Goal: Task Accomplishment & Management: Manage account settings

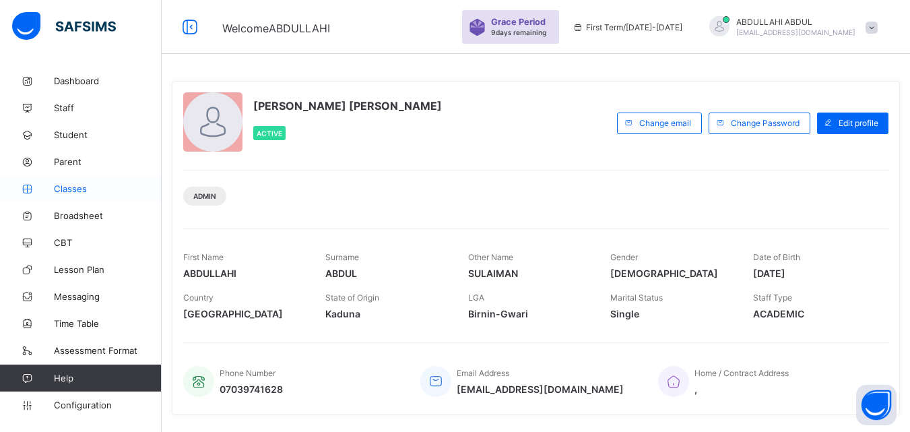
click at [105, 190] on span "Classes" at bounding box center [108, 188] width 108 height 11
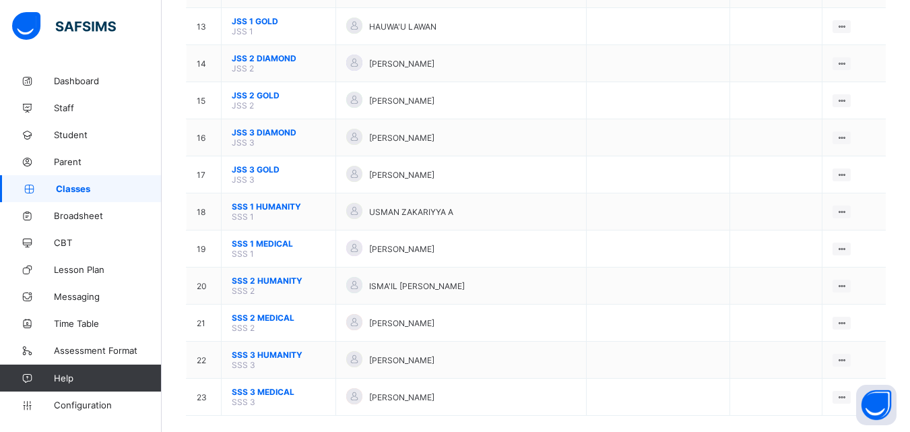
scroll to position [582, 0]
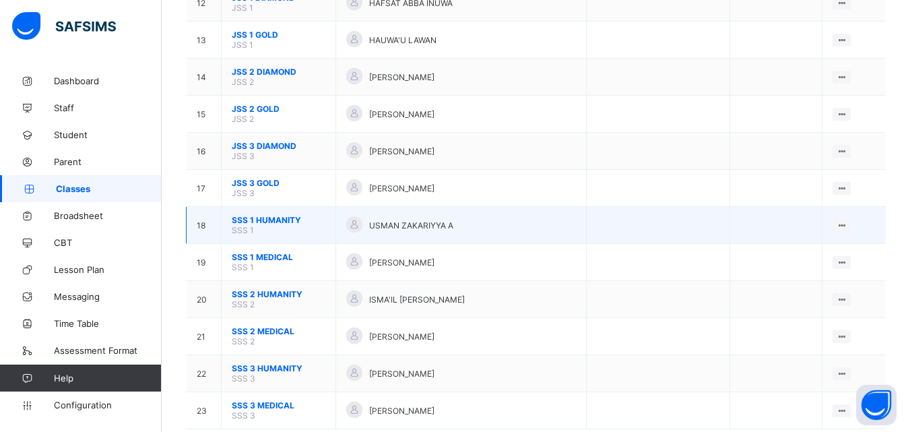
click at [290, 218] on span "SSS 1 HUMANITY" at bounding box center [279, 220] width 94 height 10
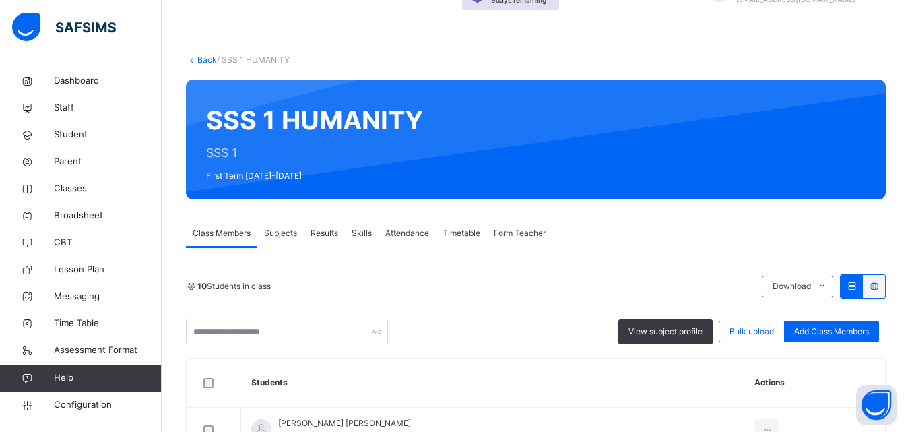
scroll to position [108, 0]
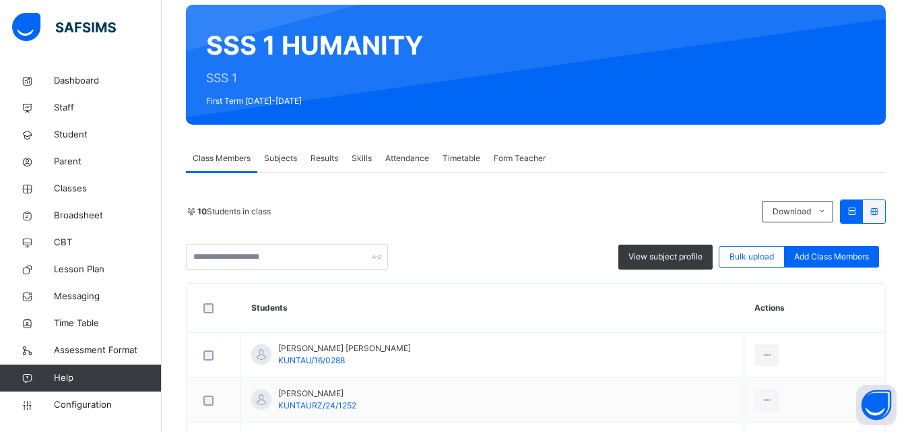
click at [285, 164] on span "Subjects" at bounding box center [280, 158] width 33 height 12
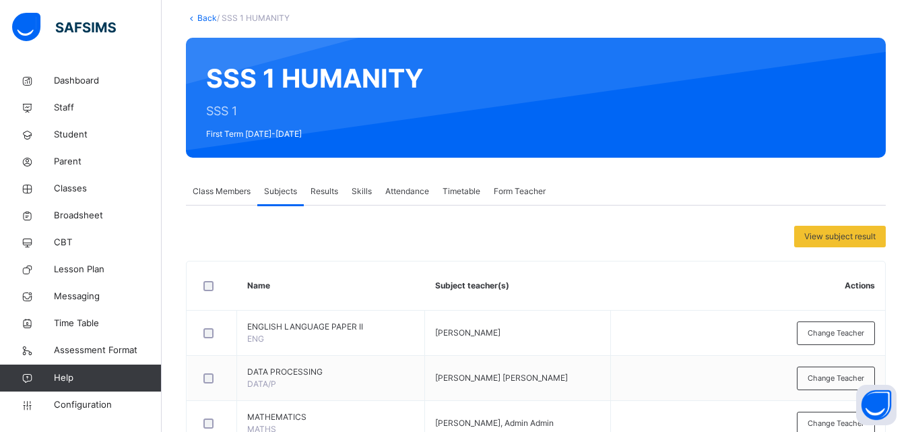
scroll to position [58, 0]
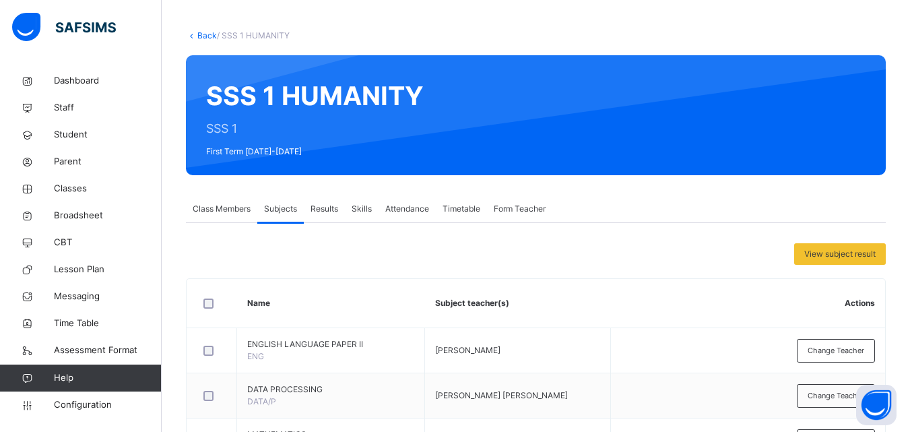
click at [220, 214] on span "Class Members" at bounding box center [222, 209] width 58 height 12
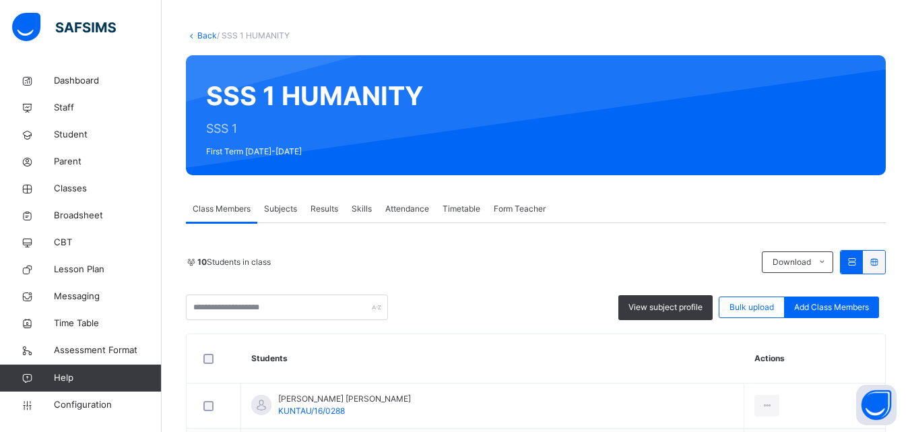
click at [203, 33] on link "Back" at bounding box center [207, 35] width 20 height 10
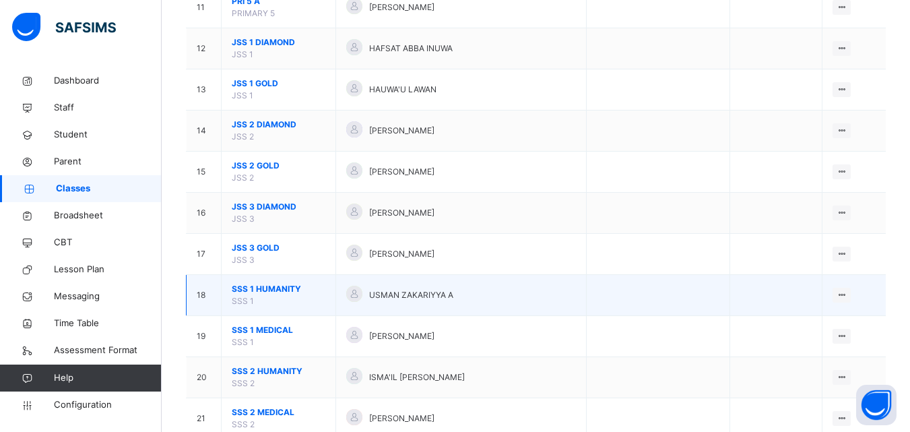
scroll to position [565, 0]
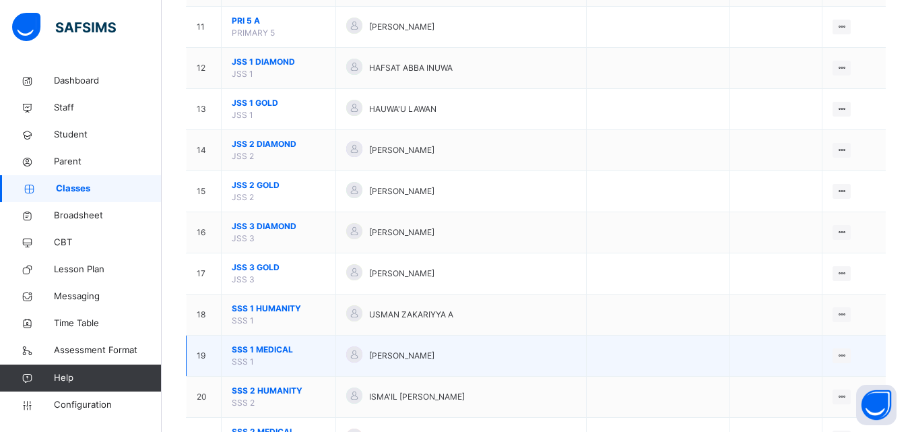
click at [276, 345] on span "SSS 1 MEDICAL" at bounding box center [279, 350] width 94 height 12
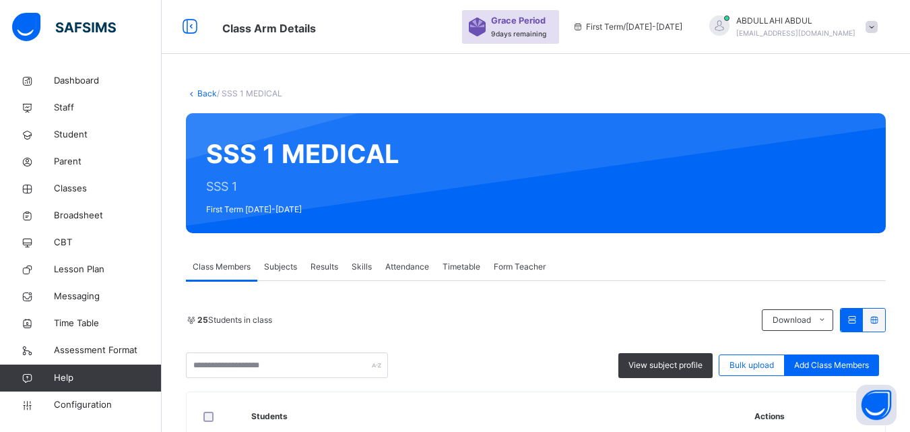
scroll to position [125, 0]
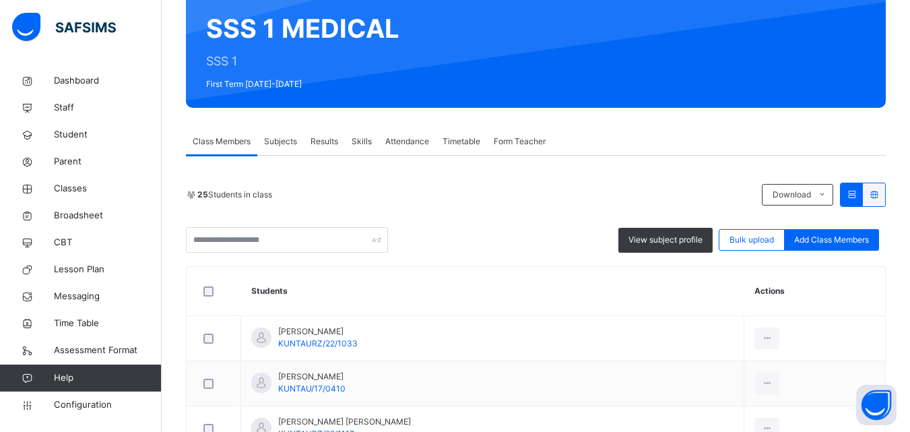
click at [296, 135] on span "Subjects" at bounding box center [280, 141] width 33 height 12
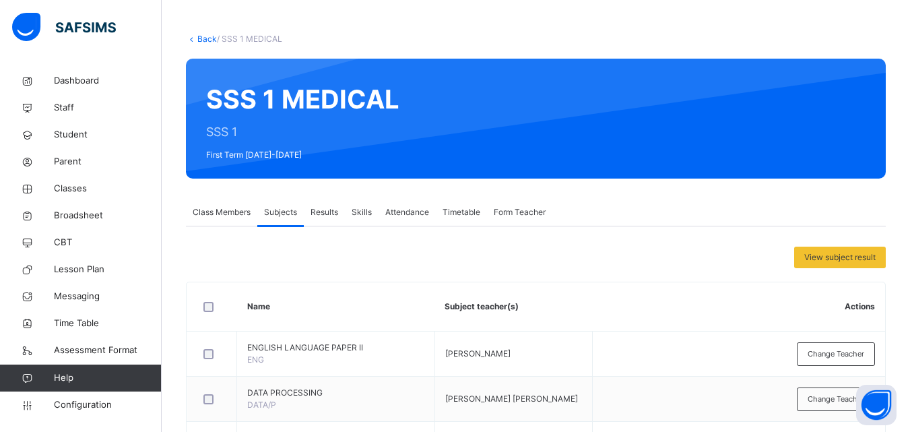
scroll to position [0, 0]
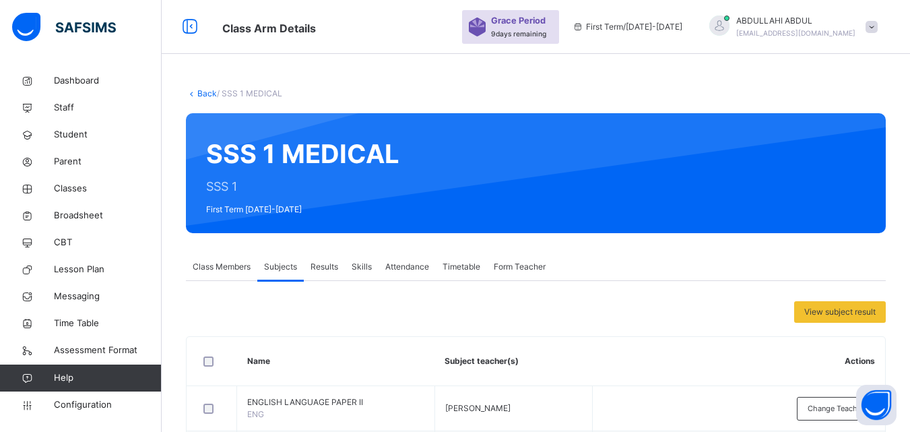
click at [207, 94] on link "Back" at bounding box center [207, 93] width 20 height 10
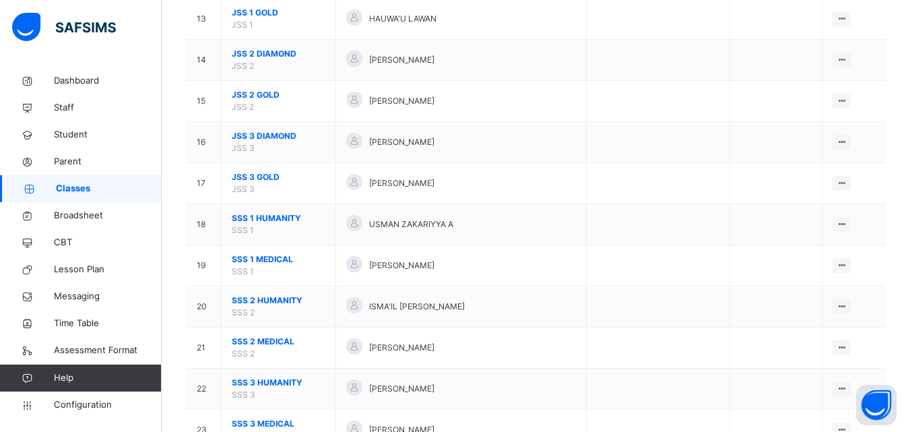
scroll to position [657, 0]
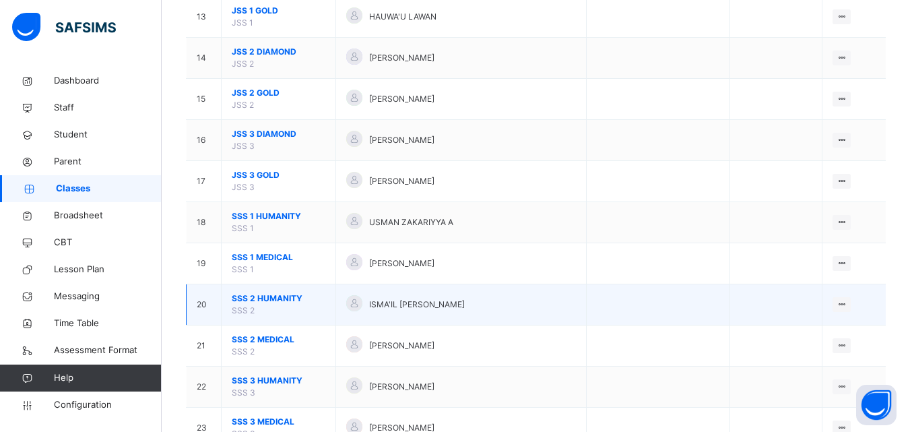
click at [288, 299] on span "SSS 2 HUMANITY" at bounding box center [279, 298] width 94 height 12
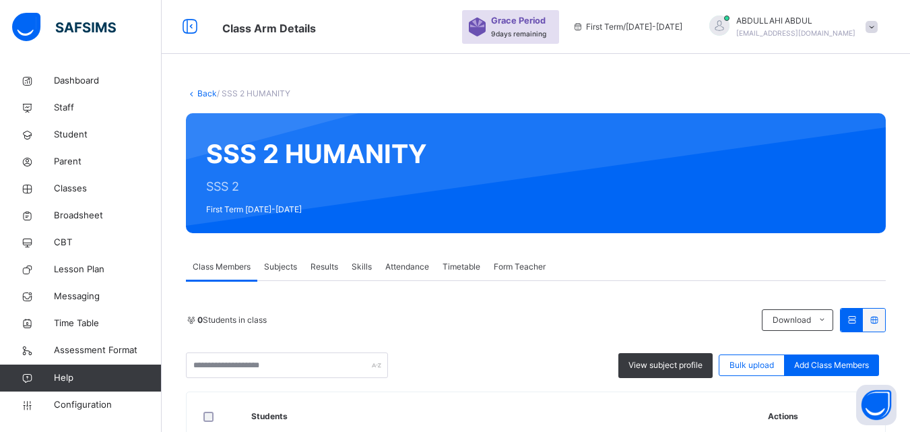
click at [292, 267] on span "Subjects" at bounding box center [280, 267] width 33 height 12
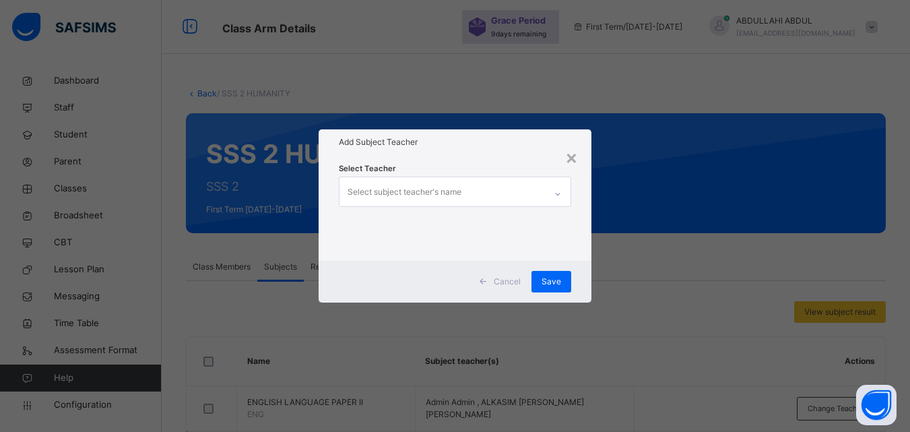
scroll to position [257, 0]
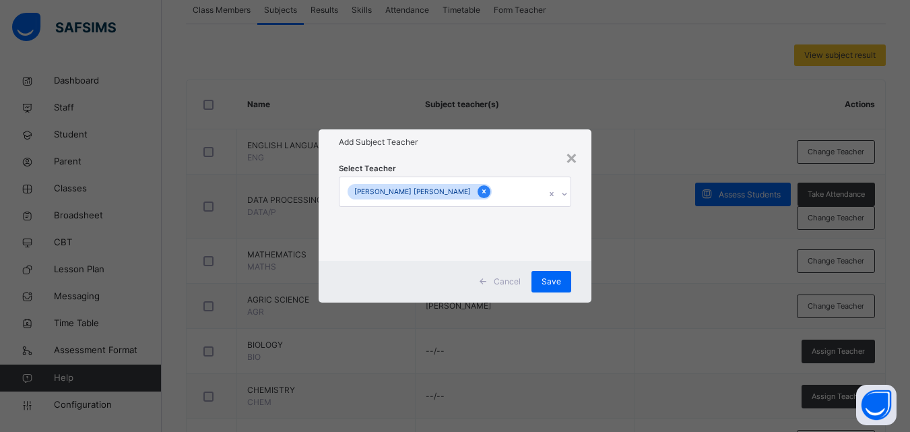
click at [480, 190] on icon at bounding box center [483, 191] width 7 height 9
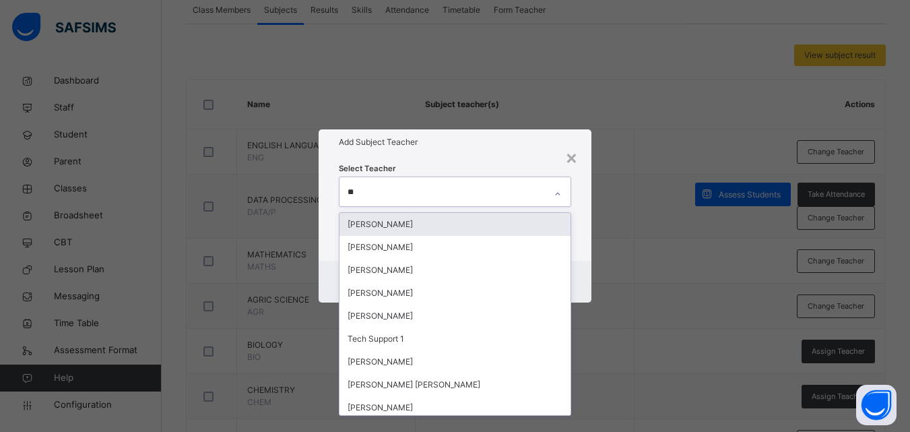
type input "***"
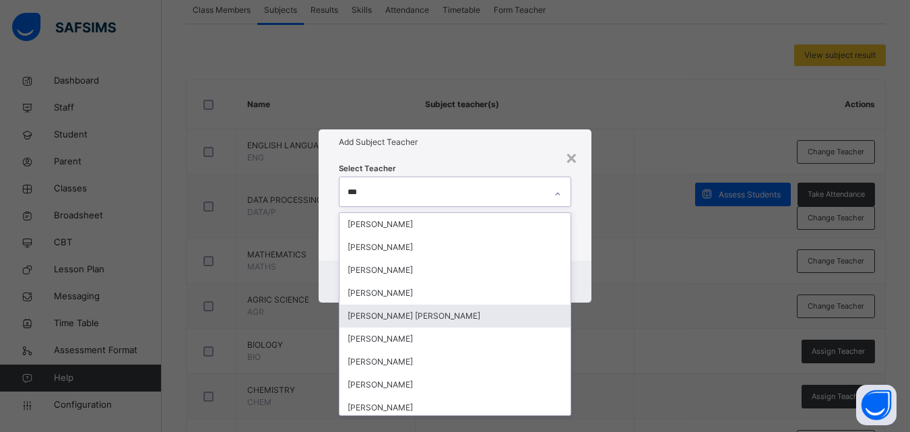
click at [468, 309] on div "[PERSON_NAME] [PERSON_NAME]" at bounding box center [455, 316] width 231 height 23
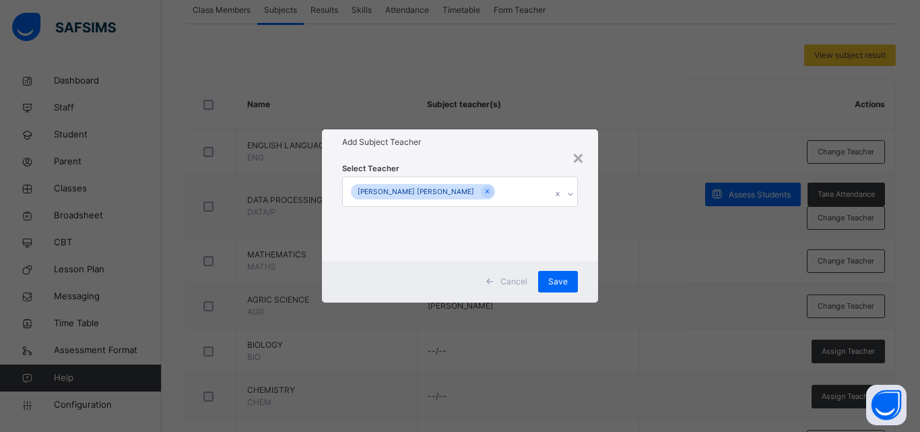
click at [614, 282] on div "× Add Subject Teacher Select Teacher [PERSON_NAME] [PERSON_NAME] Cancel Save" at bounding box center [460, 216] width 920 height 432
click at [561, 278] on span "Save" at bounding box center [558, 282] width 20 height 12
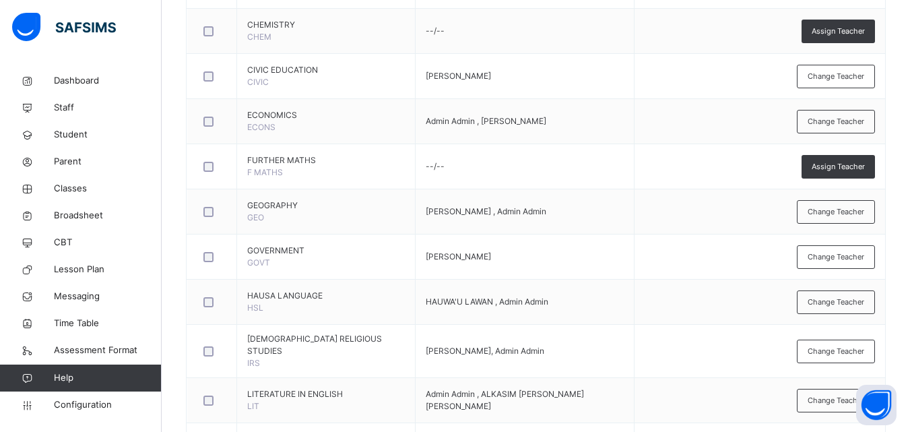
scroll to position [626, 0]
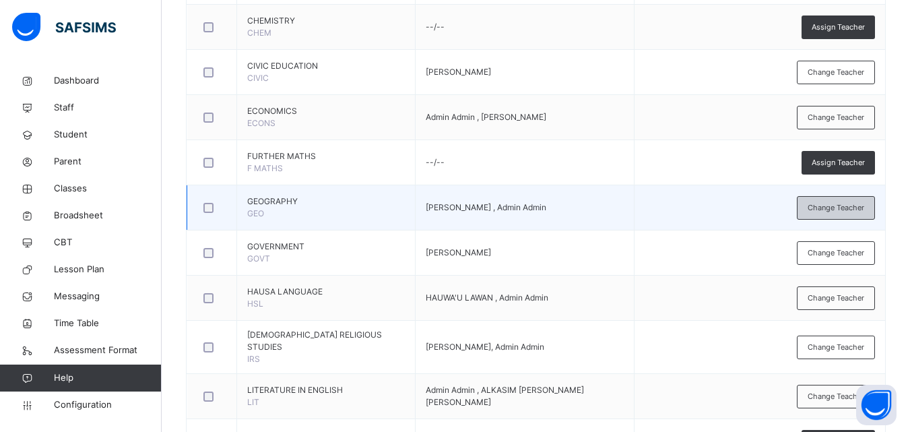
click at [845, 202] on span "Change Teacher" at bounding box center [836, 207] width 57 height 11
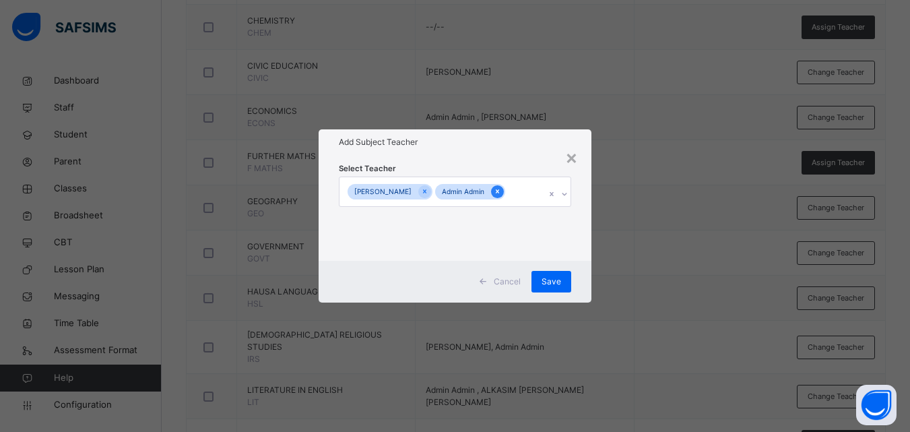
click at [494, 192] on icon at bounding box center [497, 191] width 7 height 9
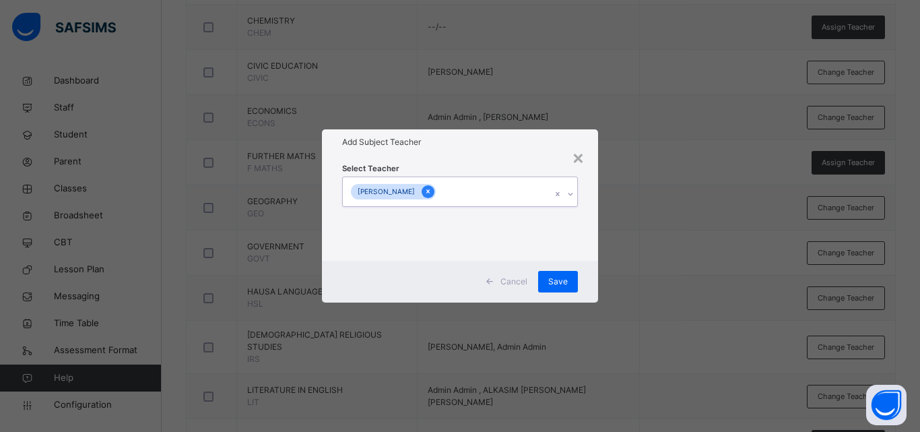
click at [425, 189] on icon at bounding box center [428, 191] width 7 height 9
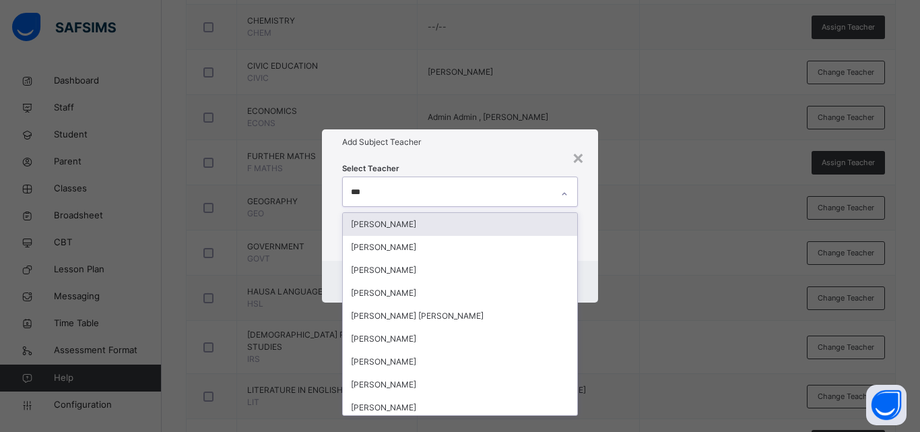
type input "****"
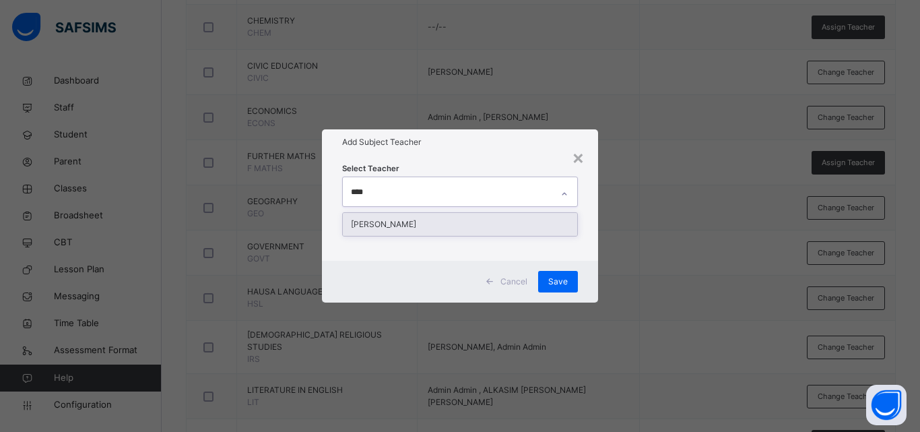
click at [456, 225] on div "[PERSON_NAME]" at bounding box center [460, 224] width 234 height 23
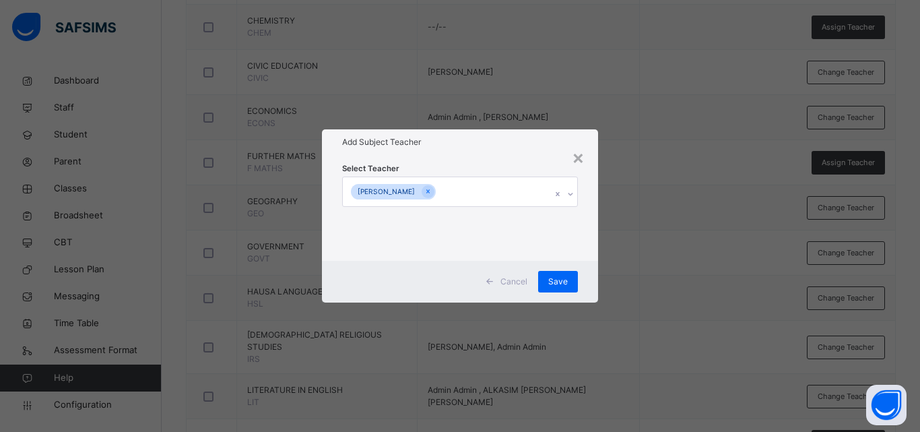
click at [641, 247] on div "× Add Subject Teacher Select Teacher [PERSON_NAME] Save" at bounding box center [460, 216] width 920 height 432
click at [557, 282] on span "Save" at bounding box center [558, 282] width 20 height 12
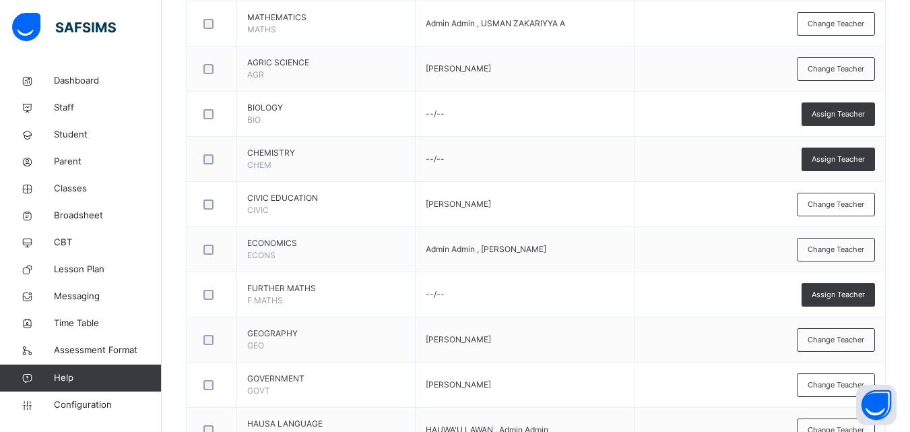
scroll to position [41, 0]
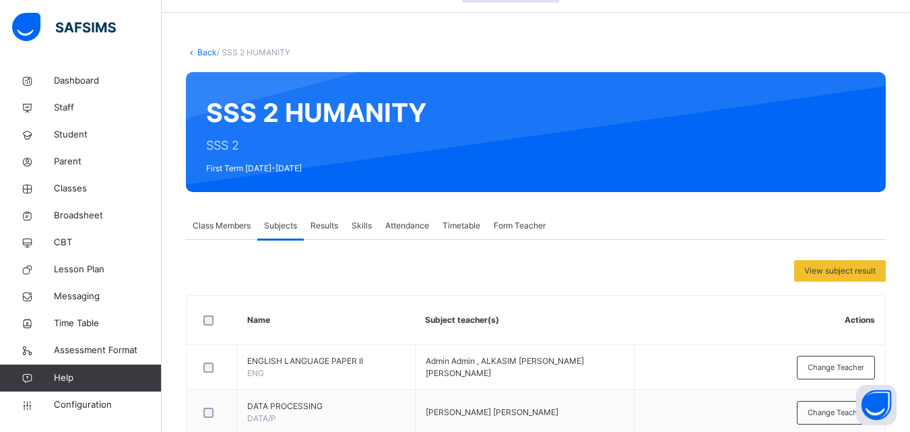
click at [222, 231] on span "Class Members" at bounding box center [222, 226] width 58 height 12
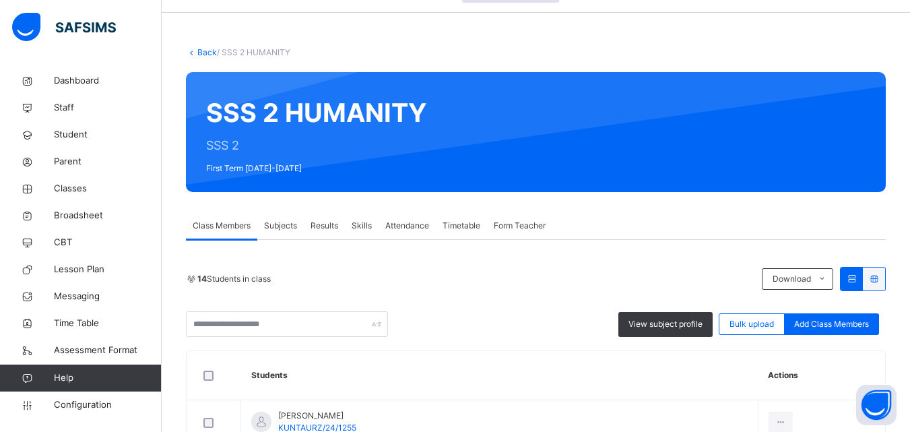
click at [207, 52] on link "Back" at bounding box center [207, 52] width 20 height 10
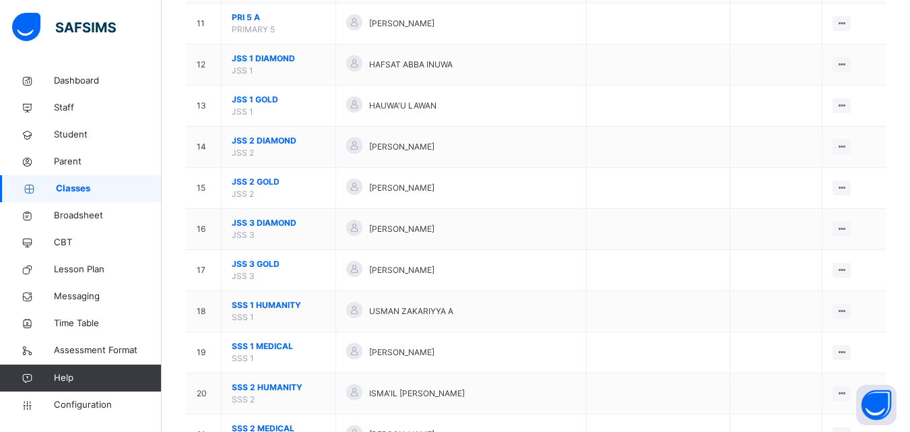
scroll to position [685, 0]
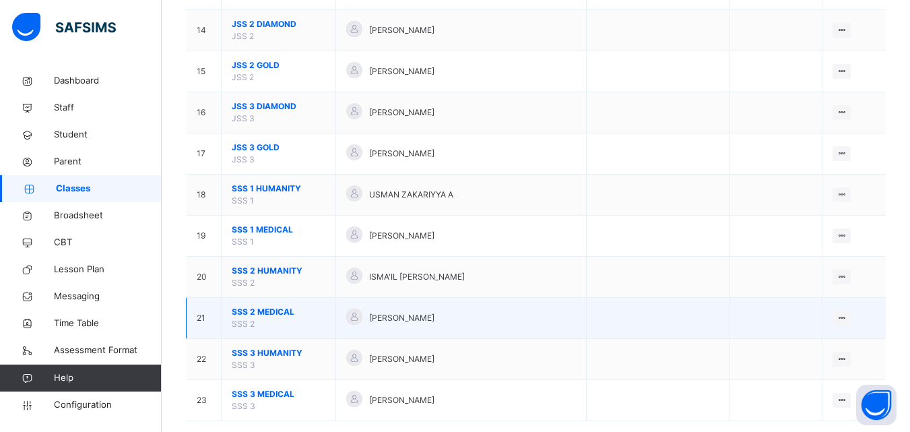
click at [274, 310] on span "SSS 2 MEDICAL" at bounding box center [279, 312] width 94 height 12
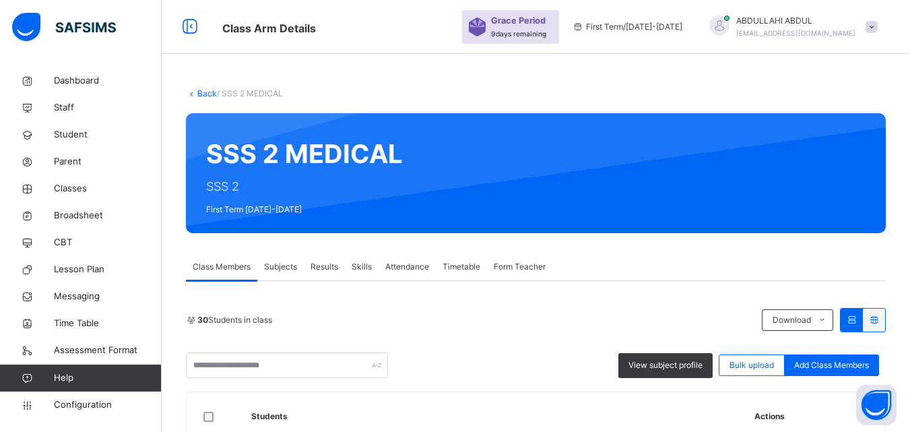
click at [276, 261] on span "Subjects" at bounding box center [280, 267] width 33 height 12
click at [0, 0] on span "View subject result" at bounding box center [0, 0] width 0 height 0
click at [0, 0] on div "SUBJECT RESULT × SSS 2 MEDICAL: Subject Select... Print Report KUNTAU SCIENCE A…" at bounding box center [0, 0] width 0 height 0
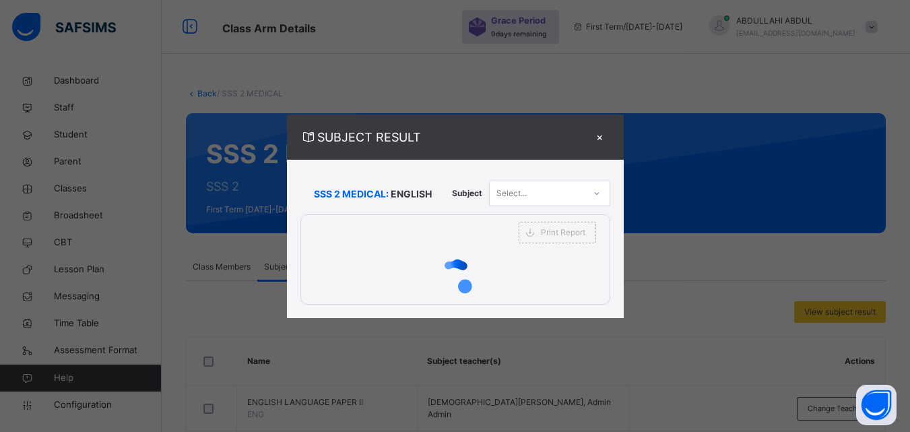
scroll to position [298, 0]
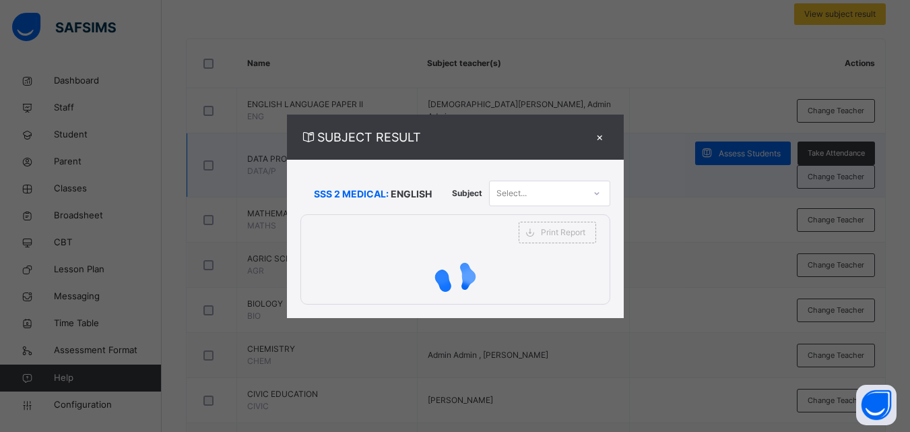
click at [601, 137] on div "×" at bounding box center [600, 137] width 20 height 18
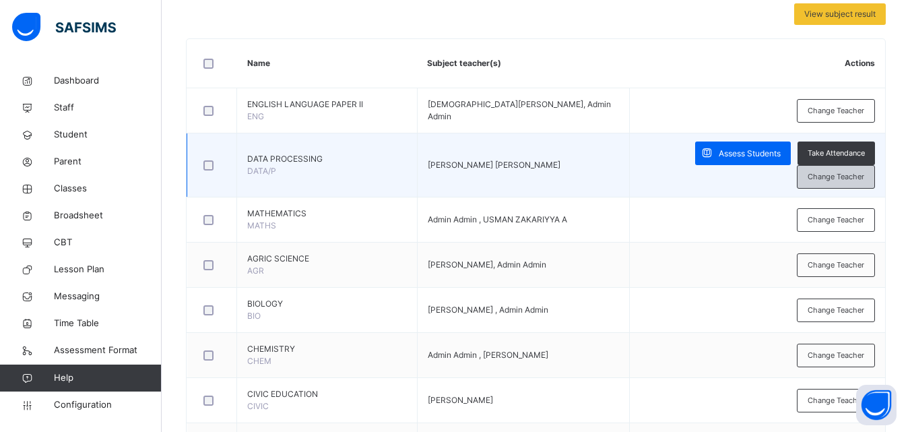
click at [834, 171] on span "Change Teacher" at bounding box center [836, 176] width 57 height 11
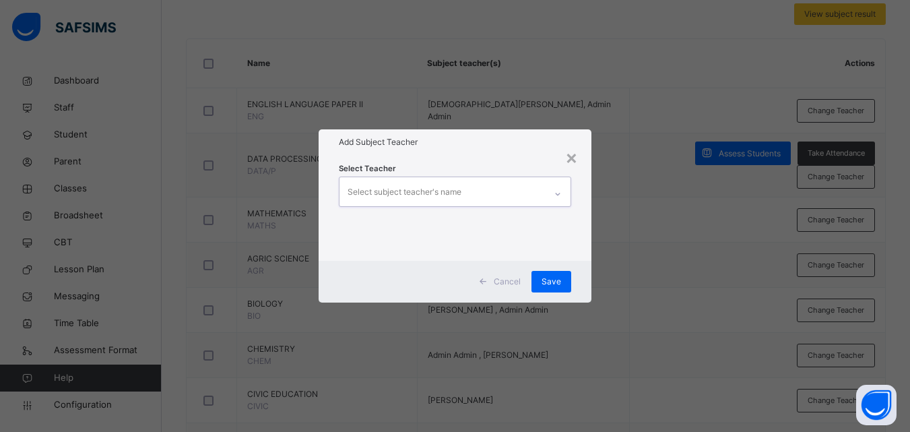
click at [557, 191] on icon at bounding box center [558, 193] width 8 height 13
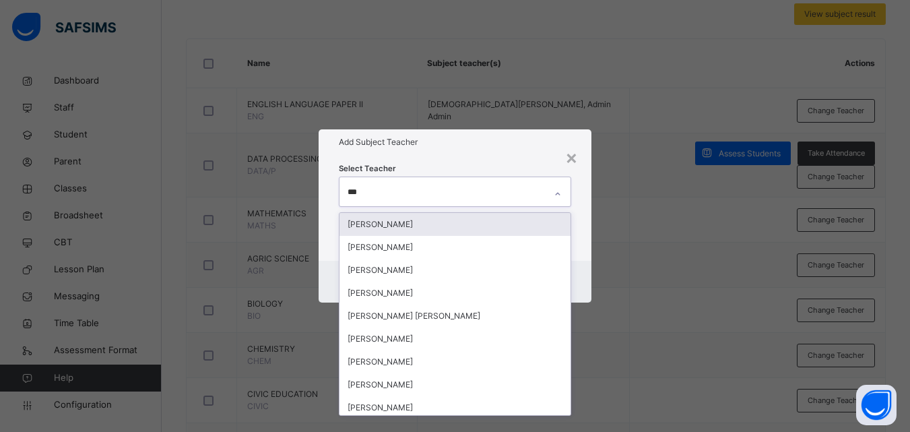
type input "****"
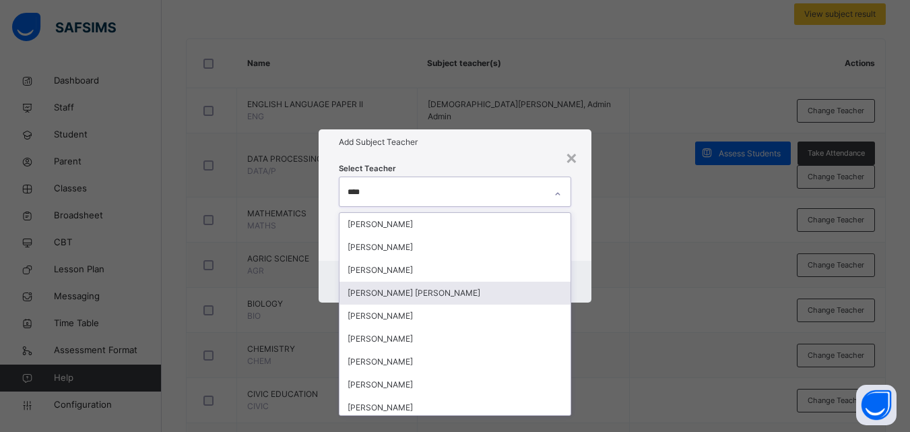
click at [524, 296] on div "[PERSON_NAME] [PERSON_NAME]" at bounding box center [455, 293] width 231 height 23
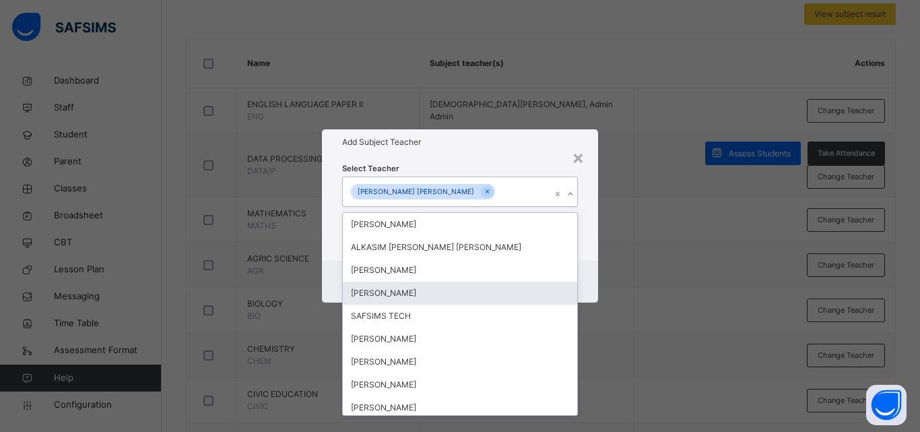
click at [621, 260] on div "× Add Subject Teacher Select Teacher option [PERSON_NAME] [PERSON_NAME], select…" at bounding box center [460, 216] width 920 height 432
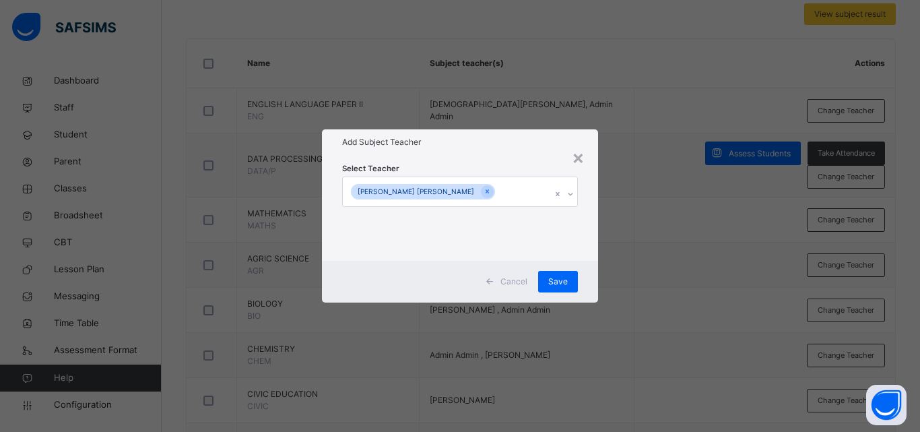
click at [612, 256] on div "× Add Subject Teacher Select Teacher [PERSON_NAME] [PERSON_NAME] Cancel Save" at bounding box center [460, 216] width 920 height 432
click at [560, 280] on span "Save" at bounding box center [558, 282] width 20 height 12
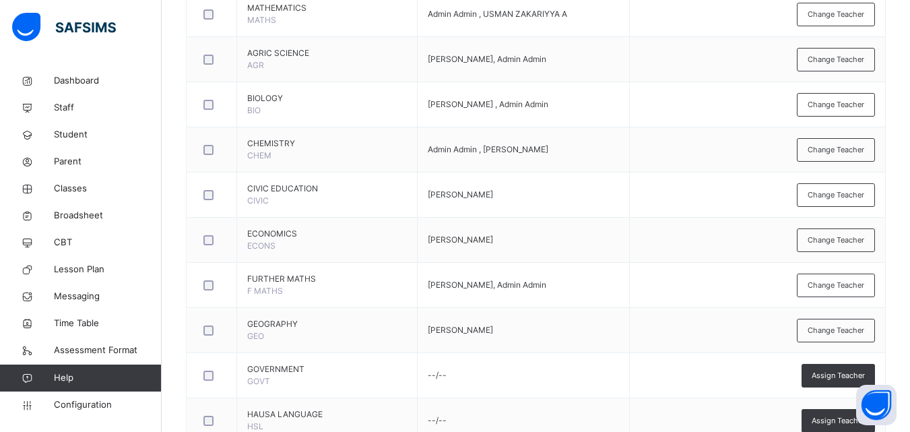
scroll to position [510, 0]
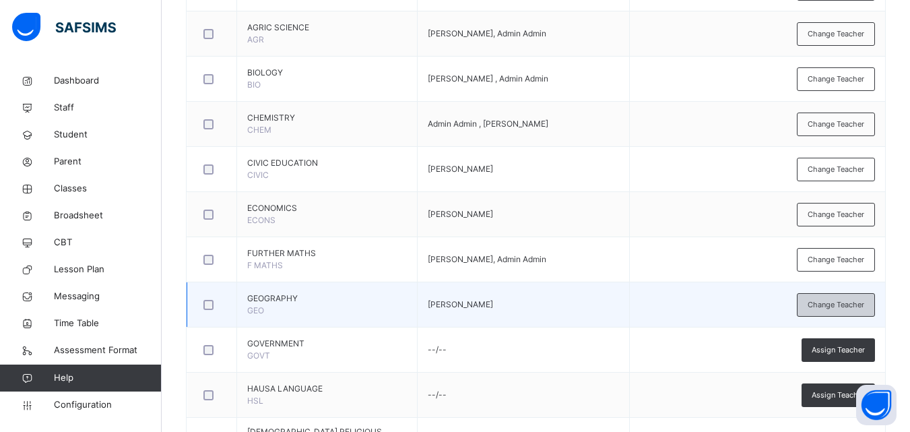
click at [858, 297] on div "Change Teacher" at bounding box center [836, 305] width 78 height 24
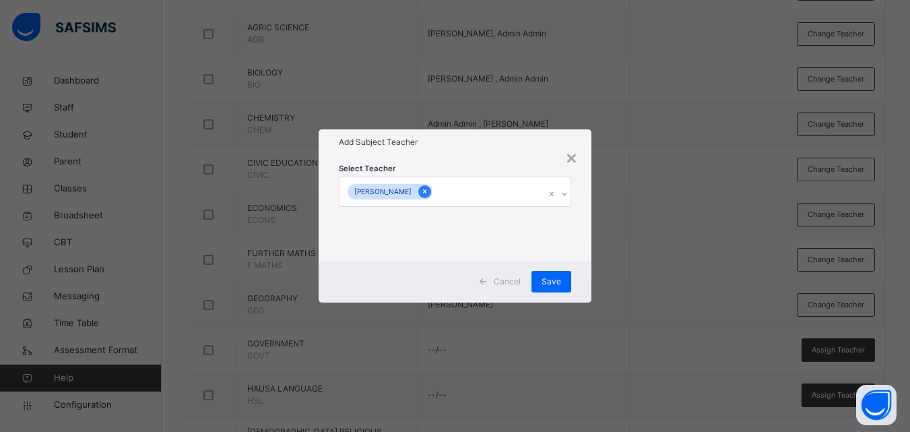
click at [421, 189] on icon at bounding box center [424, 191] width 7 height 9
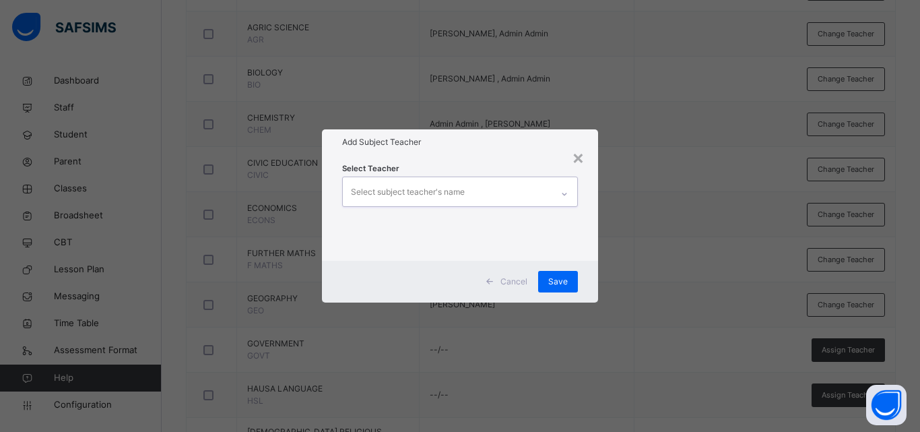
click at [469, 197] on div "Select subject teacher's name" at bounding box center [447, 191] width 209 height 28
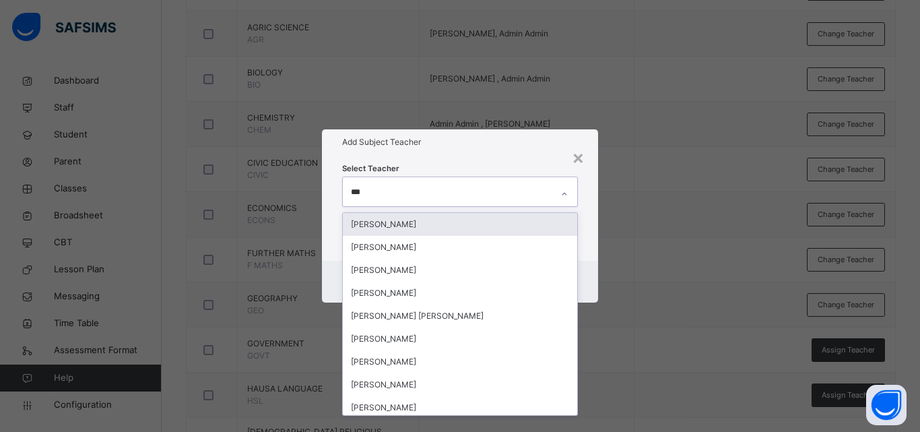
type input "****"
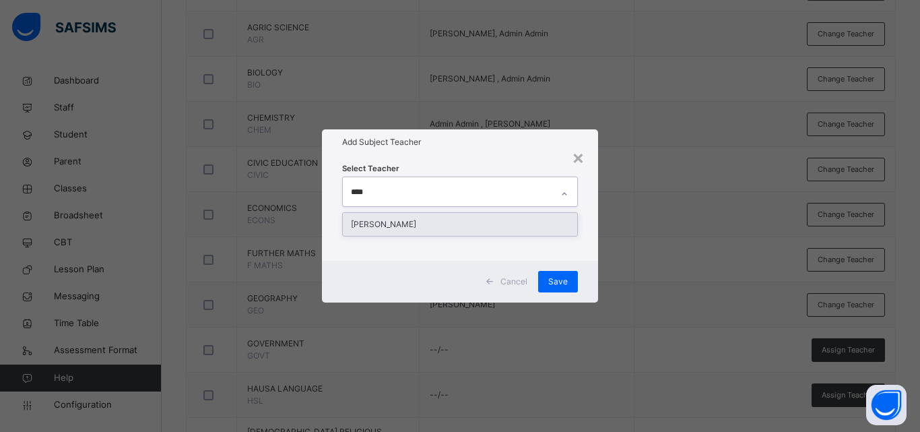
click at [479, 229] on div "[PERSON_NAME]" at bounding box center [460, 224] width 234 height 23
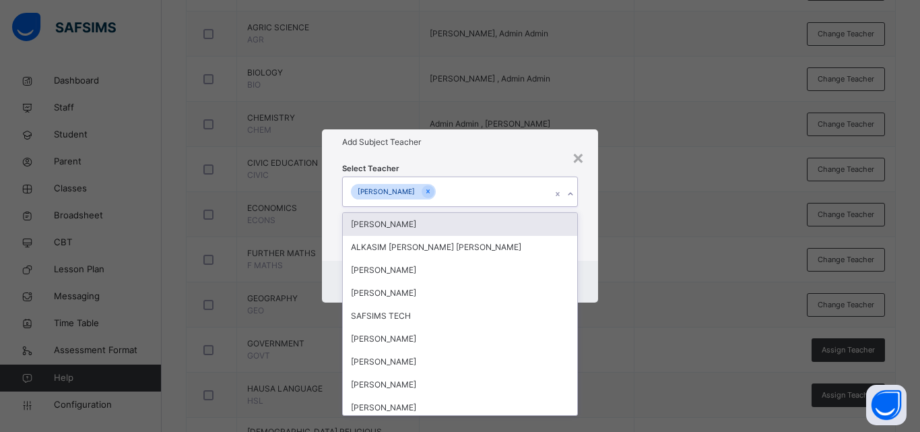
click at [713, 228] on div "× Add Subject Teacher Select Teacher option [PERSON_NAME], selected. option [PE…" at bounding box center [460, 216] width 920 height 432
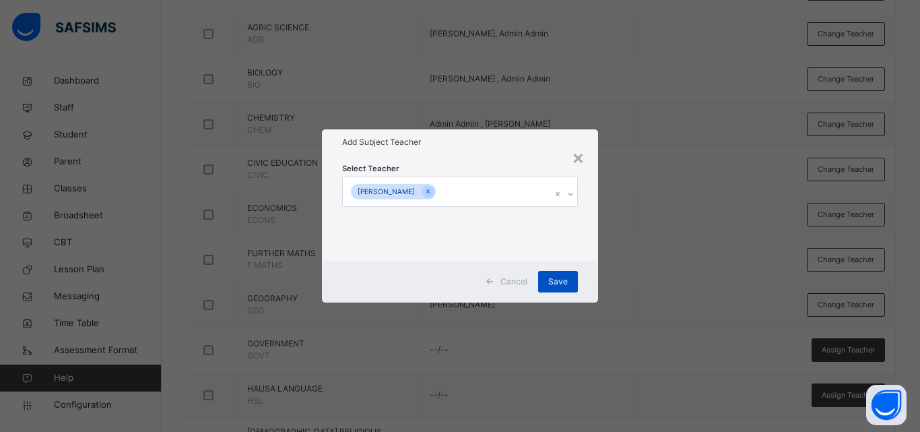
click at [561, 286] on span "Save" at bounding box center [558, 282] width 20 height 12
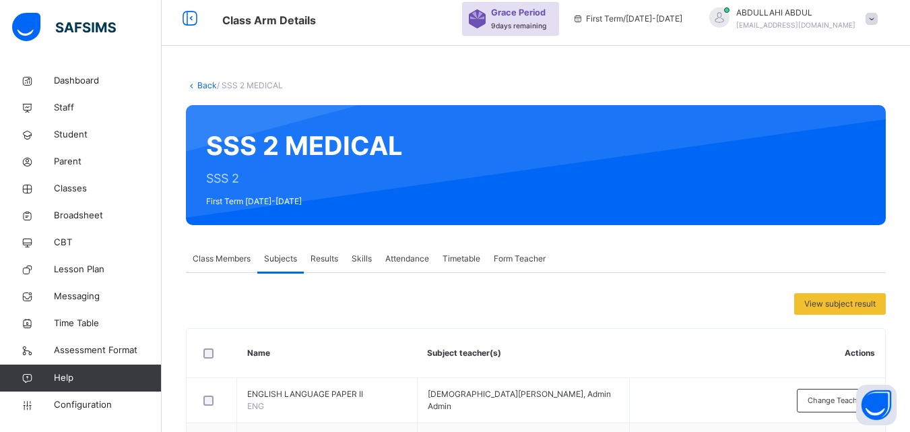
scroll to position [0, 0]
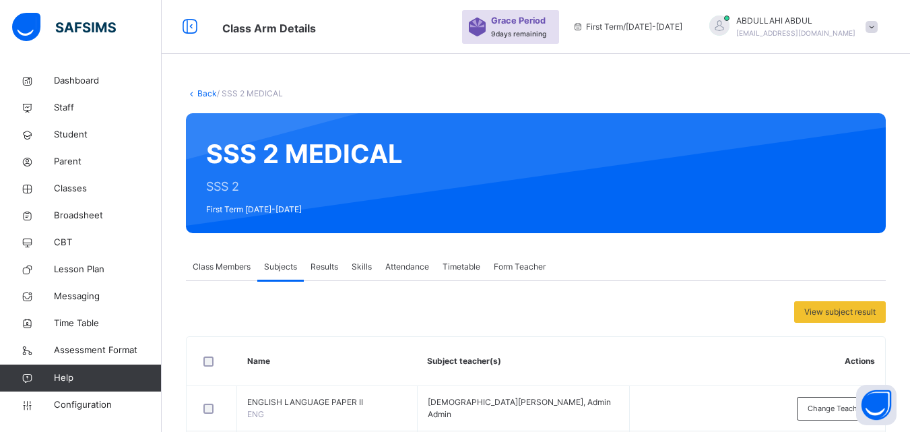
click at [209, 92] on link "Back" at bounding box center [207, 93] width 20 height 10
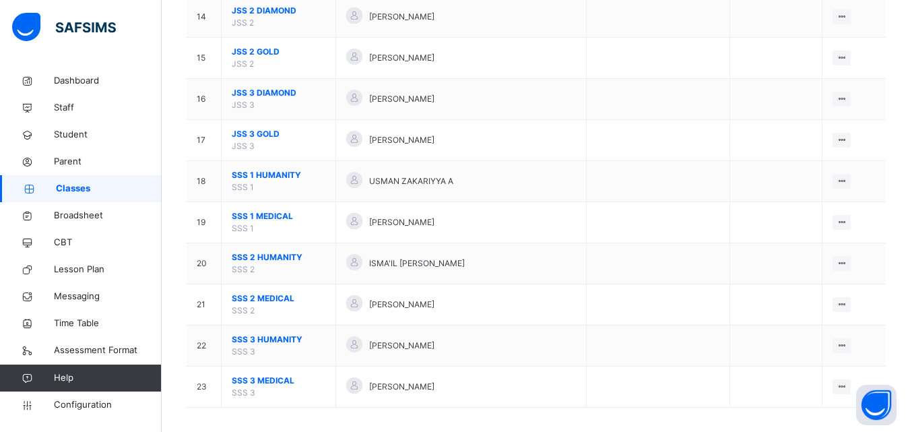
scroll to position [708, 0]
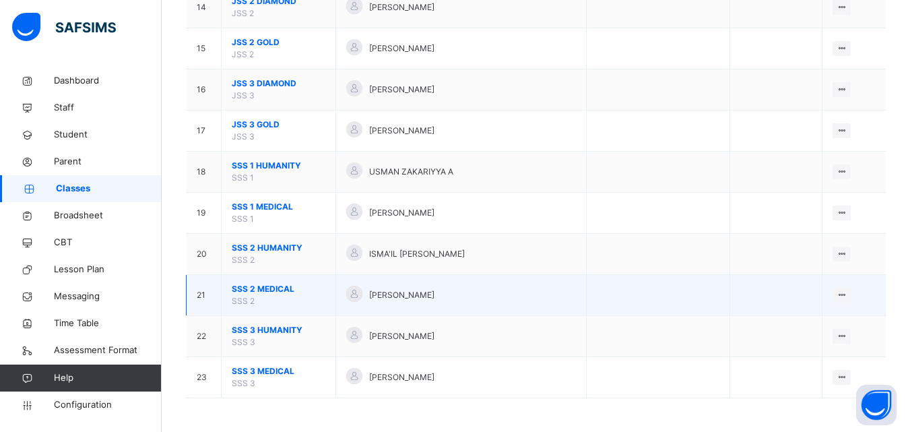
click at [260, 292] on span "SSS 2 MEDICAL" at bounding box center [279, 289] width 94 height 12
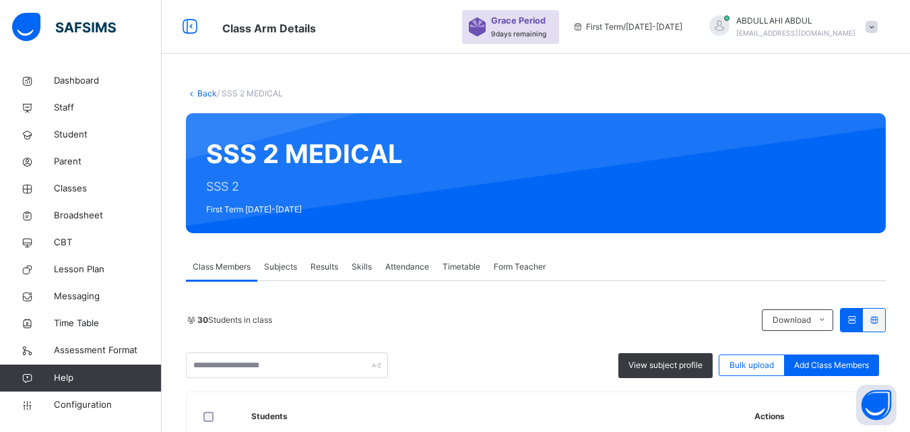
click at [282, 261] on span "Subjects" at bounding box center [280, 267] width 33 height 12
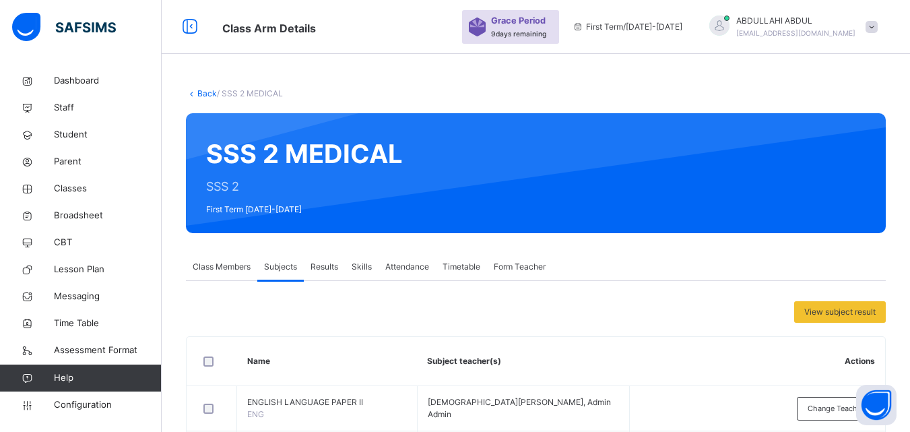
click at [288, 261] on span "Subjects" at bounding box center [280, 267] width 33 height 12
click at [203, 95] on link "Back" at bounding box center [207, 93] width 20 height 10
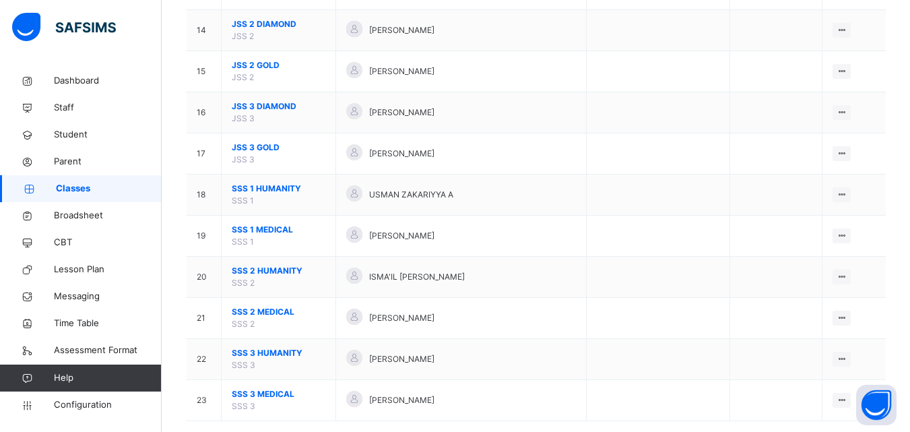
scroll to position [708, 0]
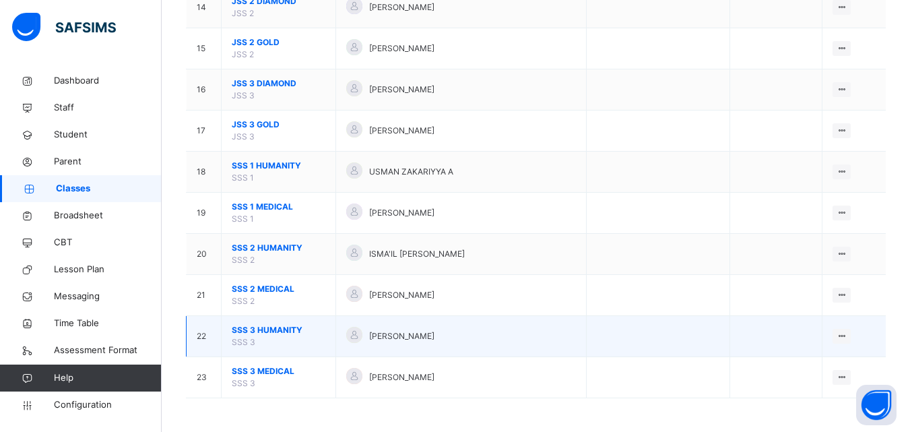
click at [270, 330] on span "SSS 3 HUMANITY" at bounding box center [279, 330] width 94 height 12
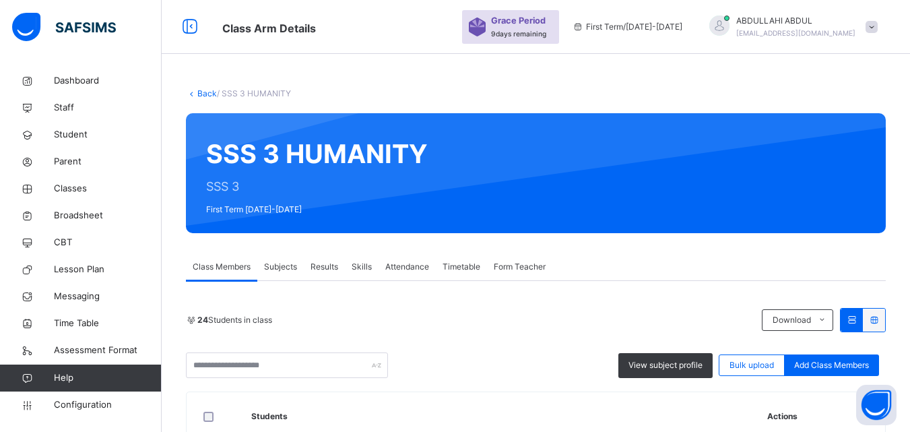
click at [287, 270] on span "Subjects" at bounding box center [280, 267] width 33 height 12
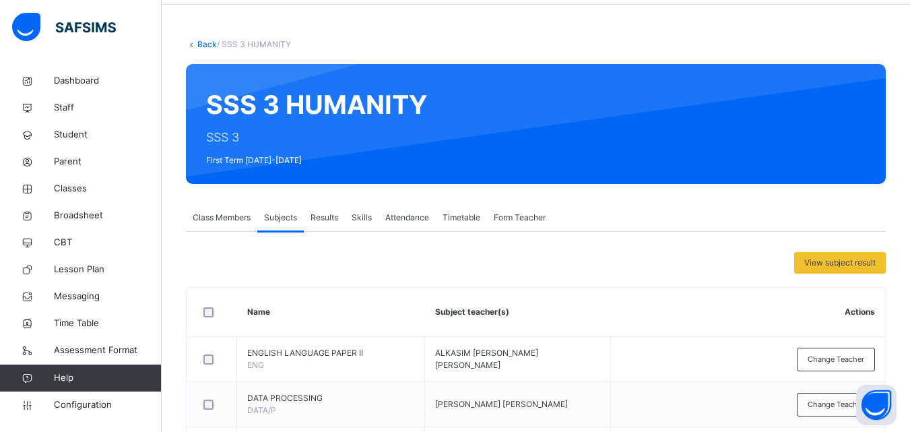
scroll to position [67, 0]
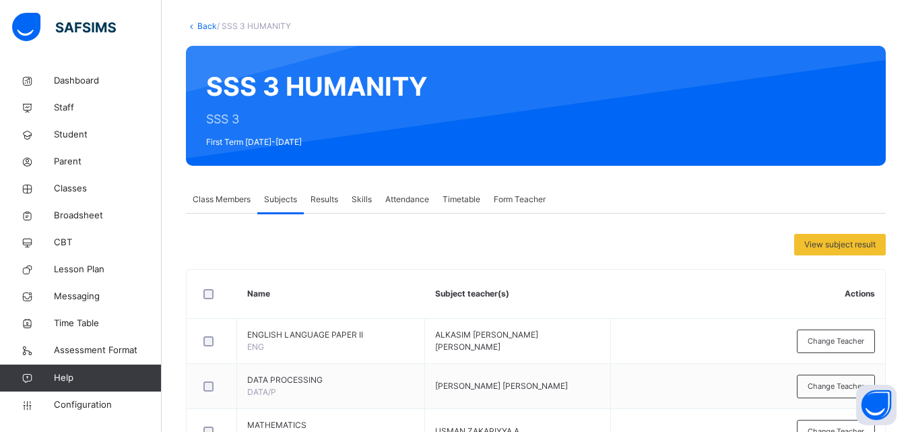
click at [217, 196] on span "Class Members" at bounding box center [222, 199] width 58 height 12
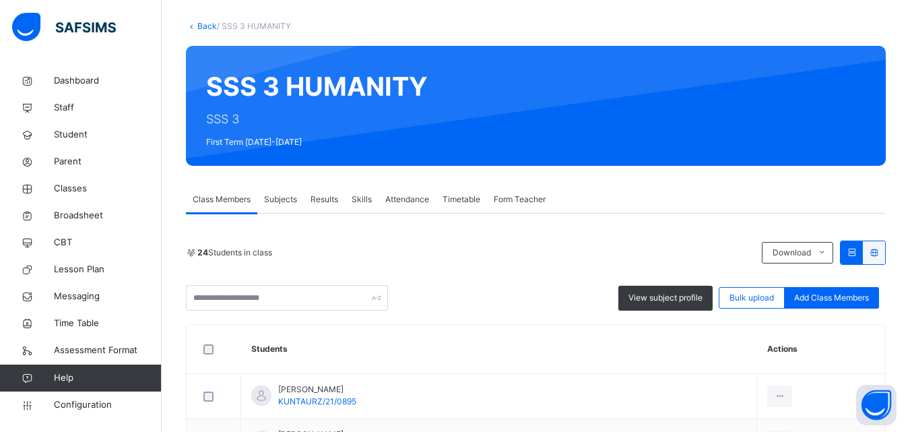
click at [209, 26] on link "Back" at bounding box center [207, 26] width 20 height 10
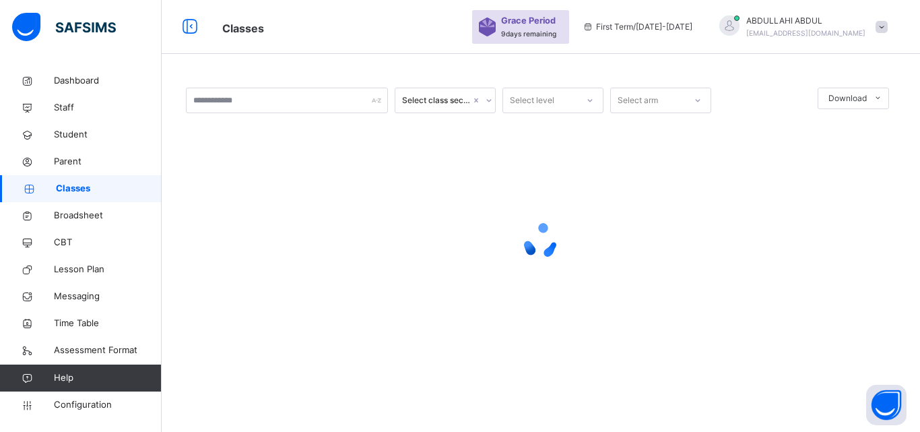
drag, startPoint x: 920, startPoint y: 107, endPoint x: 920, endPoint y: 175, distance: 68.1
click at [920, 175] on html "Classes Grace Period 9 days remaining First Term / [DATE]-[DATE] [PERSON_NAME] …" at bounding box center [460, 216] width 920 height 432
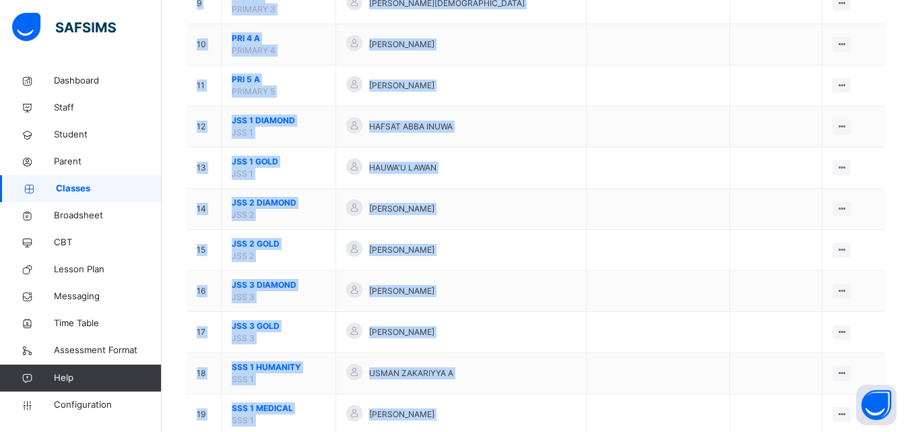
scroll to position [708, 0]
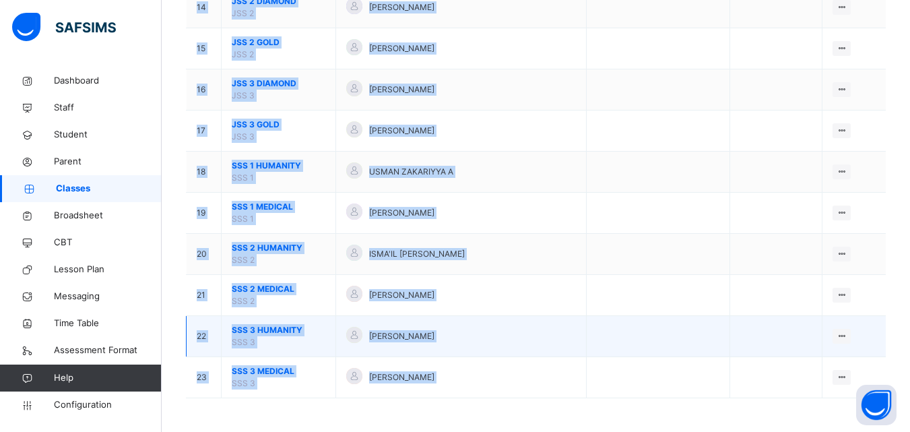
click at [837, 329] on td "View Class Assign form Teacher" at bounding box center [854, 336] width 63 height 41
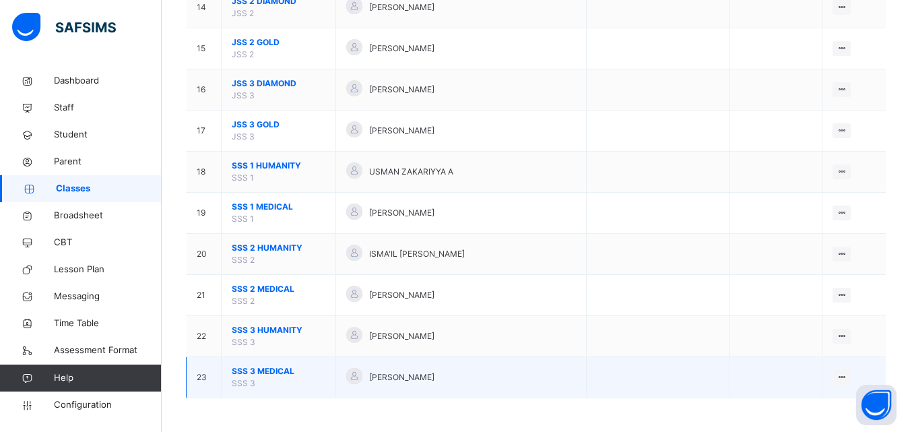
click at [270, 369] on span "SSS 3 MEDICAL" at bounding box center [279, 371] width 94 height 12
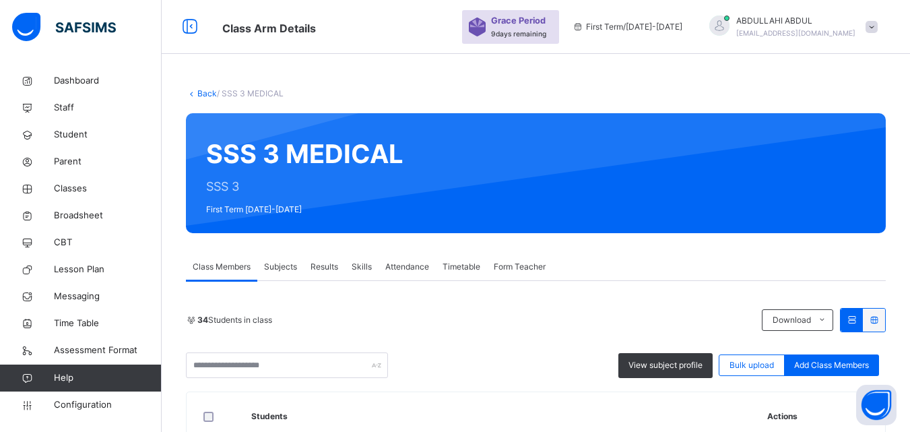
click at [278, 268] on span "Subjects" at bounding box center [280, 267] width 33 height 12
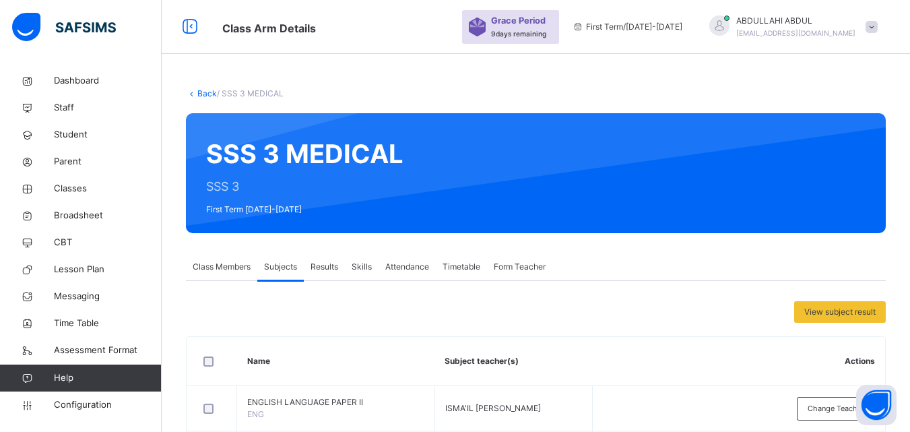
scroll to position [528, 0]
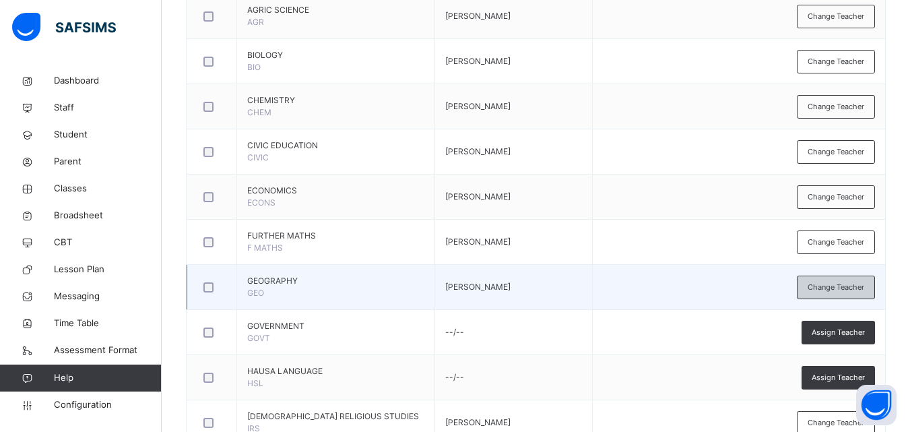
click at [839, 290] on span "Change Teacher" at bounding box center [836, 287] width 57 height 11
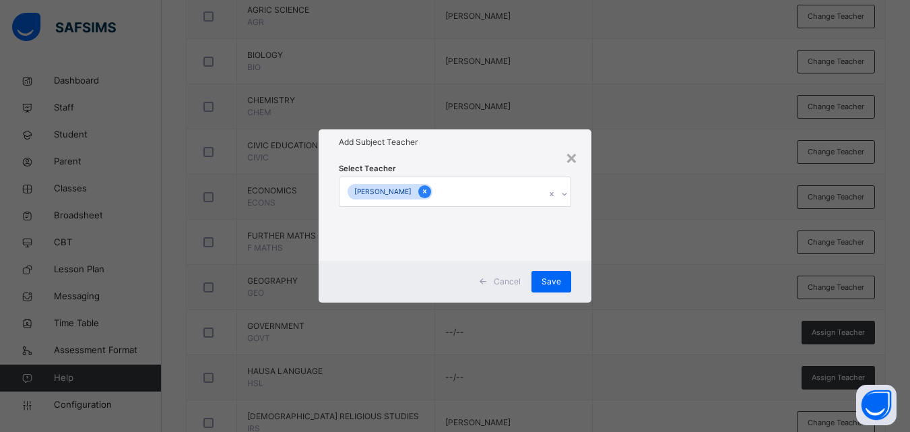
click at [421, 190] on icon at bounding box center [424, 191] width 7 height 9
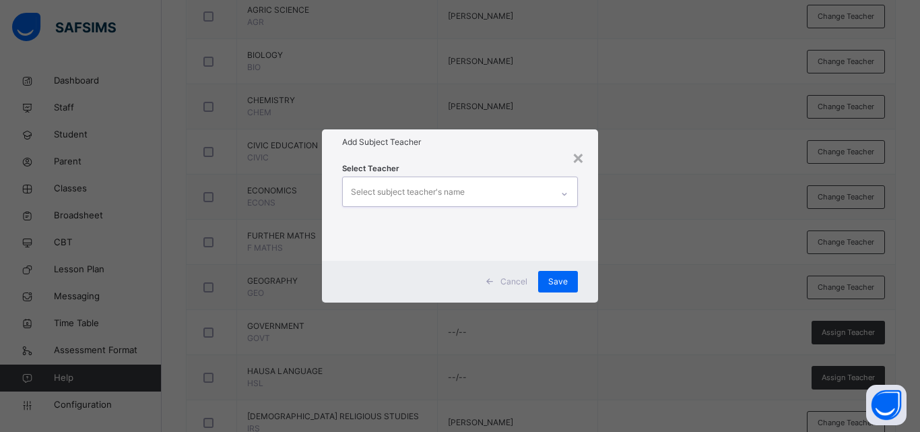
click at [439, 188] on div "Select subject teacher's name" at bounding box center [408, 192] width 114 height 26
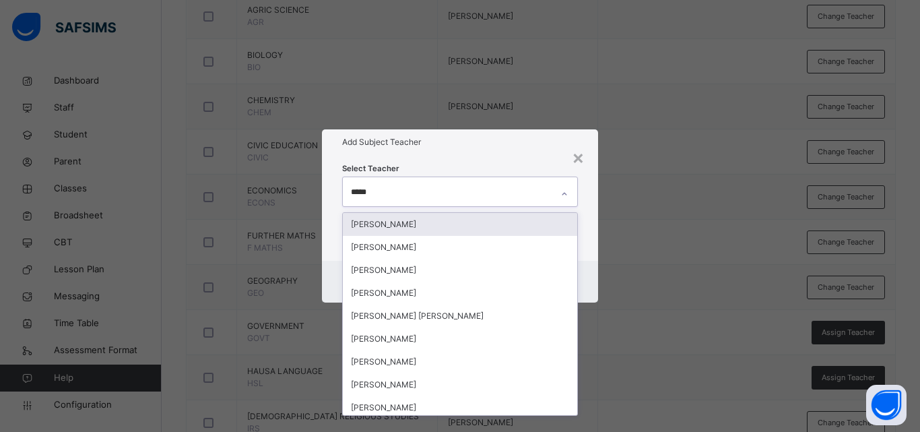
type input "******"
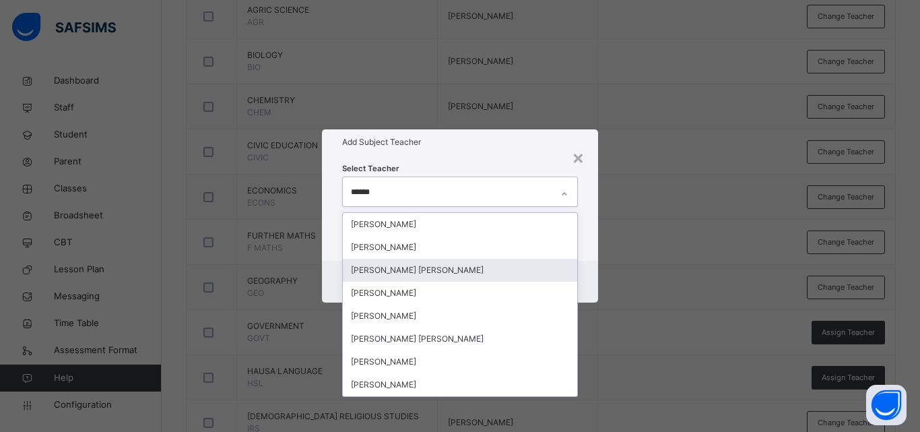
click at [443, 265] on div "[PERSON_NAME] [PERSON_NAME]" at bounding box center [460, 270] width 234 height 23
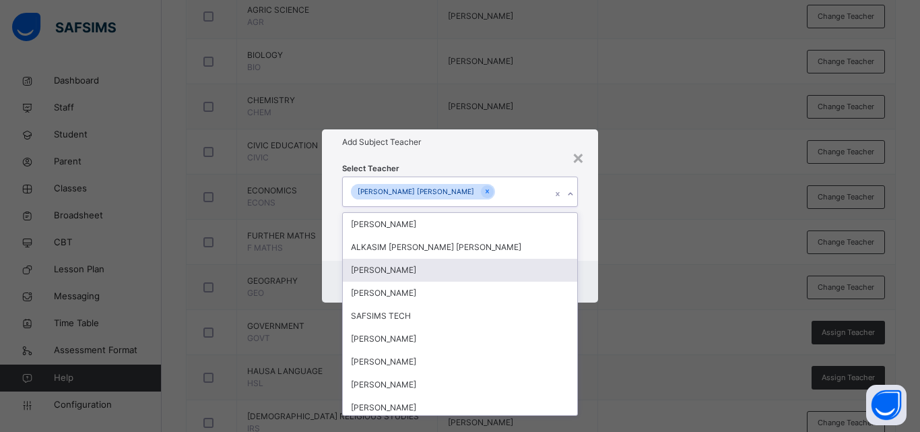
click at [618, 261] on div "× Add Subject Teacher Select Teacher option [PERSON_NAME] [PERSON_NAME], select…" at bounding box center [460, 216] width 920 height 432
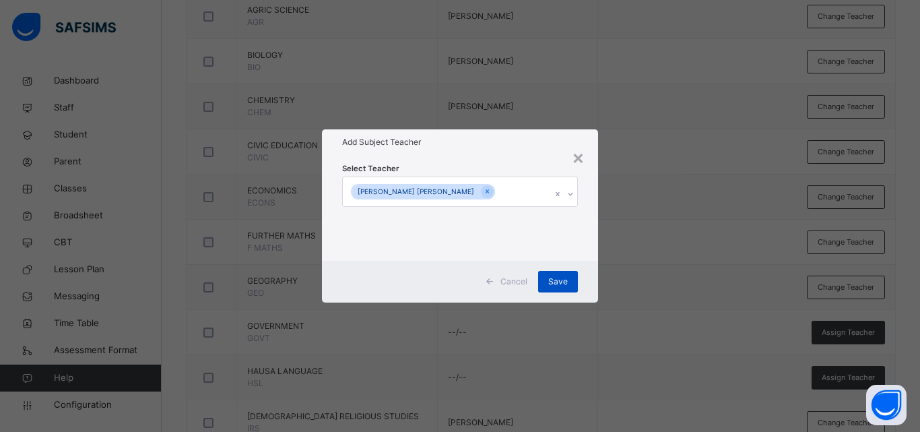
click at [565, 276] on span "Save" at bounding box center [558, 282] width 20 height 12
click at [565, 275] on div "Save" at bounding box center [558, 282] width 40 height 22
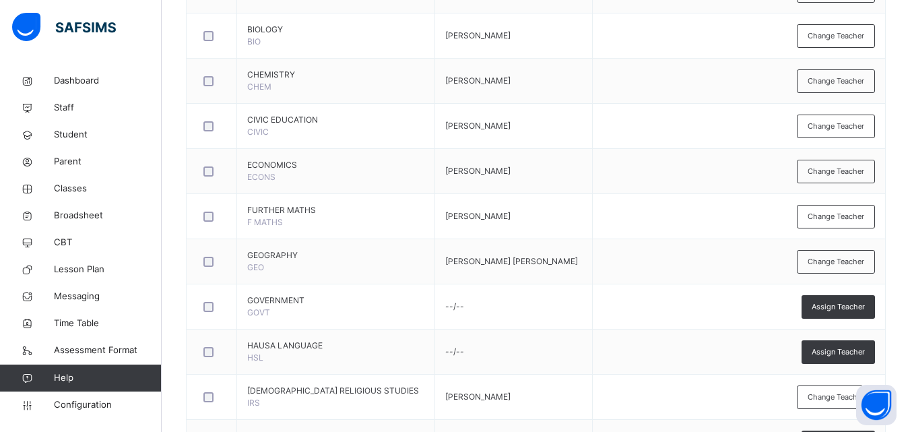
scroll to position [551, 0]
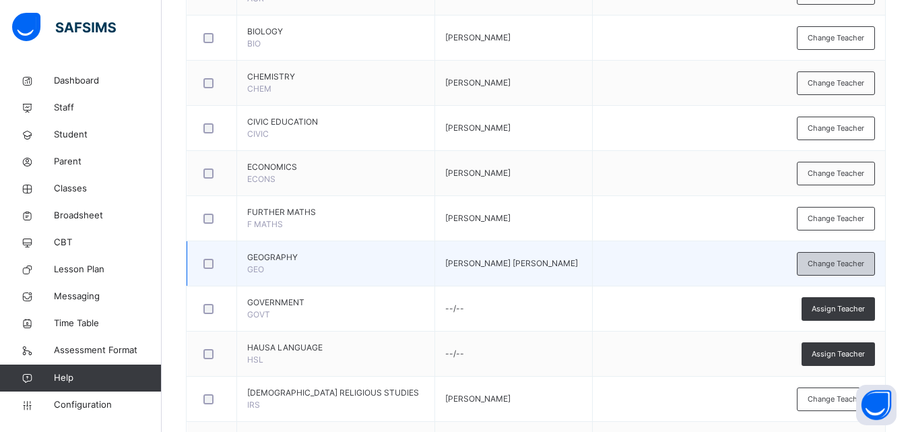
click at [855, 259] on span "Change Teacher" at bounding box center [836, 263] width 57 height 11
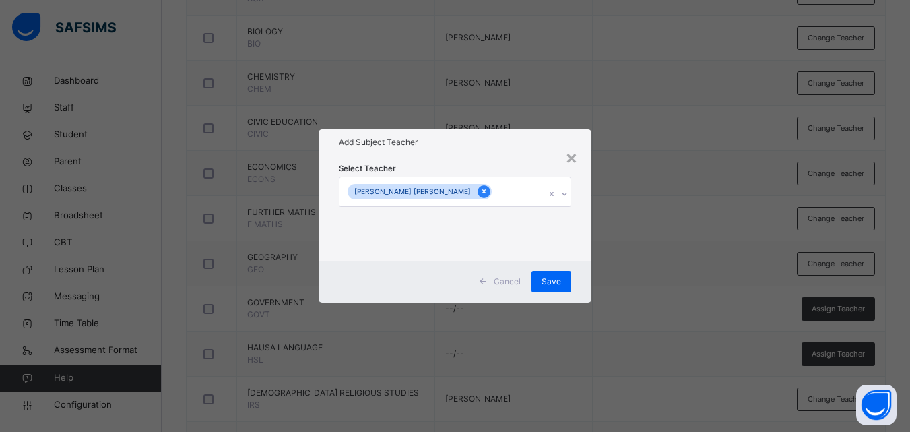
click at [478, 188] on div at bounding box center [484, 191] width 13 height 13
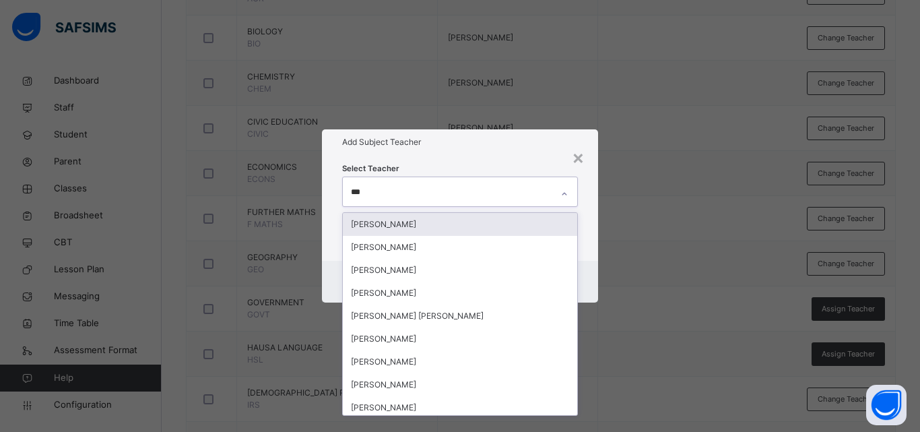
type input "****"
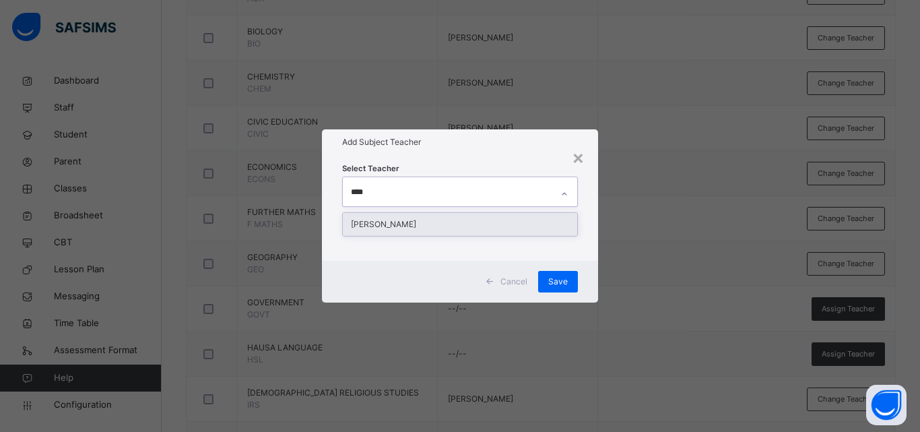
click at [494, 228] on div "[PERSON_NAME]" at bounding box center [460, 224] width 234 height 23
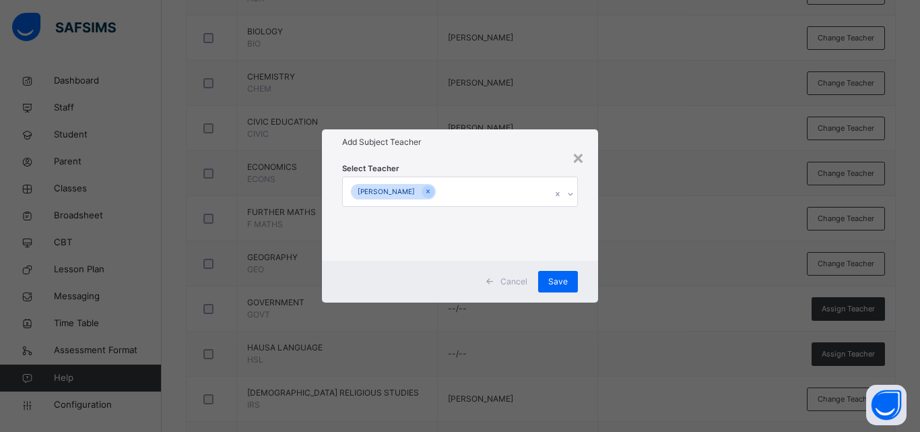
click at [608, 256] on div "× Add Subject Teacher Select Teacher [PERSON_NAME] Save" at bounding box center [460, 216] width 920 height 432
click at [559, 272] on div "Save" at bounding box center [558, 282] width 40 height 22
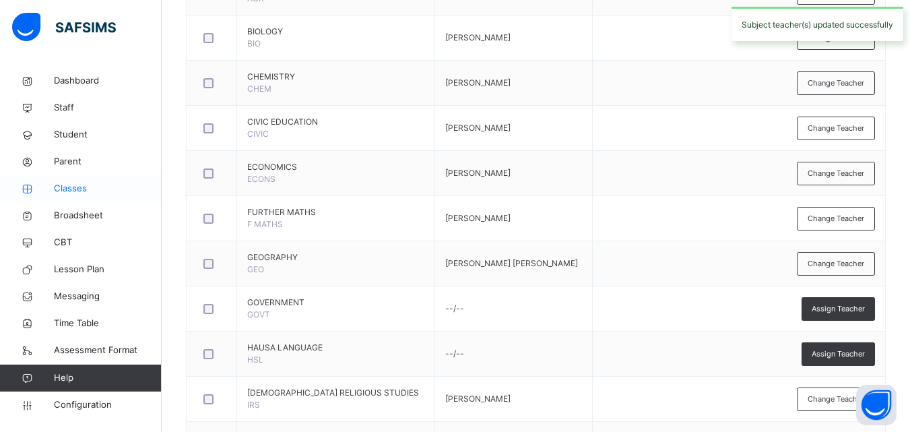
click at [69, 194] on span "Classes" at bounding box center [108, 188] width 108 height 13
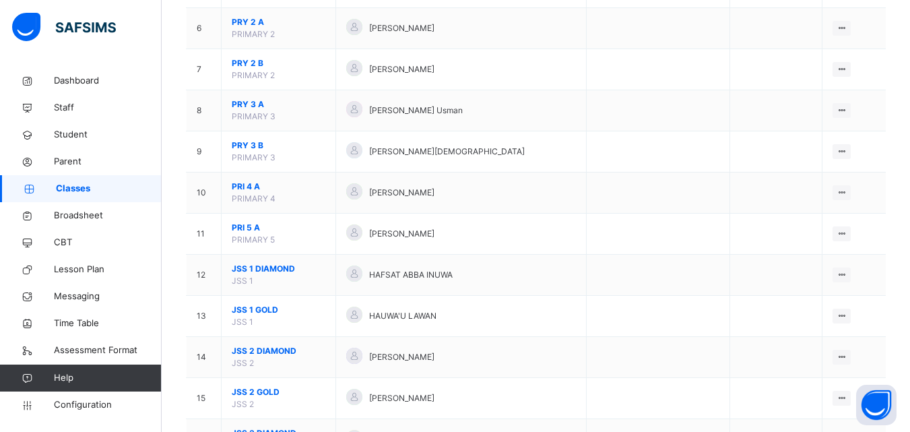
scroll to position [367, 0]
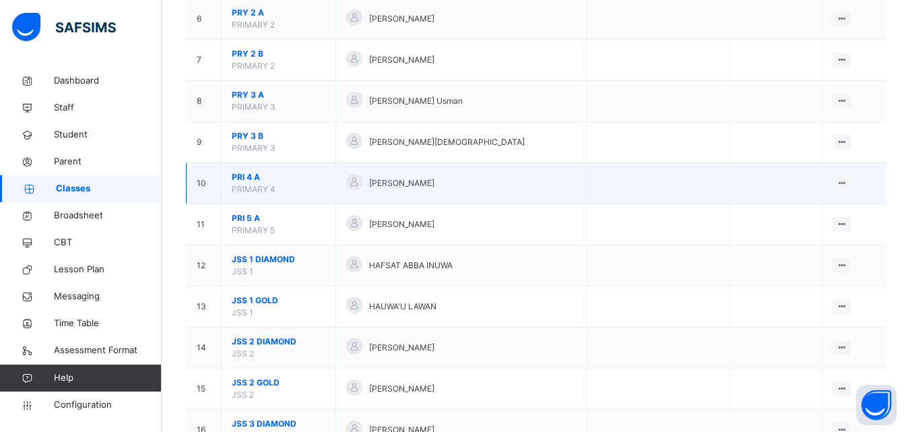
click at [256, 173] on span "PRI 4 A" at bounding box center [279, 177] width 94 height 12
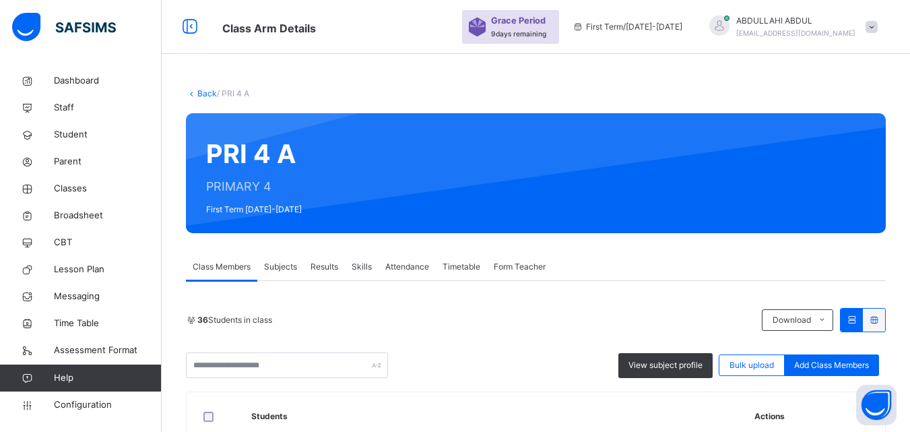
scroll to position [138, 0]
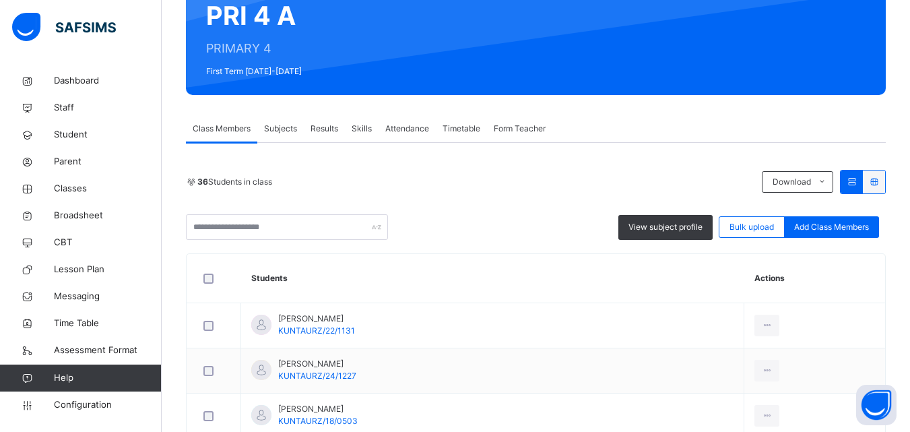
click at [284, 131] on span "Subjects" at bounding box center [280, 129] width 33 height 12
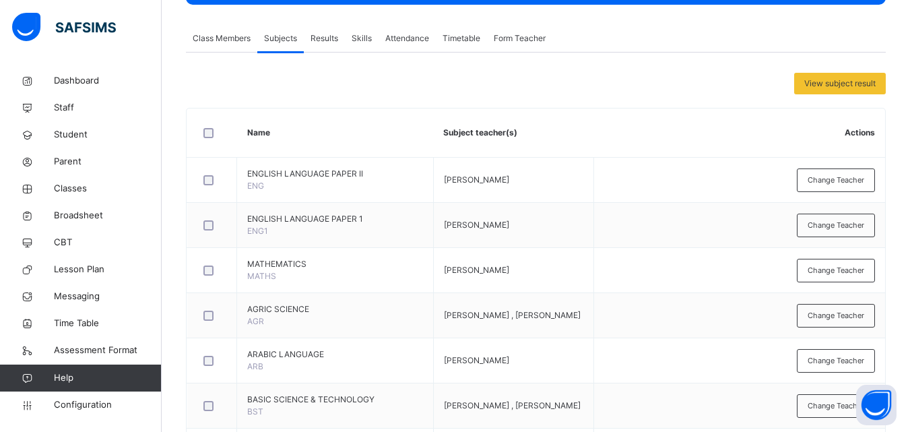
scroll to position [246, 0]
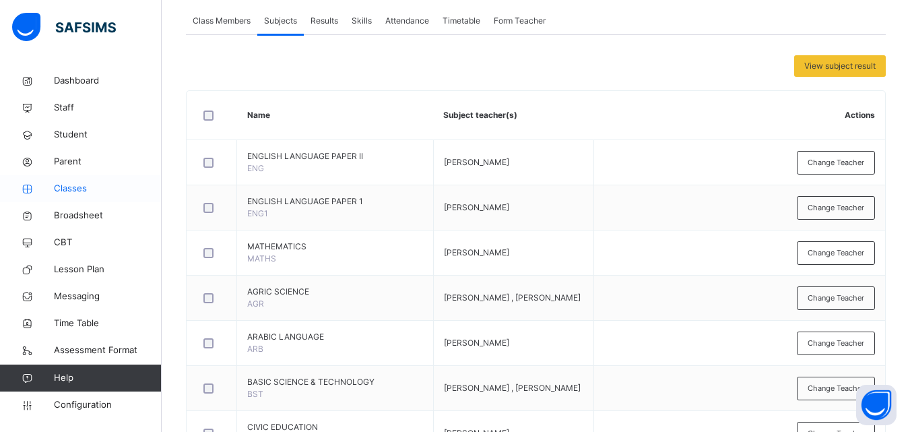
click at [102, 183] on span "Classes" at bounding box center [108, 188] width 108 height 13
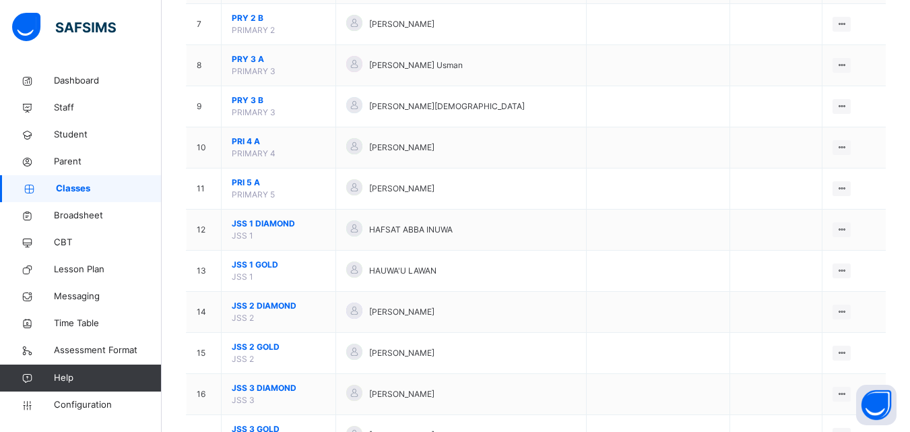
scroll to position [431, 0]
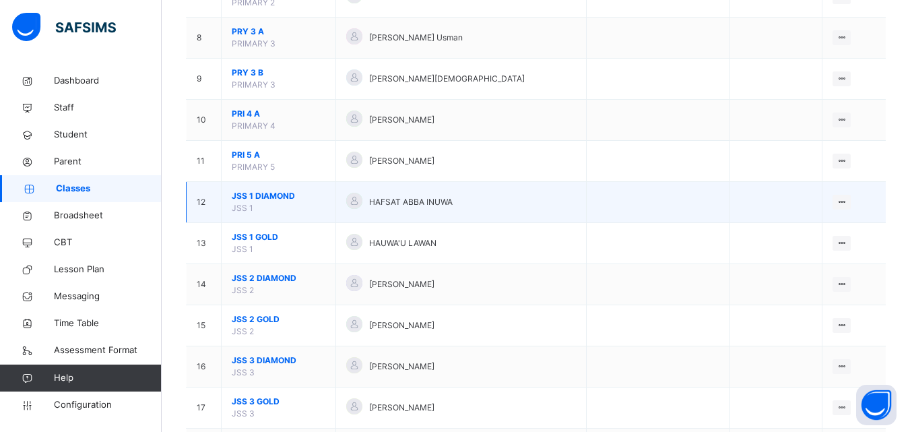
click at [257, 199] on span "JSS 1 DIAMOND" at bounding box center [279, 196] width 94 height 12
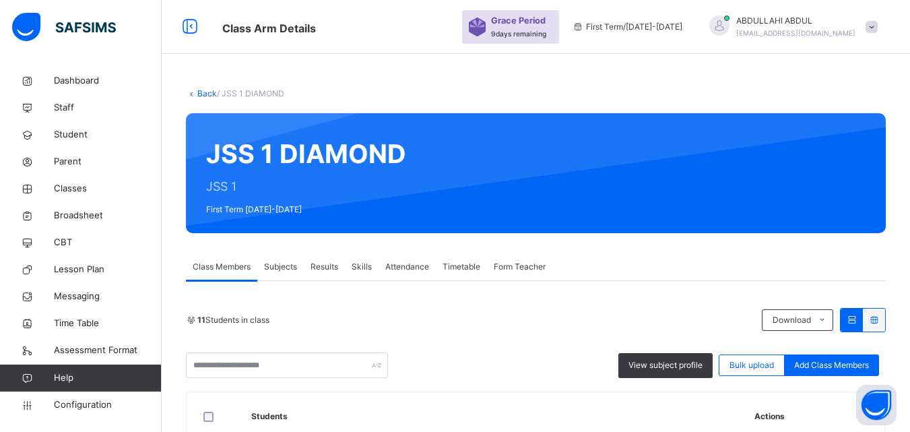
click at [278, 271] on span "Subjects" at bounding box center [280, 267] width 33 height 12
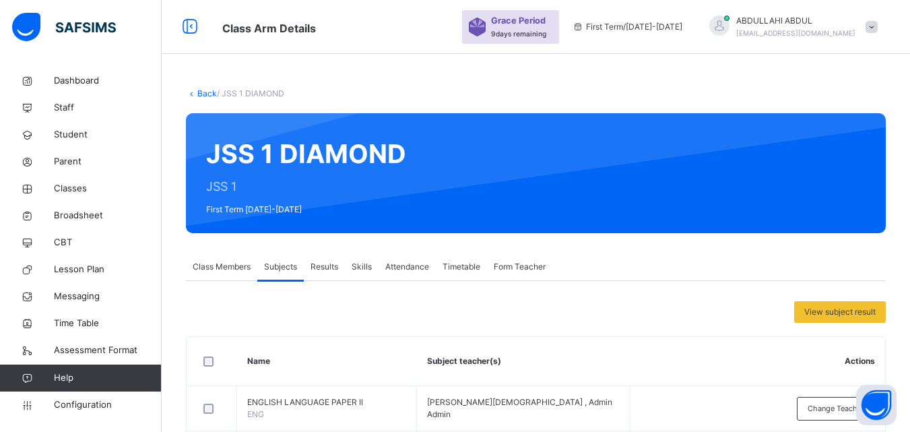
scroll to position [458, 0]
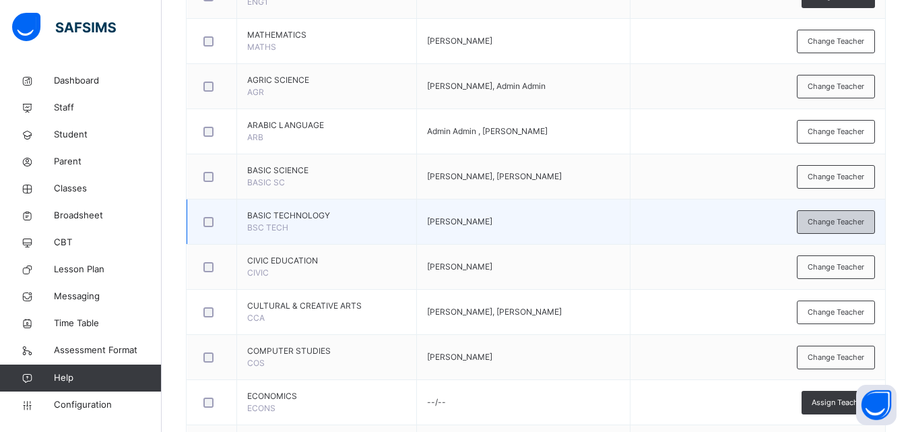
click at [861, 224] on span "Change Teacher" at bounding box center [836, 221] width 57 height 11
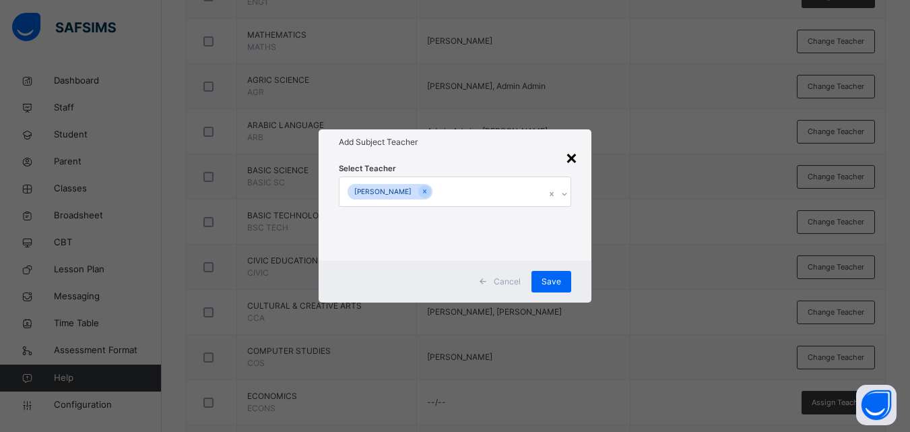
click at [571, 162] on div "×" at bounding box center [571, 157] width 13 height 28
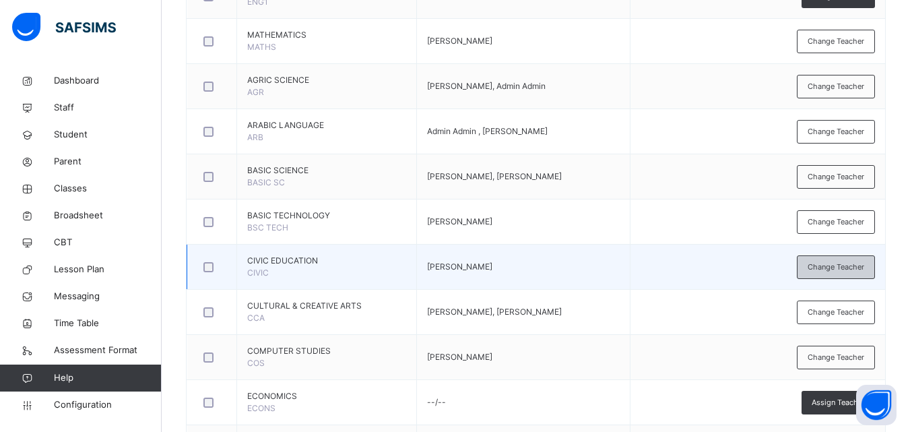
click at [831, 259] on div "Change Teacher" at bounding box center [836, 267] width 78 height 24
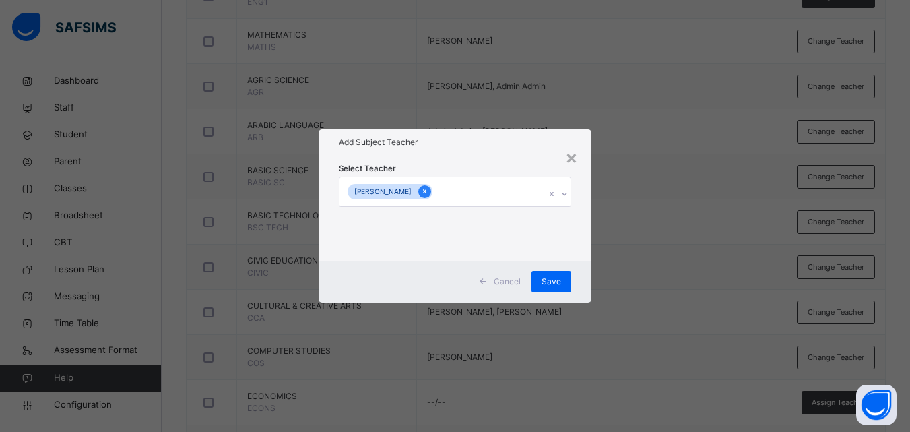
click at [421, 191] on icon at bounding box center [424, 191] width 7 height 9
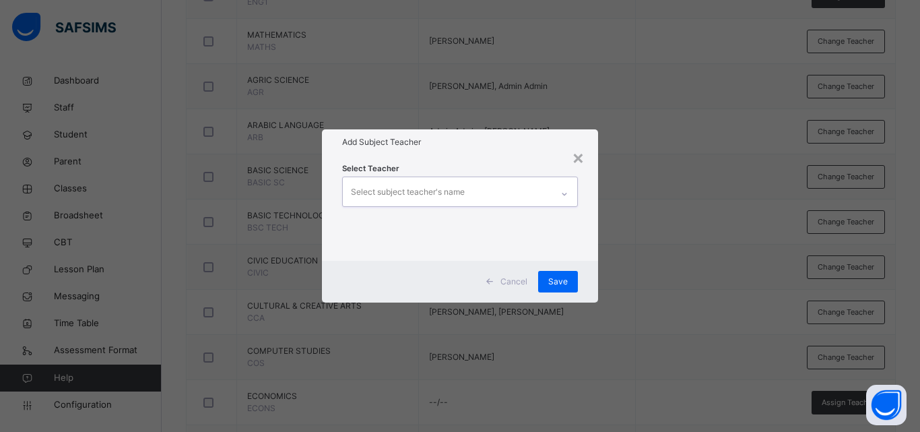
click at [412, 191] on div "Select subject teacher's name" at bounding box center [408, 192] width 114 height 26
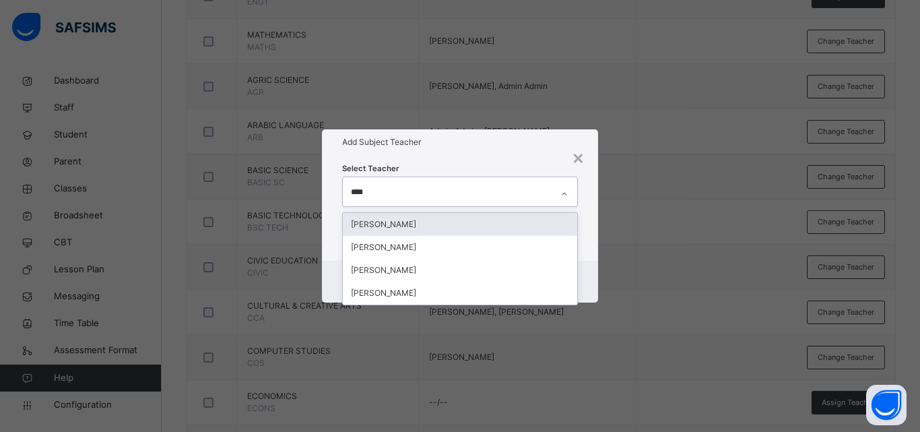
type input "*****"
click at [431, 233] on div "[PERSON_NAME]" at bounding box center [460, 224] width 234 height 23
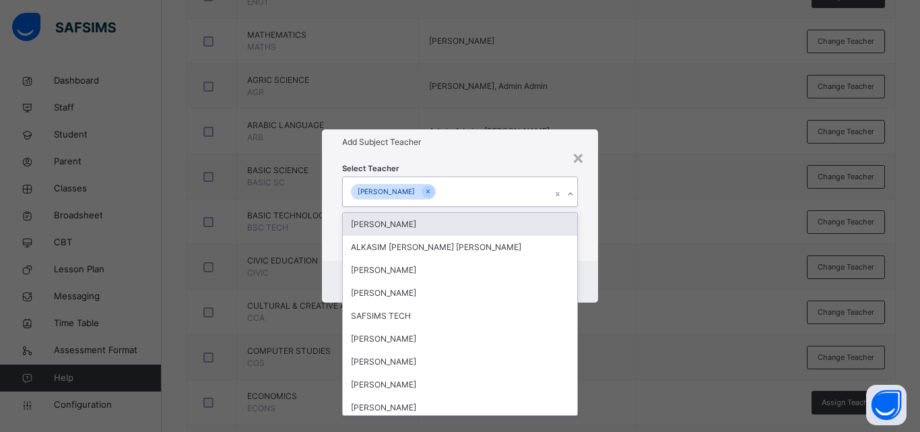
click at [644, 232] on div "× Add Subject Teacher Select Teacher option [PERSON_NAME], selected. option [PE…" at bounding box center [460, 216] width 920 height 432
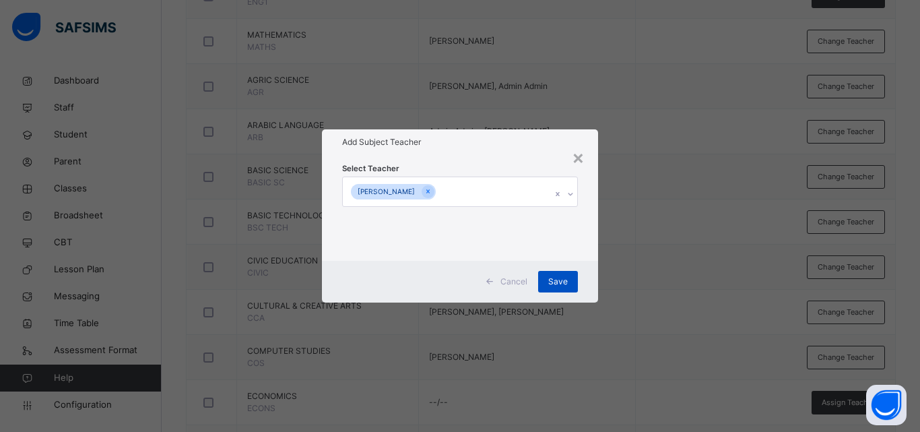
click at [559, 284] on span "Save" at bounding box center [558, 282] width 20 height 12
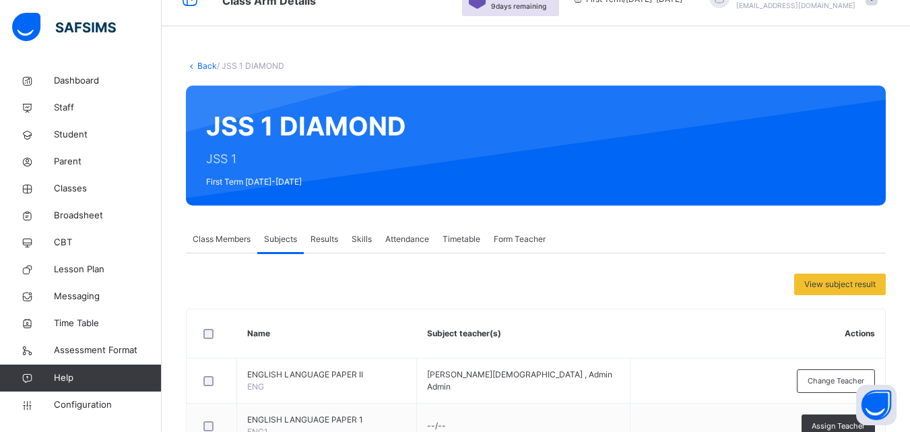
scroll to position [22, 0]
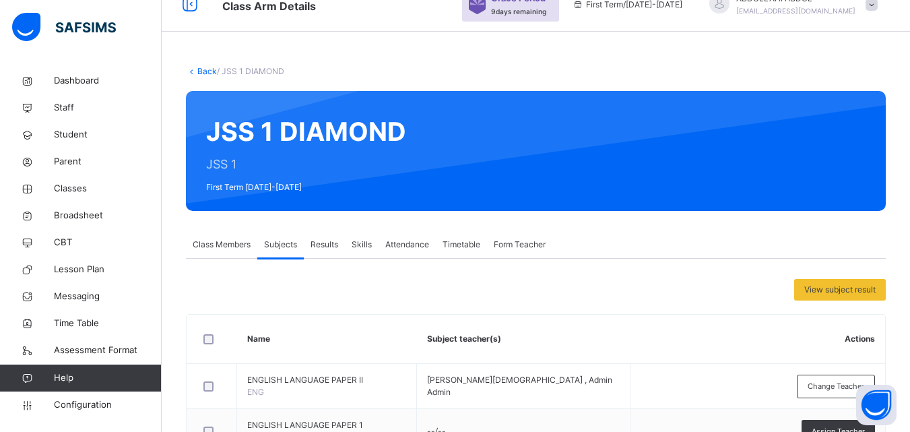
click at [211, 66] on link "Back" at bounding box center [207, 71] width 20 height 10
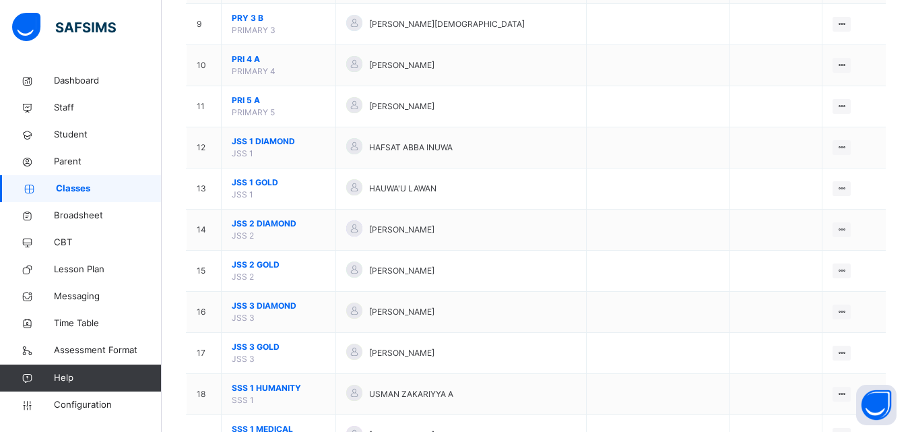
scroll to position [506, 0]
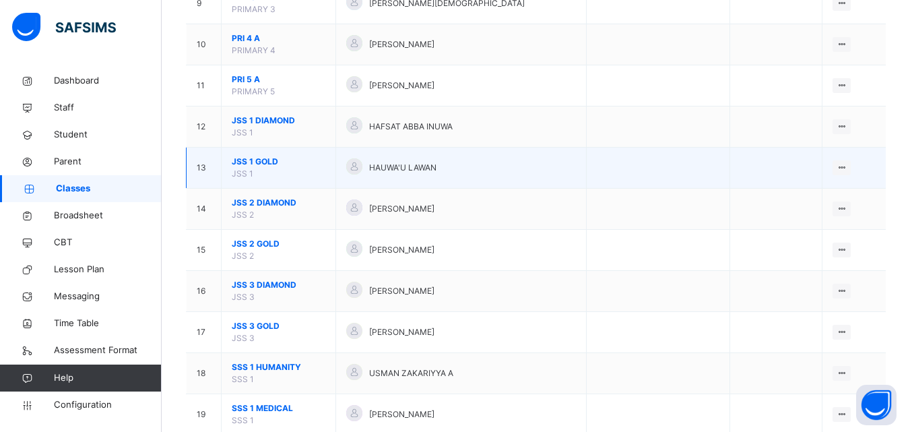
click at [251, 164] on span "JSS 1 GOLD" at bounding box center [279, 162] width 94 height 12
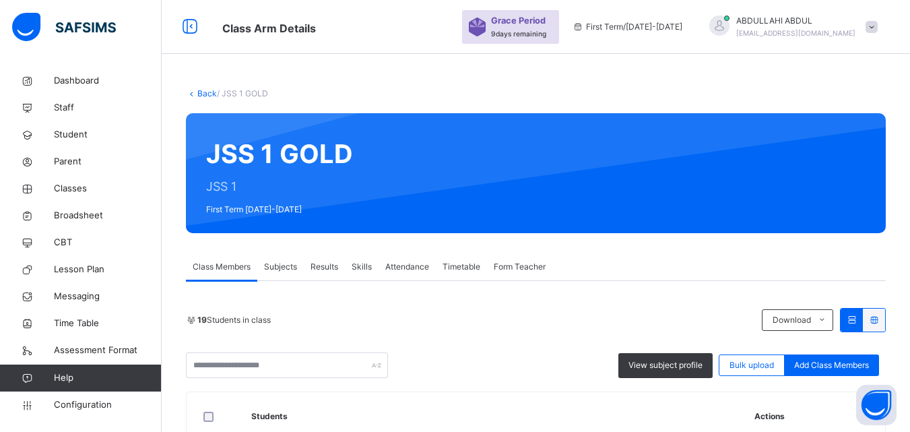
click at [279, 261] on span "Subjects" at bounding box center [280, 267] width 33 height 12
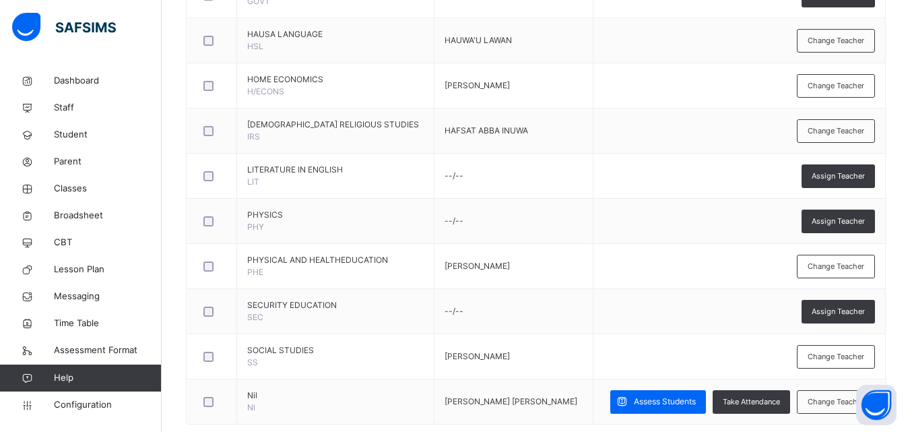
scroll to position [1071, 0]
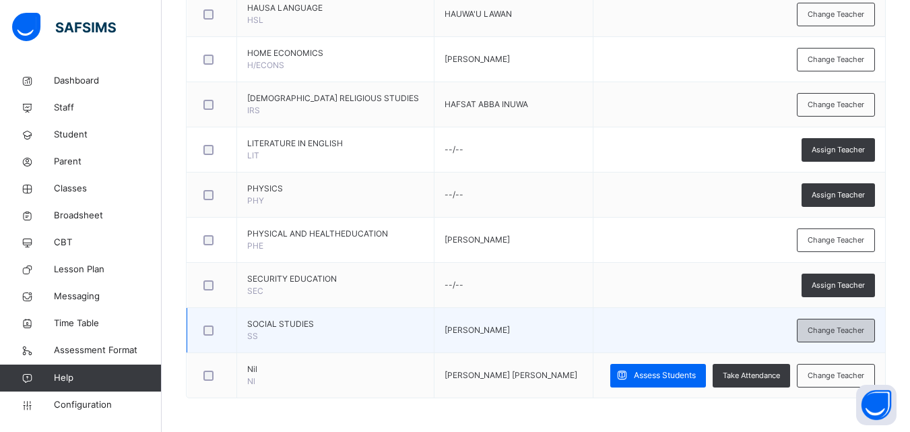
click at [850, 332] on span "Change Teacher" at bounding box center [836, 330] width 57 height 11
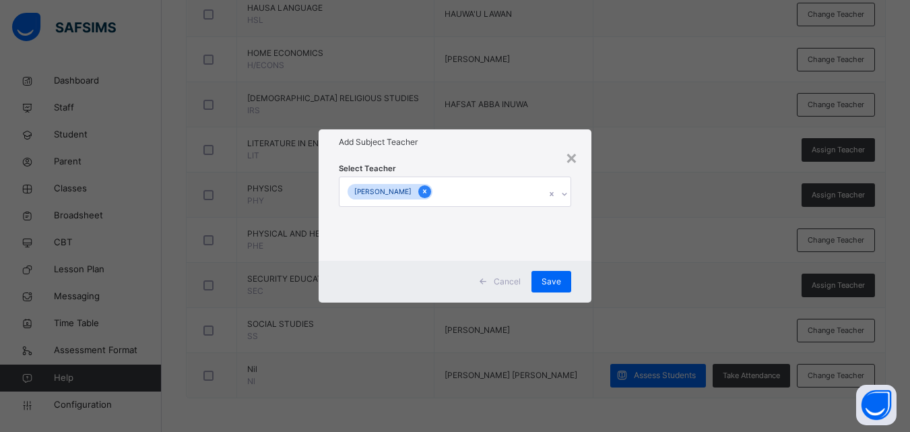
click at [431, 186] on div at bounding box center [424, 191] width 13 height 13
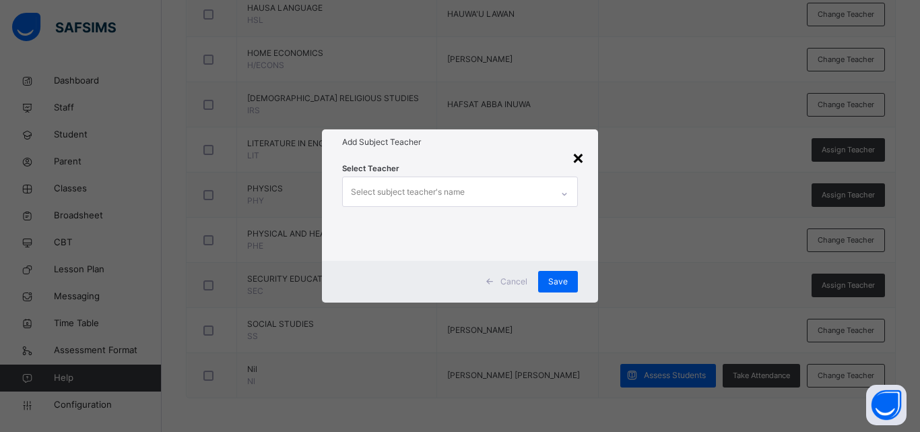
click at [576, 158] on div "×" at bounding box center [578, 157] width 13 height 28
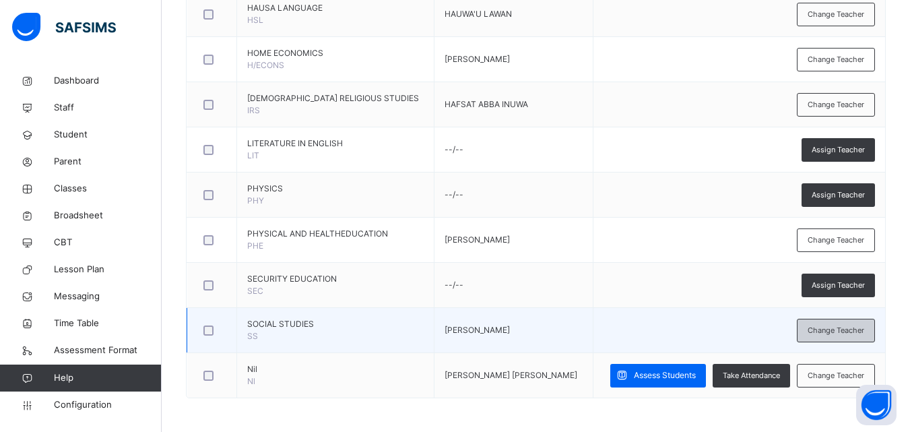
click at [847, 331] on span "Change Teacher" at bounding box center [836, 330] width 57 height 11
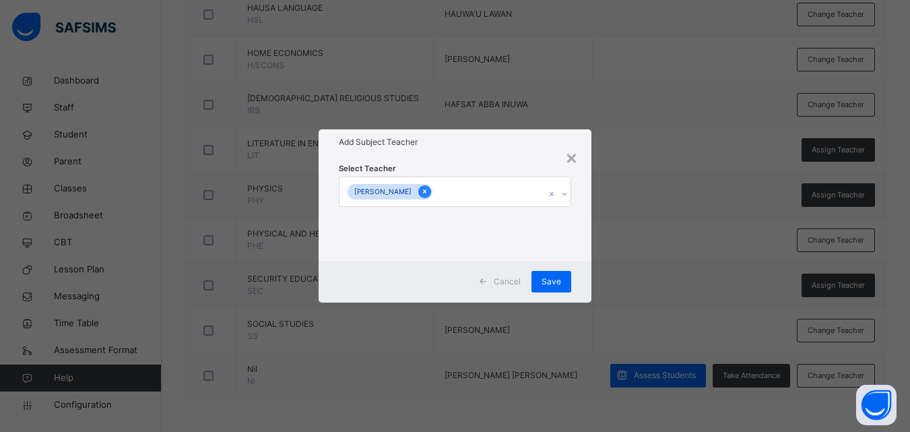
click at [429, 188] on icon at bounding box center [424, 191] width 7 height 9
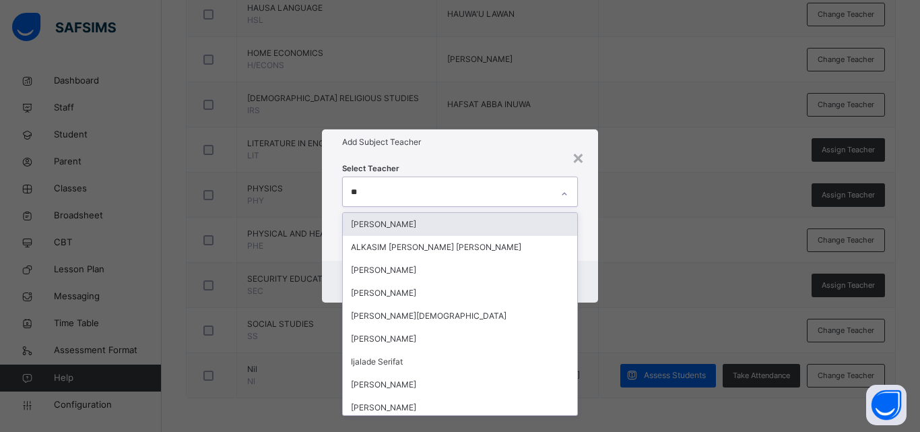
type input "***"
click at [477, 219] on div "[PERSON_NAME]" at bounding box center [460, 224] width 234 height 23
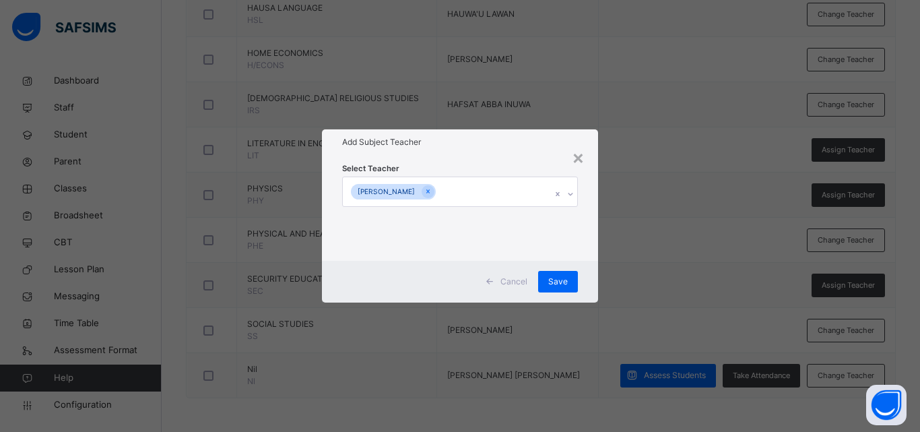
click at [687, 242] on div "× Add Subject Teacher Select Teacher [PERSON_NAME] Save" at bounding box center [460, 216] width 920 height 432
click at [559, 278] on span "Save" at bounding box center [558, 282] width 20 height 12
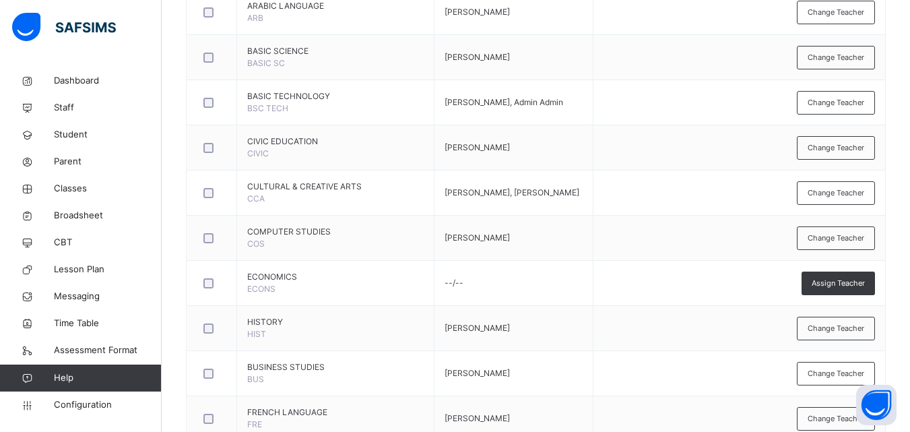
scroll to position [542, 0]
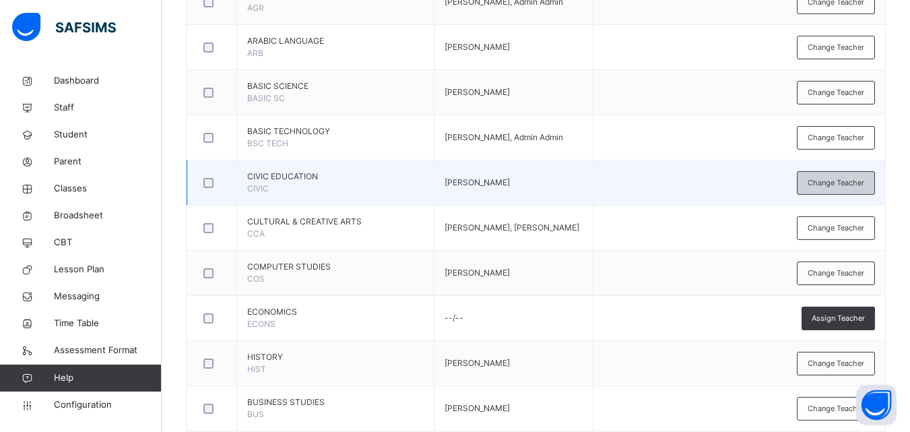
click at [865, 182] on span "Change Teacher" at bounding box center [836, 182] width 57 height 11
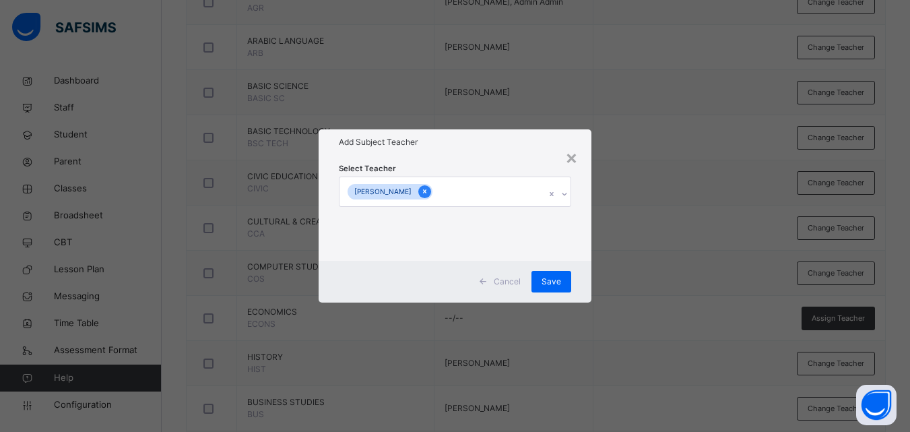
click at [421, 190] on icon at bounding box center [424, 191] width 7 height 9
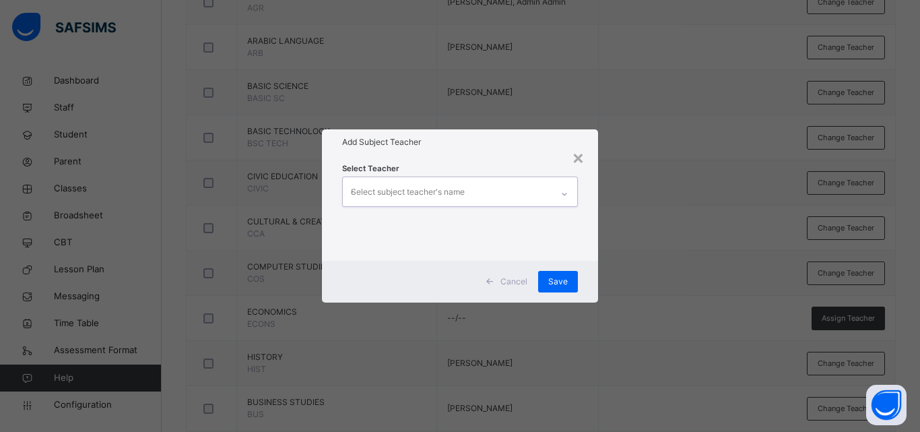
type input "****"
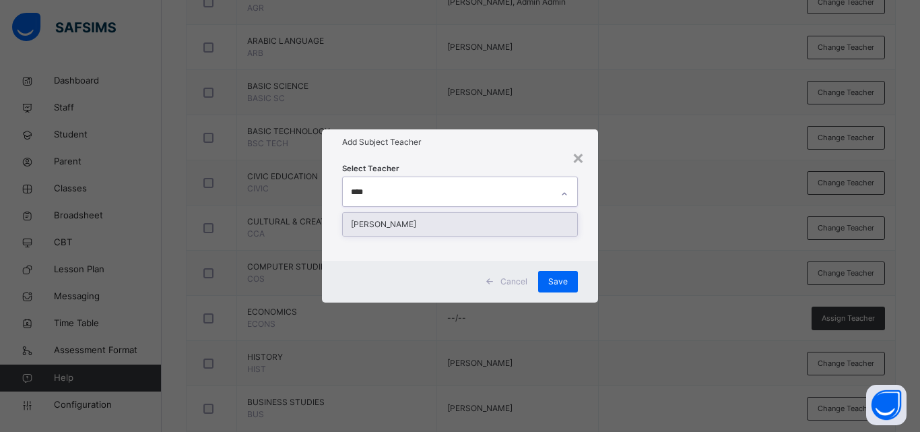
click at [456, 229] on div "[PERSON_NAME]" at bounding box center [460, 224] width 234 height 23
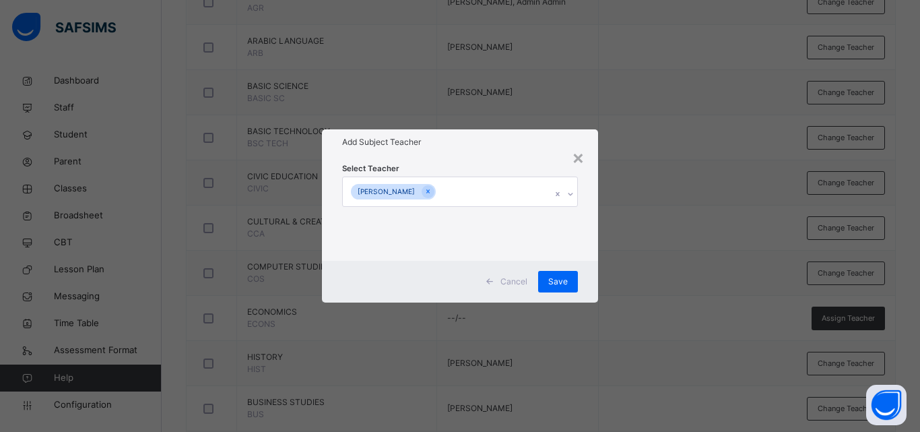
click at [692, 237] on div "× Add Subject Teacher Select Teacher [PERSON_NAME] Cancel Save" at bounding box center [460, 216] width 920 height 432
click at [568, 274] on div "Save" at bounding box center [558, 282] width 40 height 22
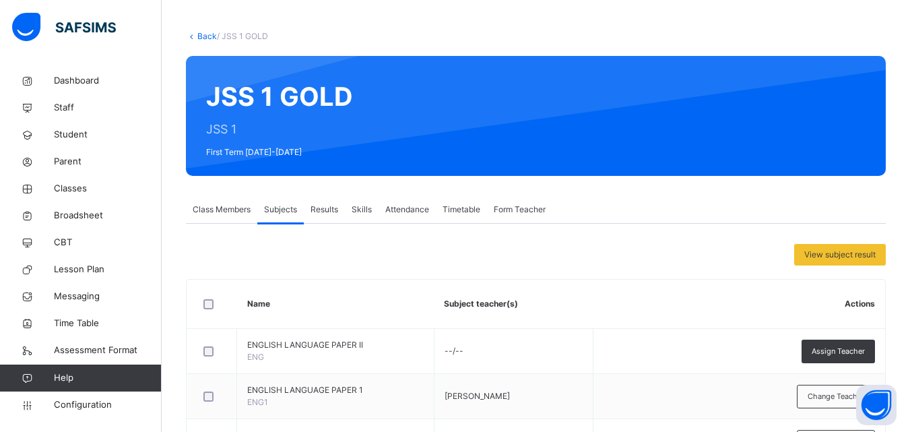
scroll to position [0, 0]
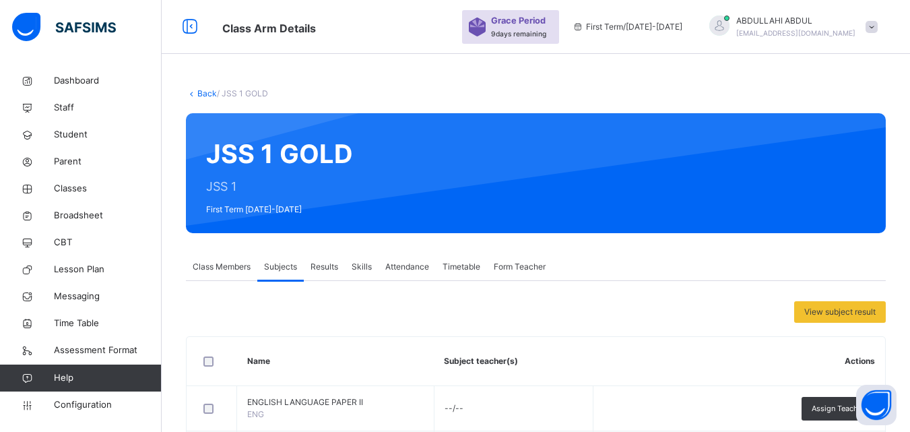
click at [203, 93] on link "Back" at bounding box center [207, 93] width 20 height 10
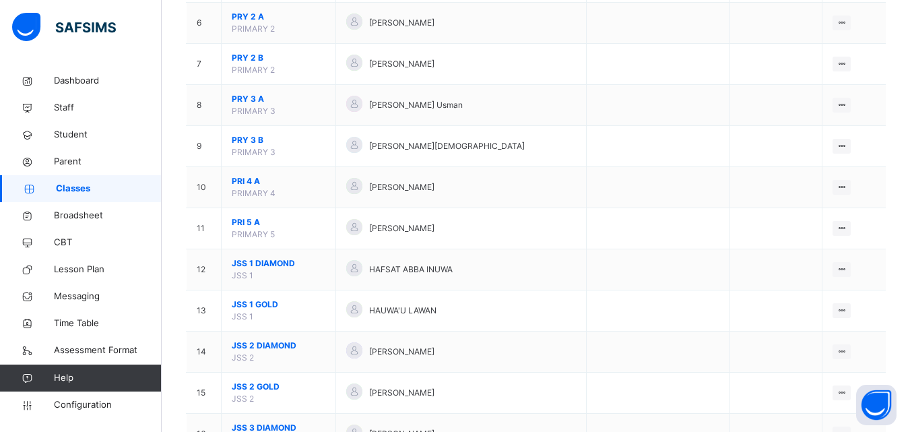
scroll to position [297, 0]
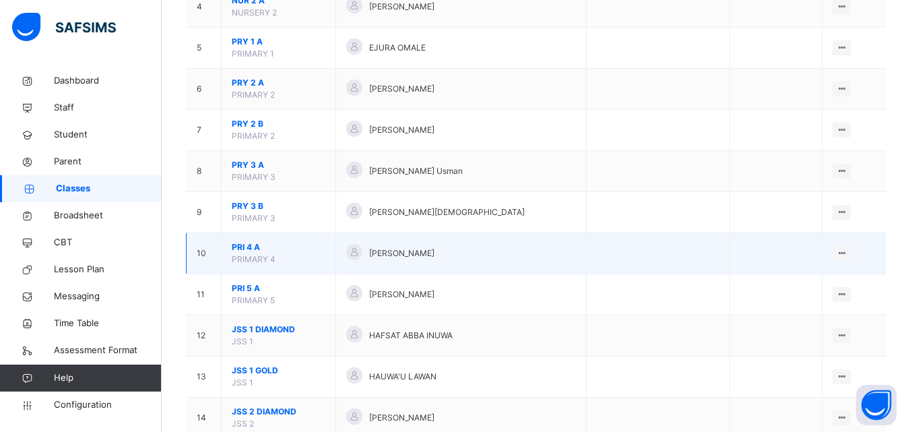
click at [247, 243] on span "PRI 4 A" at bounding box center [279, 247] width 94 height 12
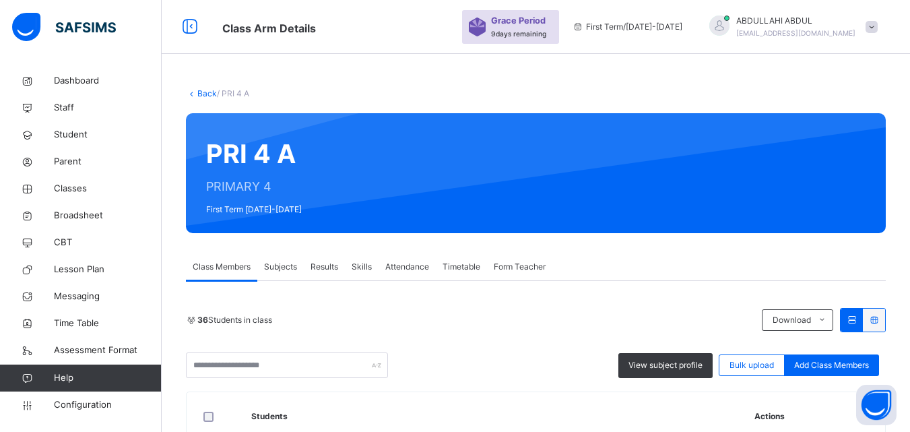
click at [284, 265] on span "Subjects" at bounding box center [280, 267] width 33 height 12
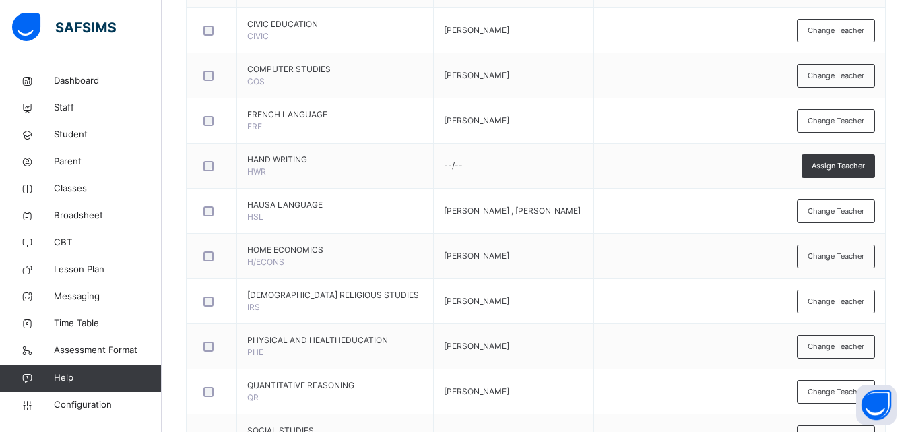
scroll to position [722, 0]
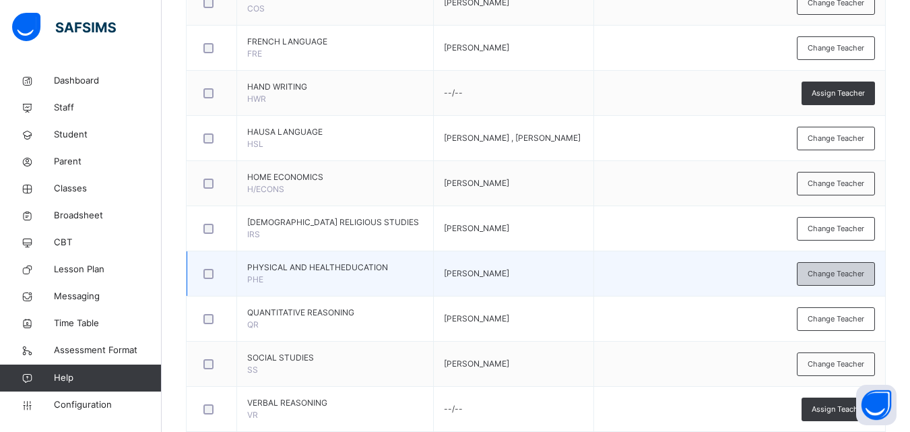
click at [848, 280] on span "Change Teacher" at bounding box center [836, 273] width 57 height 11
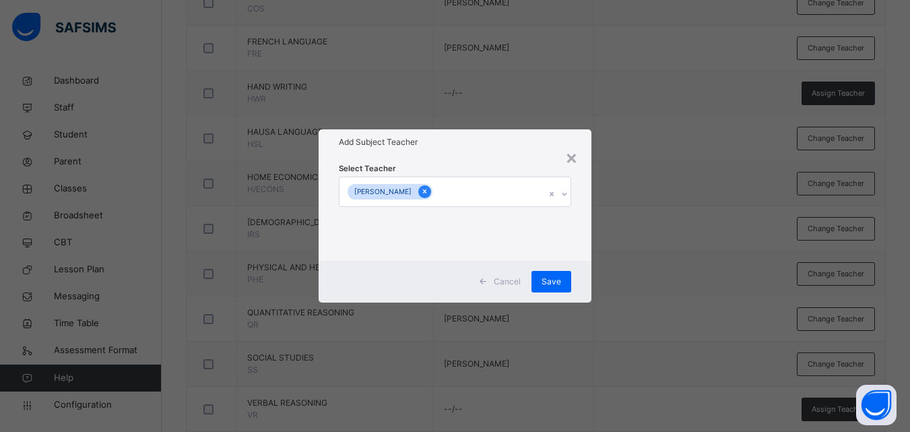
click at [424, 193] on div at bounding box center [424, 191] width 13 height 13
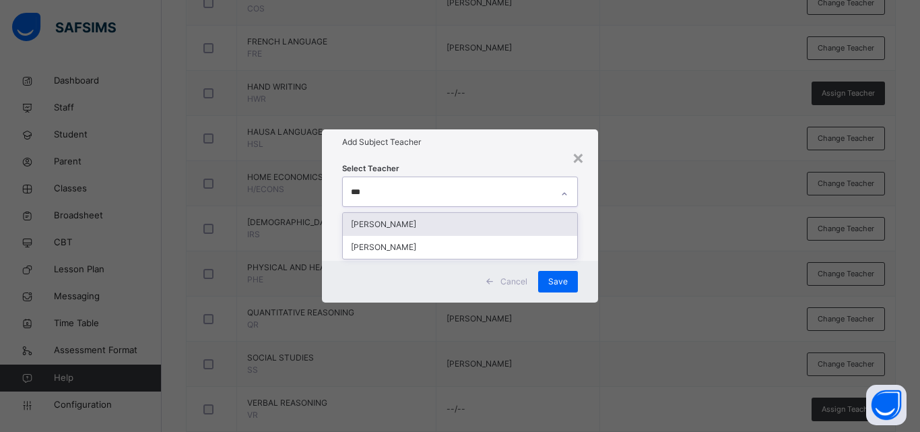
type input "****"
click at [451, 219] on div "[PERSON_NAME]" at bounding box center [460, 224] width 234 height 23
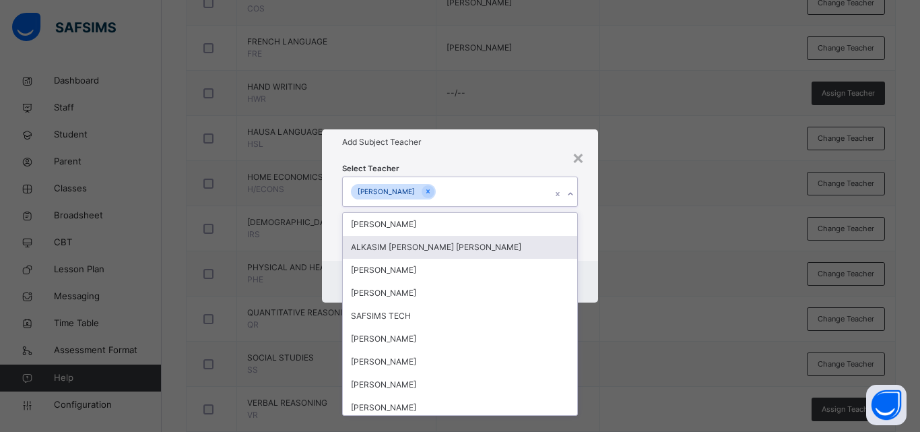
click at [620, 278] on div "× Add Subject Teacher Select Teacher option [PERSON_NAME] , selected. option AL…" at bounding box center [460, 216] width 920 height 432
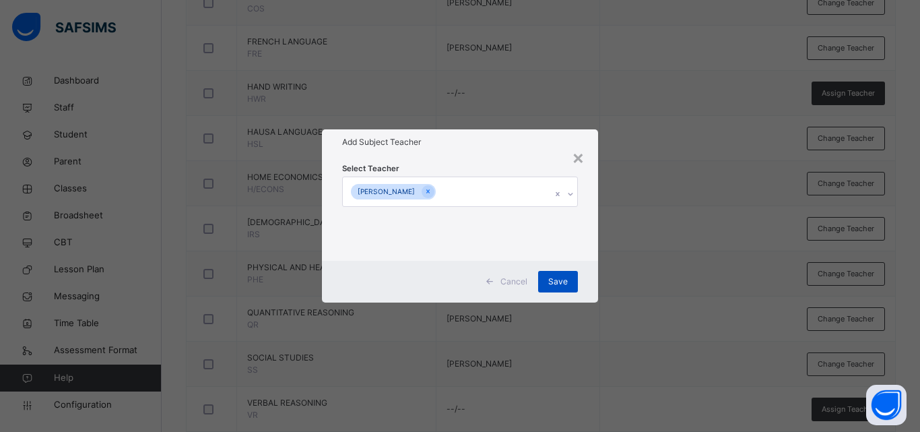
click at [563, 280] on span "Save" at bounding box center [558, 282] width 20 height 12
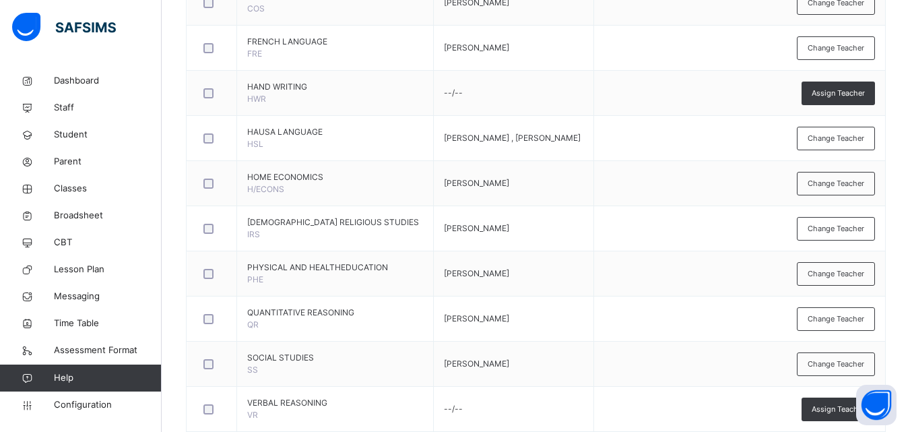
scroll to position [42, 0]
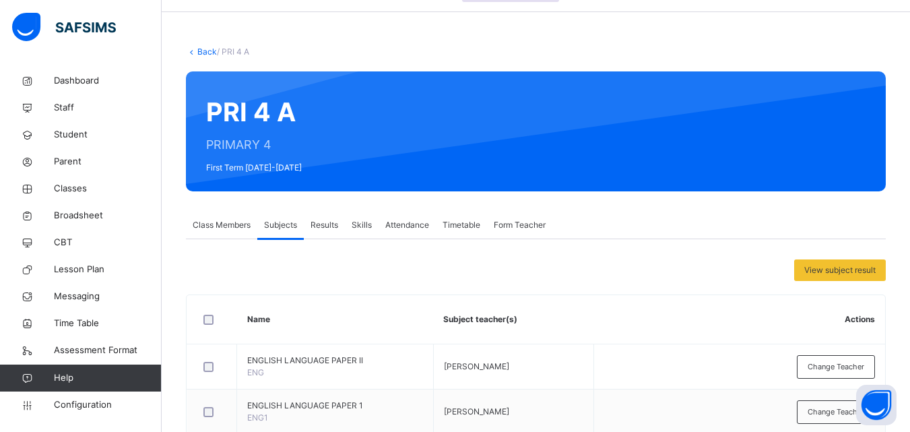
click at [210, 55] on link "Back" at bounding box center [207, 51] width 20 height 10
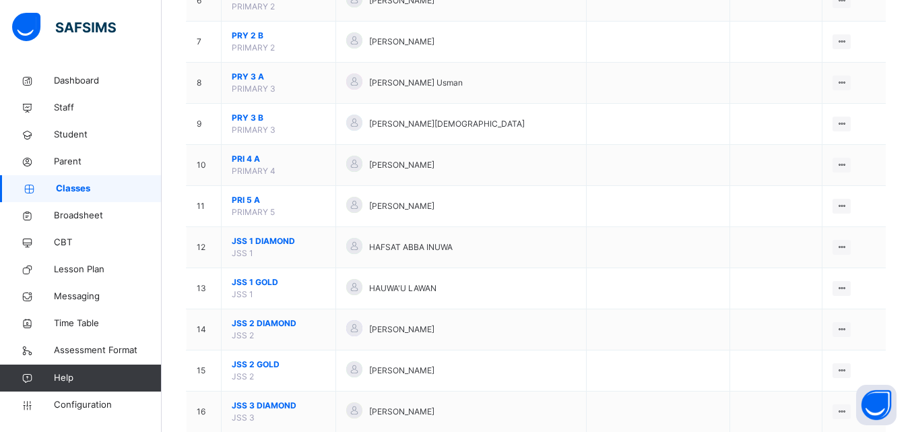
scroll to position [401, 0]
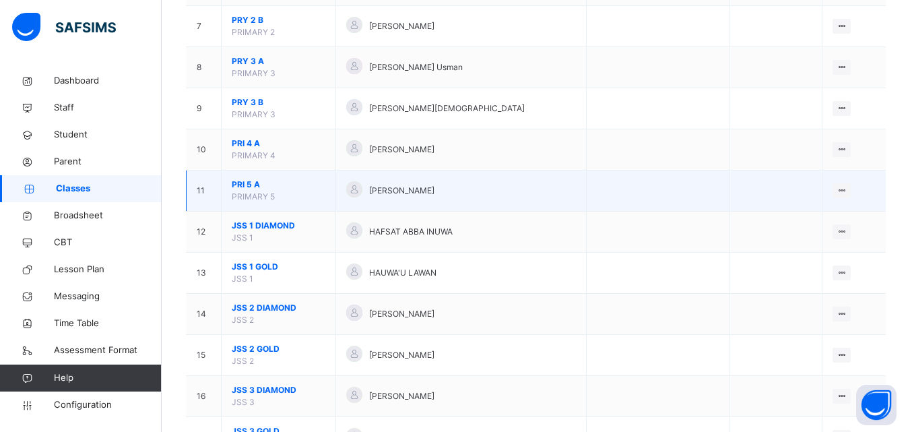
click at [258, 189] on span "PRI 5 A" at bounding box center [279, 185] width 94 height 12
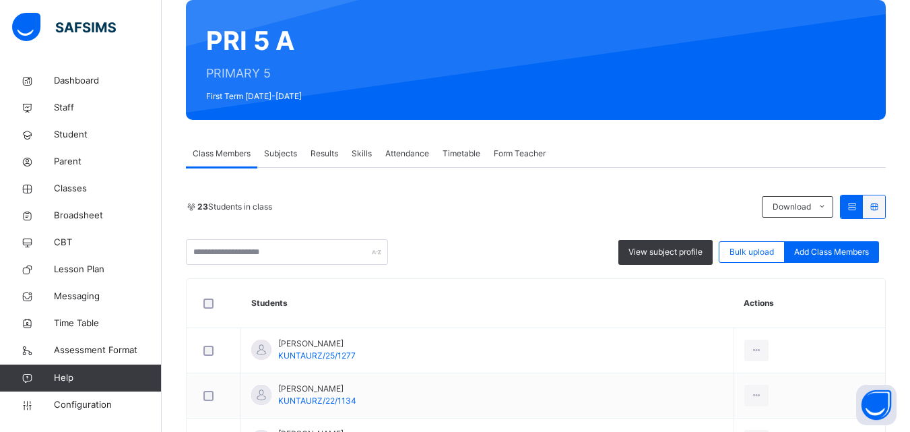
scroll to position [164, 0]
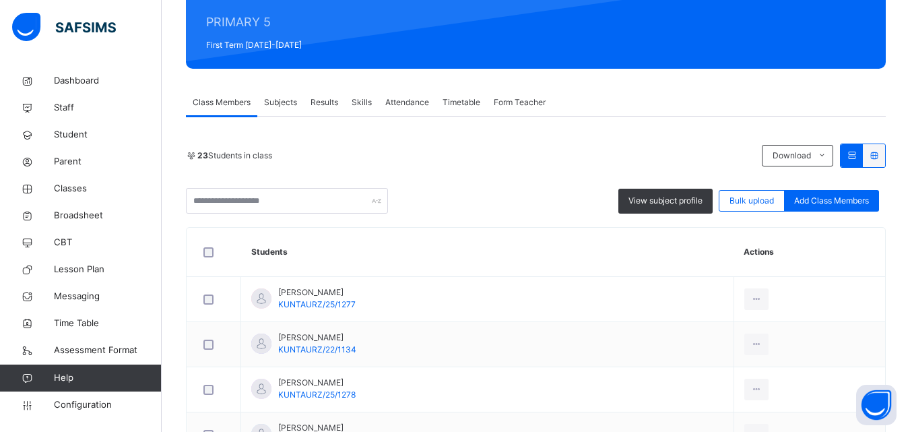
click at [283, 100] on span "Subjects" at bounding box center [280, 102] width 33 height 12
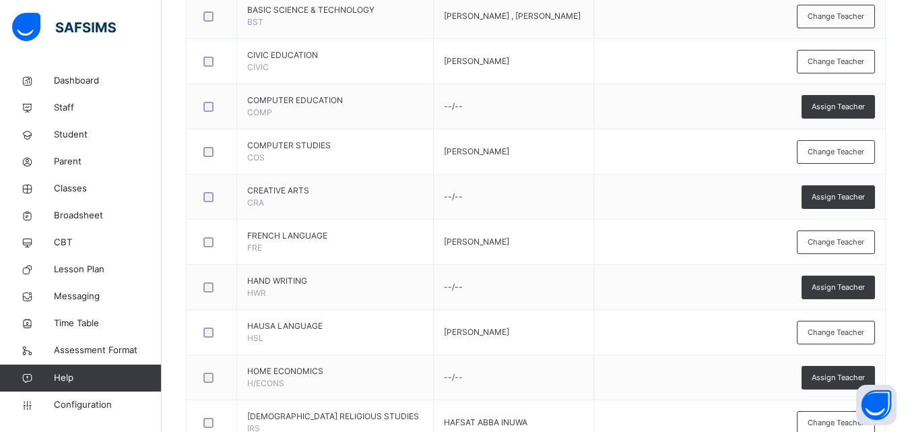
scroll to position [696, 0]
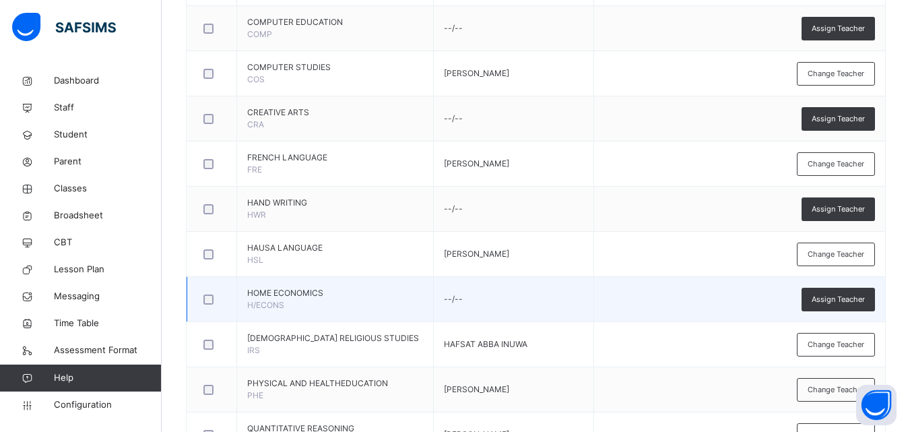
click at [850, 320] on td "Assign Teacher" at bounding box center [739, 299] width 291 height 45
click at [845, 313] on td "Assign Teacher" at bounding box center [739, 299] width 291 height 45
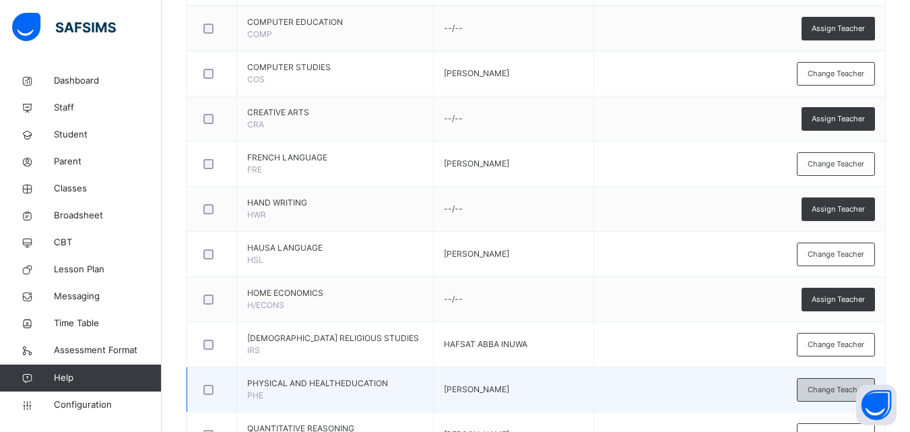
scroll to position [776, 0]
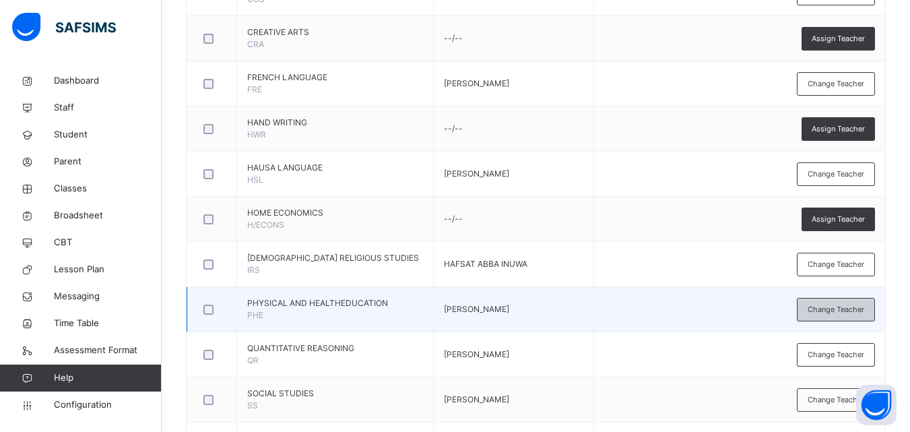
click at [846, 315] on span "Change Teacher" at bounding box center [836, 309] width 57 height 11
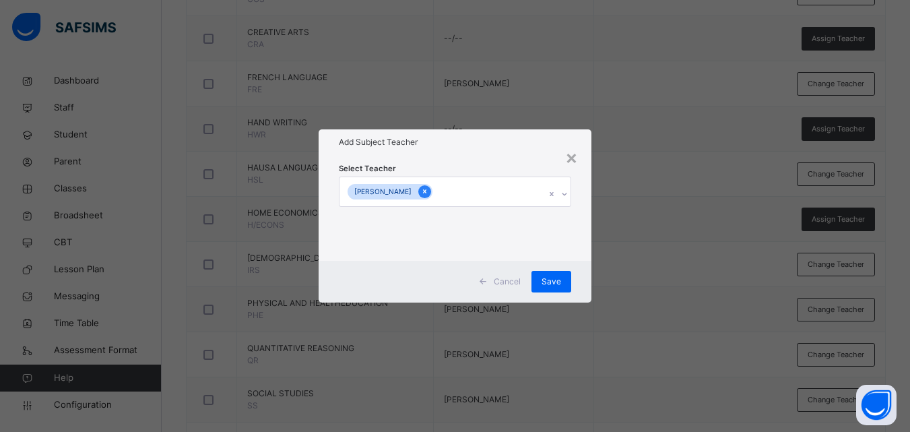
click at [421, 192] on icon at bounding box center [424, 191] width 7 height 9
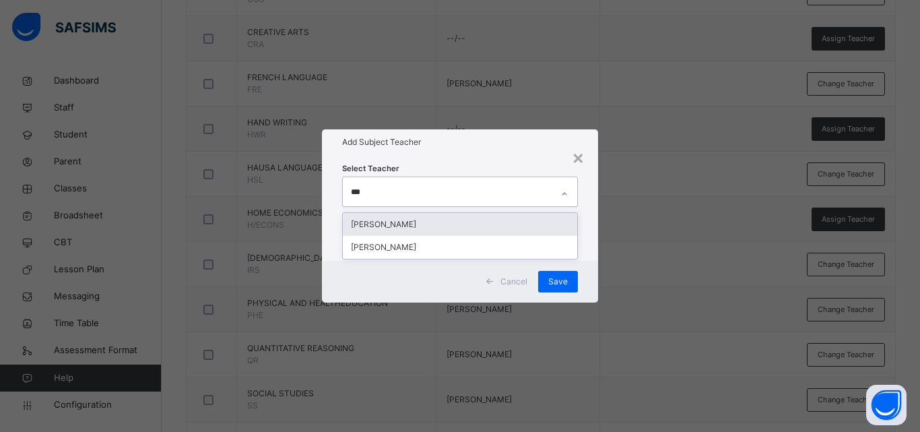
type input "****"
click at [450, 233] on div "[PERSON_NAME]" at bounding box center [460, 224] width 234 height 23
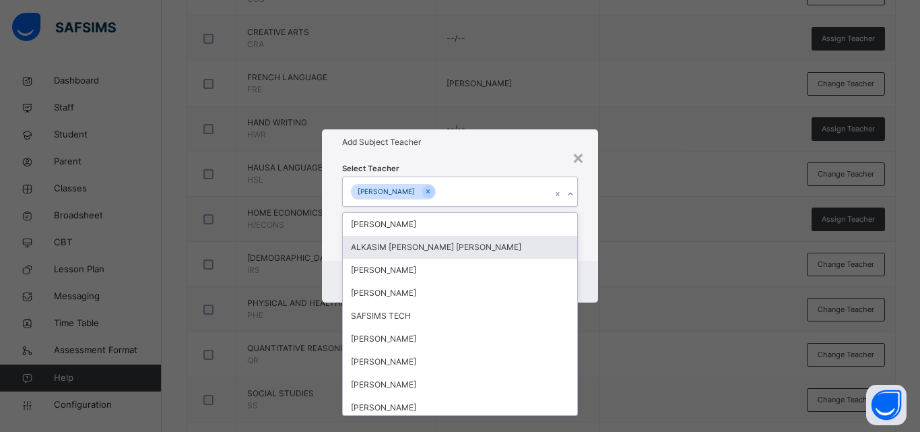
click at [604, 237] on div "× Add Subject Teacher Select Teacher option [PERSON_NAME] , selected. option AL…" at bounding box center [460, 216] width 920 height 432
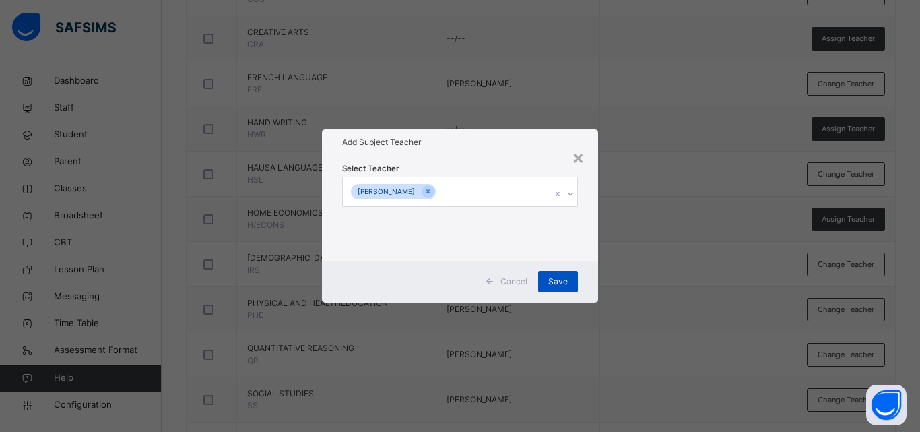
click at [552, 280] on span "Save" at bounding box center [558, 282] width 20 height 12
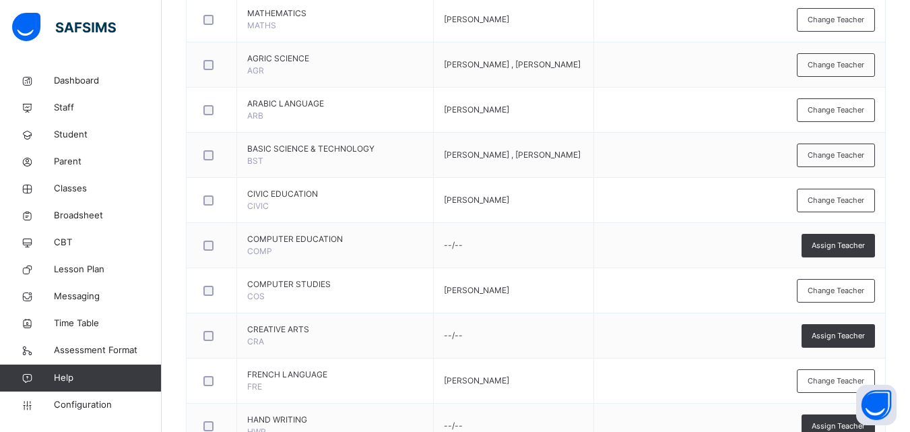
scroll to position [0, 0]
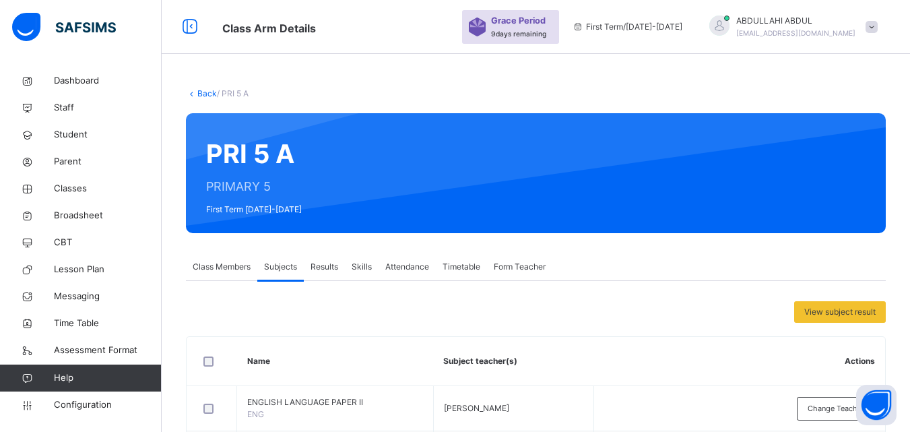
click at [204, 95] on link "Back" at bounding box center [207, 93] width 20 height 10
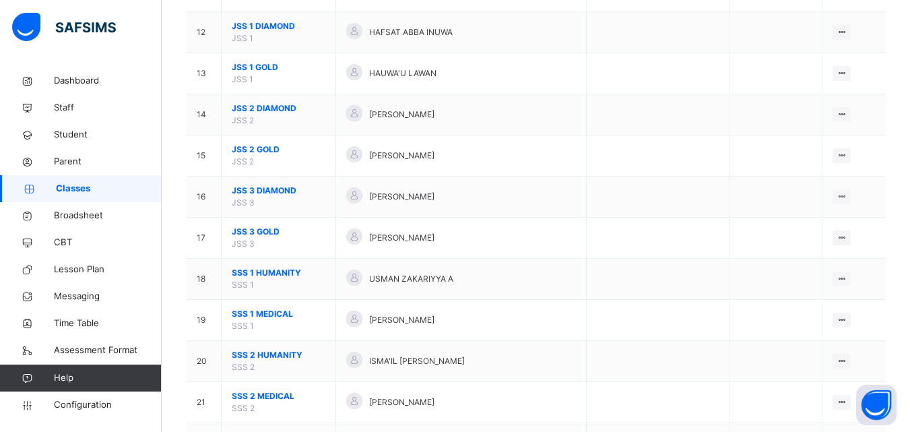
scroll to position [610, 0]
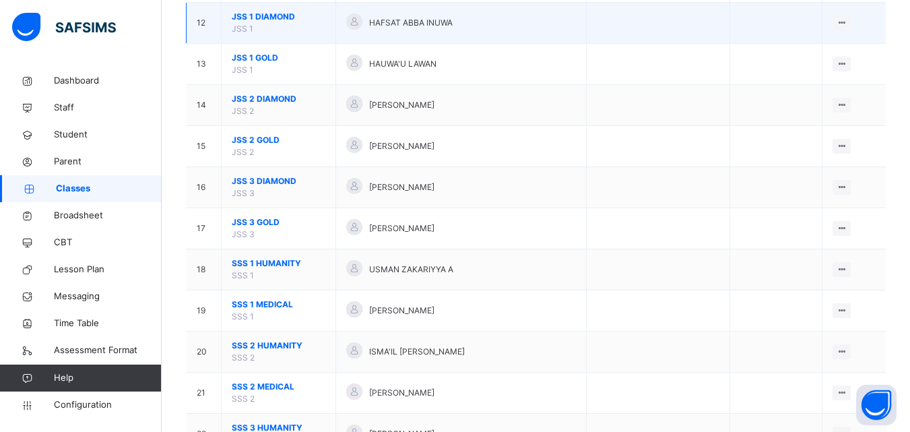
click at [255, 14] on span "JSS 1 DIAMOND" at bounding box center [279, 17] width 94 height 12
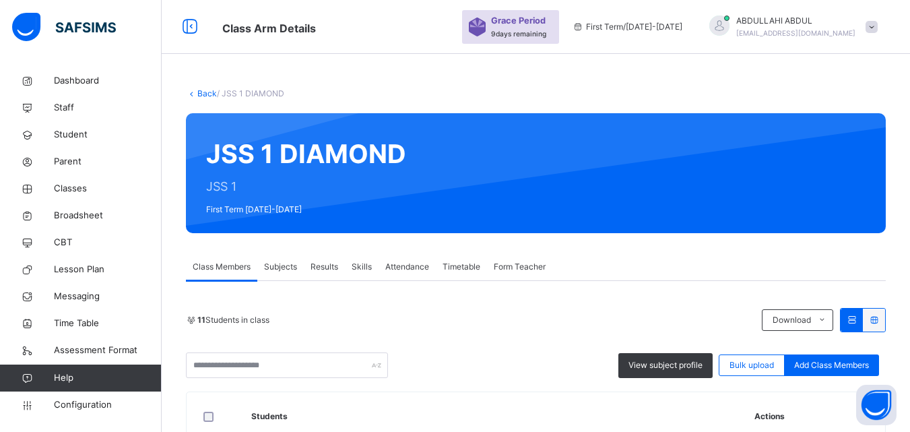
scroll to position [227, 0]
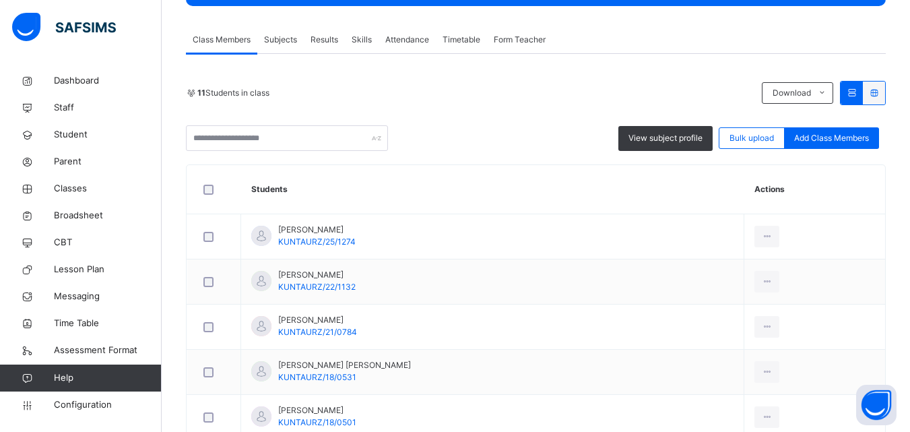
click at [282, 40] on span "Subjects" at bounding box center [280, 40] width 33 height 12
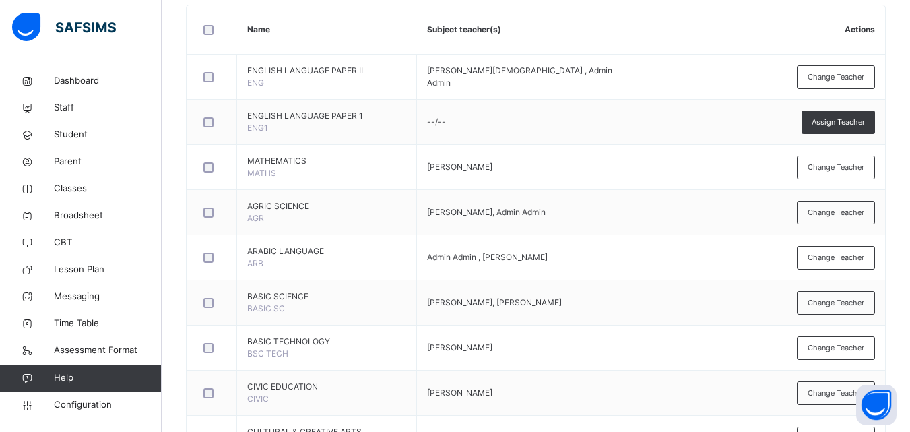
scroll to position [429, 0]
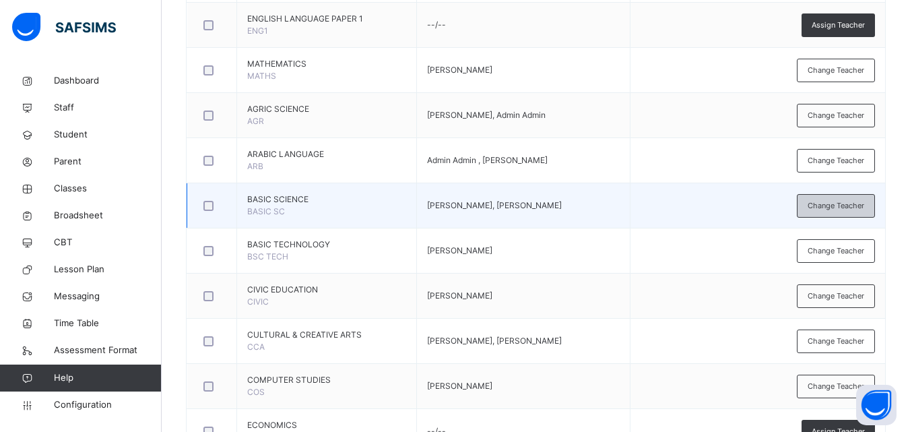
click at [856, 206] on span "Change Teacher" at bounding box center [836, 205] width 57 height 11
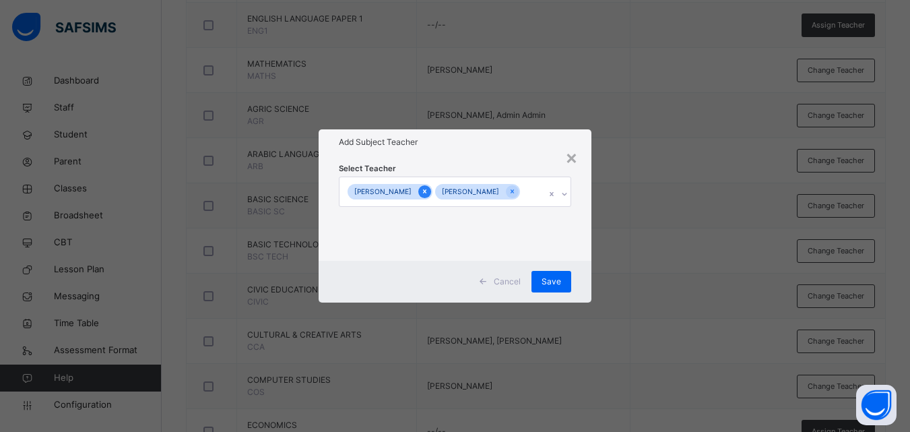
click at [429, 187] on icon at bounding box center [424, 191] width 7 height 9
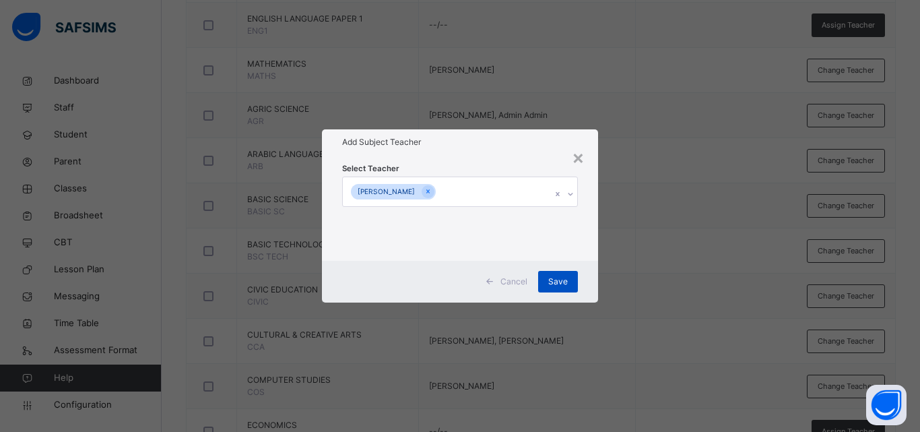
click at [563, 284] on span "Save" at bounding box center [558, 282] width 20 height 12
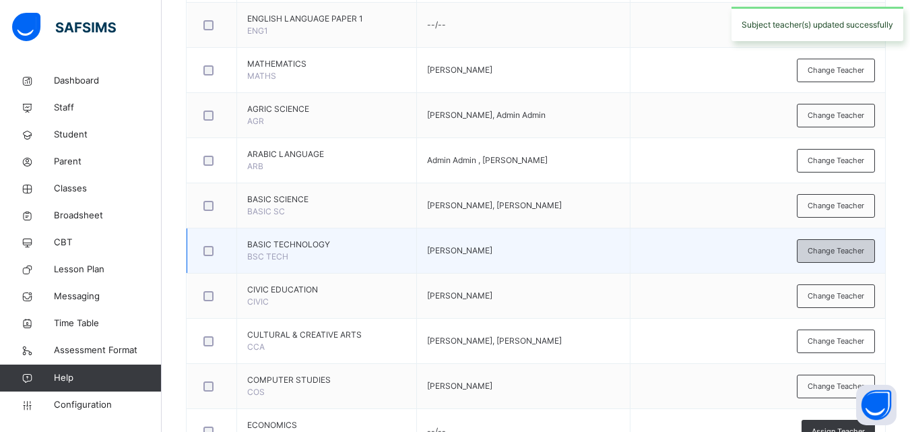
click at [823, 252] on span "Change Teacher" at bounding box center [836, 250] width 57 height 11
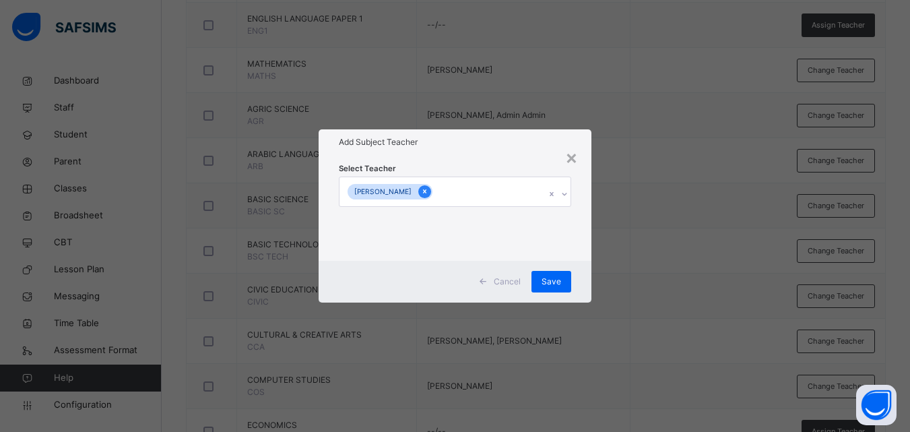
click at [429, 190] on icon at bounding box center [424, 191] width 7 height 9
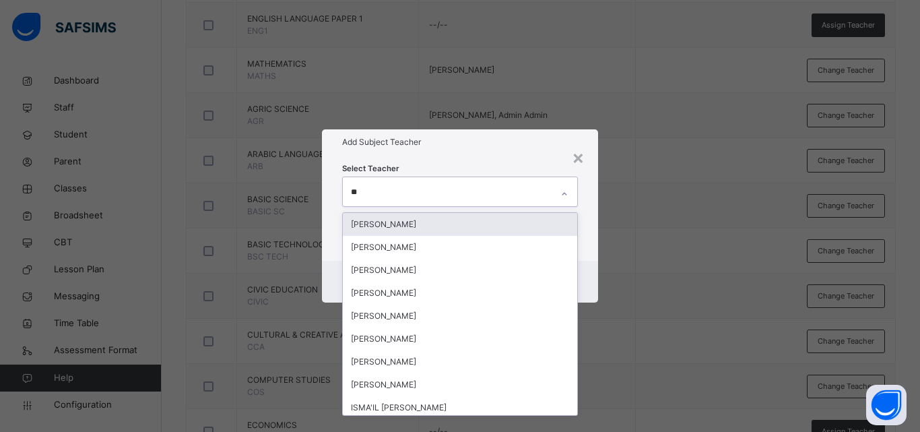
type input "***"
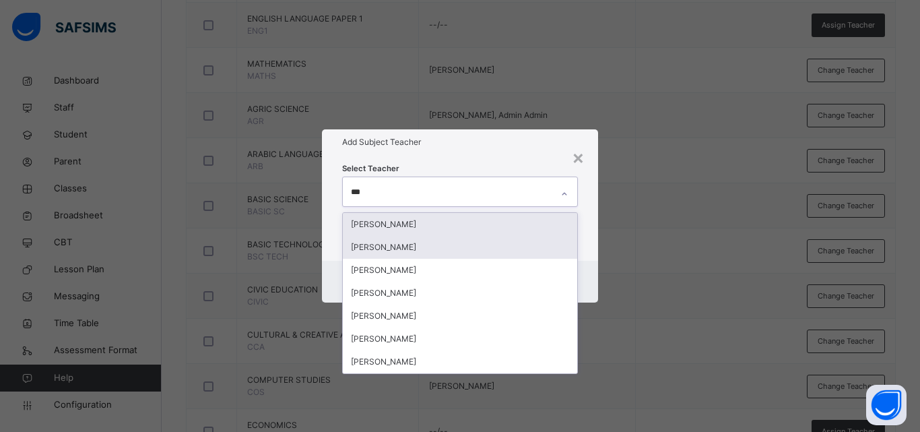
click at [435, 252] on div "[PERSON_NAME]" at bounding box center [460, 247] width 234 height 23
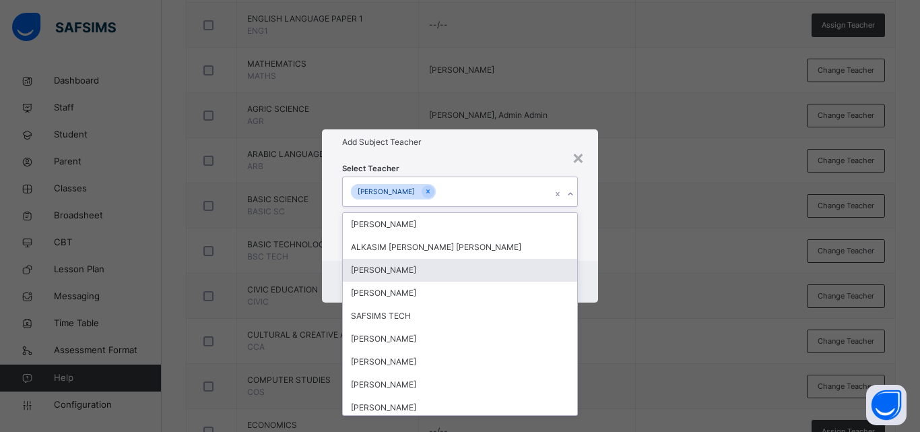
click at [613, 272] on div "× Add Subject Teacher Select Teacher option [PERSON_NAME] , selected. option [P…" at bounding box center [460, 216] width 920 height 432
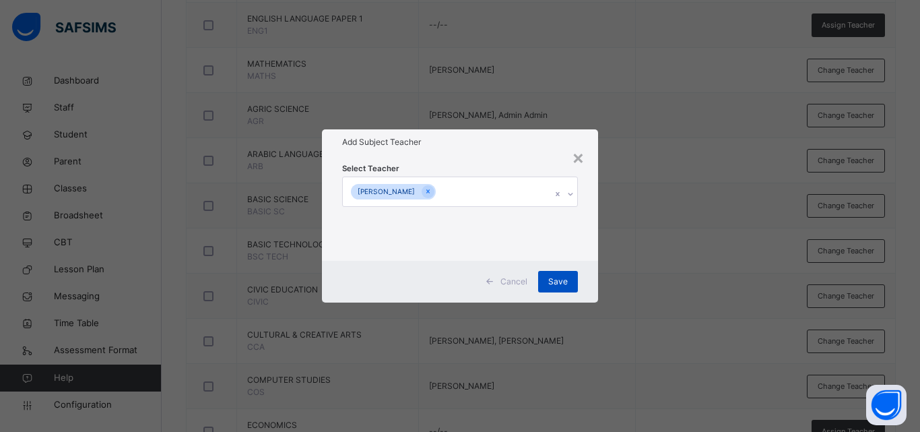
click at [557, 280] on span "Save" at bounding box center [558, 282] width 20 height 12
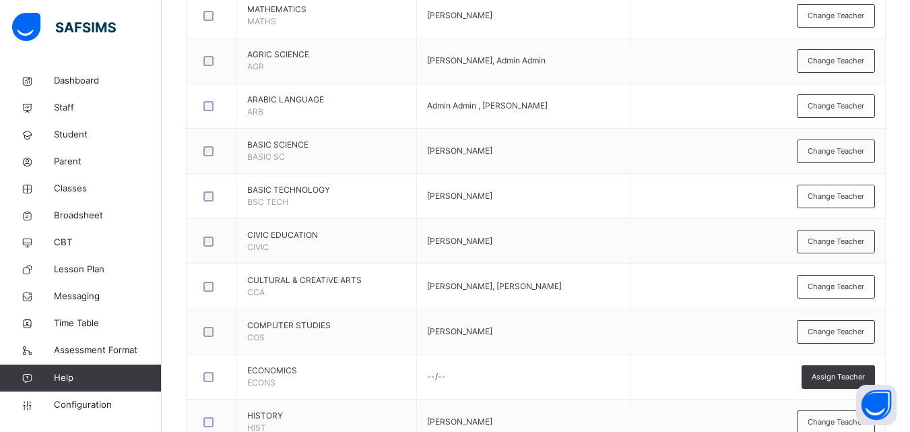
scroll to position [451, 0]
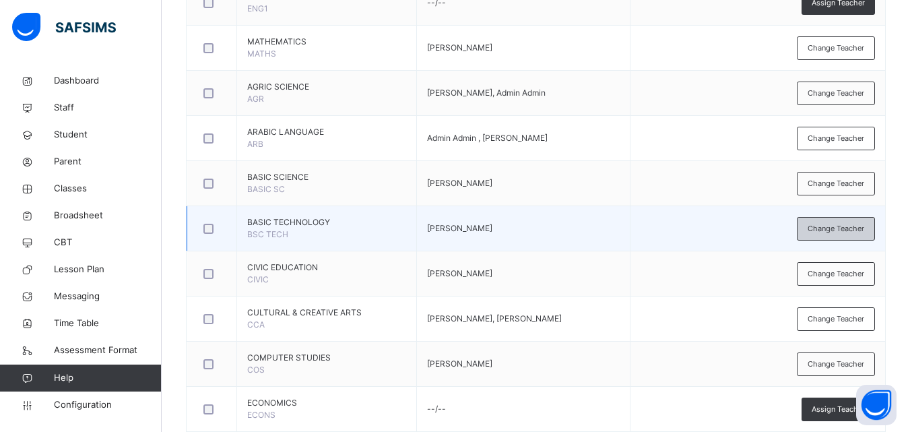
click at [864, 229] on span "Change Teacher" at bounding box center [836, 228] width 57 height 11
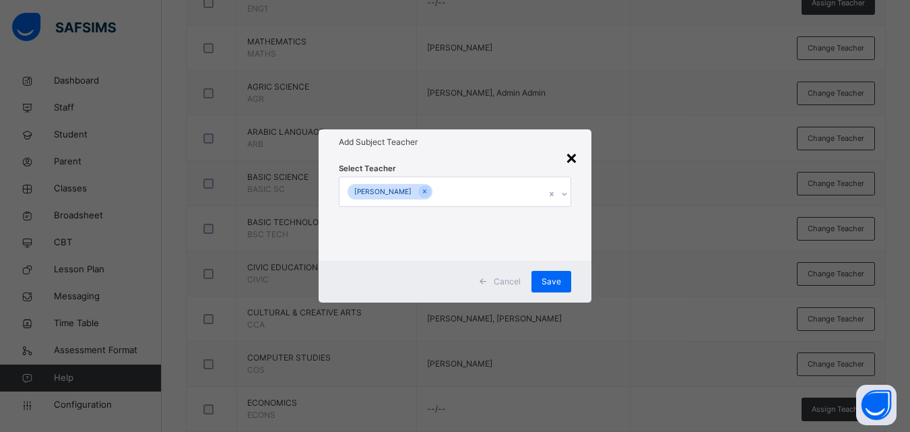
click at [573, 160] on div "×" at bounding box center [571, 157] width 13 height 28
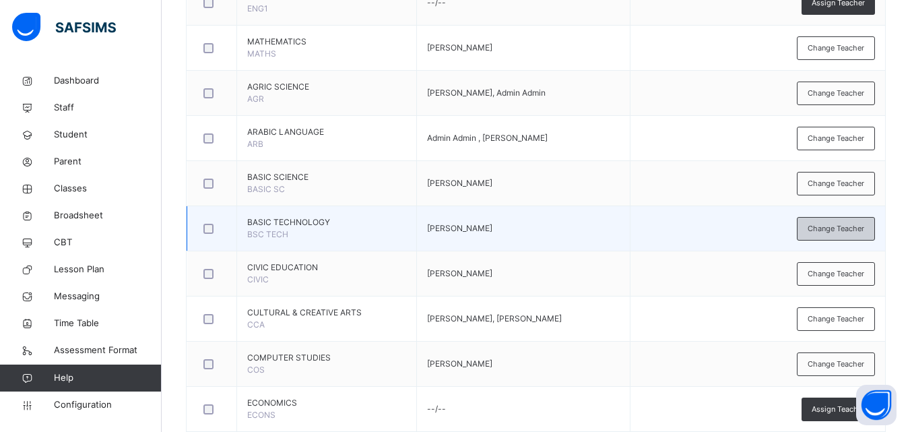
click at [823, 230] on span "Change Teacher" at bounding box center [836, 228] width 57 height 11
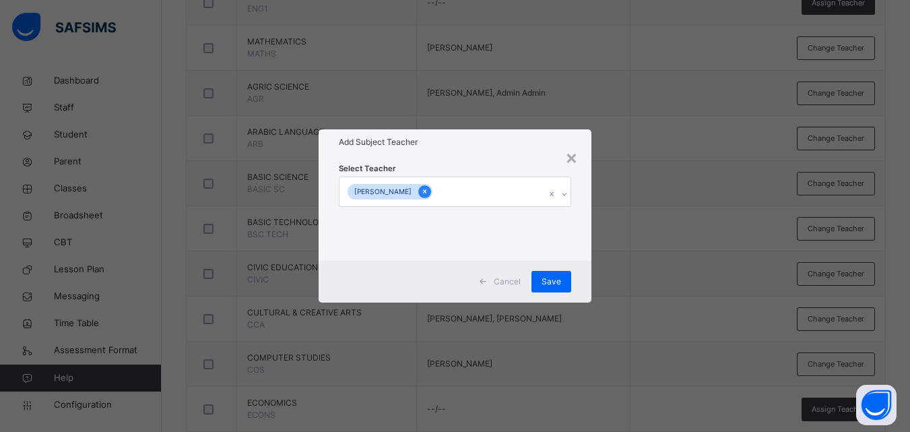
click at [429, 191] on icon at bounding box center [424, 191] width 7 height 9
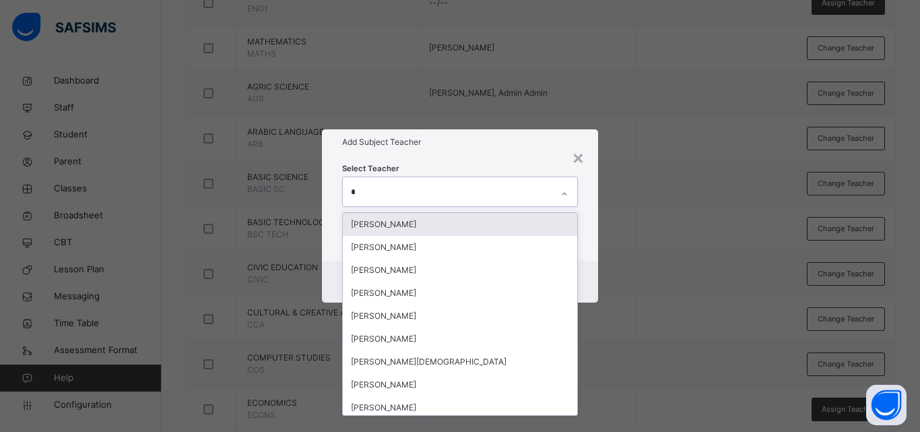
type input "**"
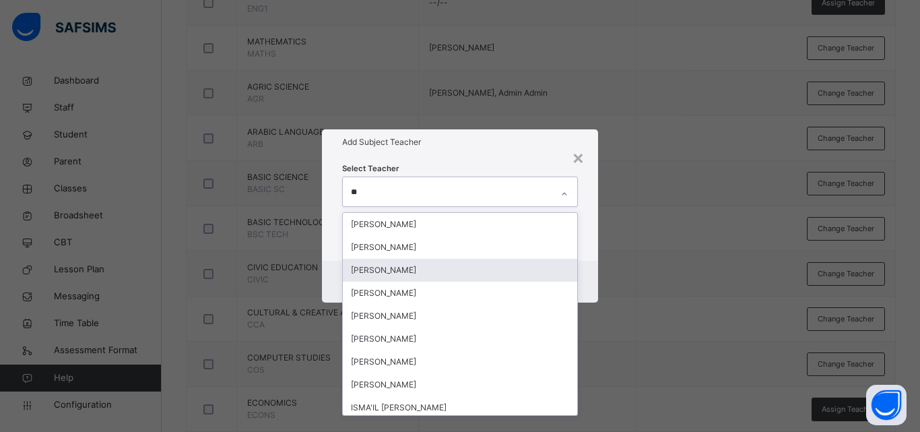
click at [405, 269] on div "[PERSON_NAME]" at bounding box center [460, 270] width 234 height 23
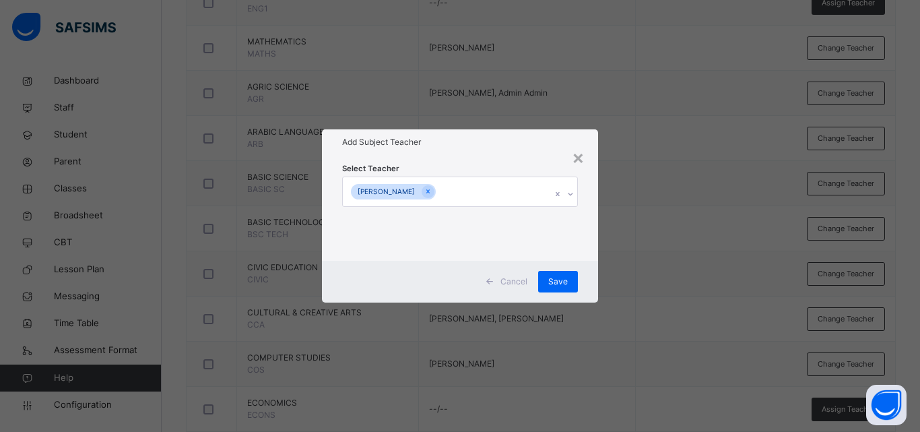
click at [623, 307] on div "× Add Subject Teacher Select Teacher [PERSON_NAME] ADO Cancel Save" at bounding box center [460, 216] width 920 height 432
click at [558, 276] on span "Save" at bounding box center [558, 282] width 20 height 12
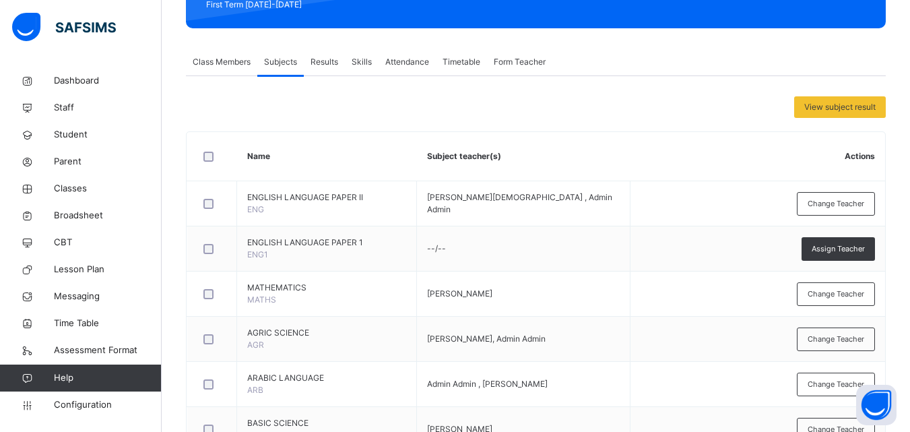
scroll to position [0, 0]
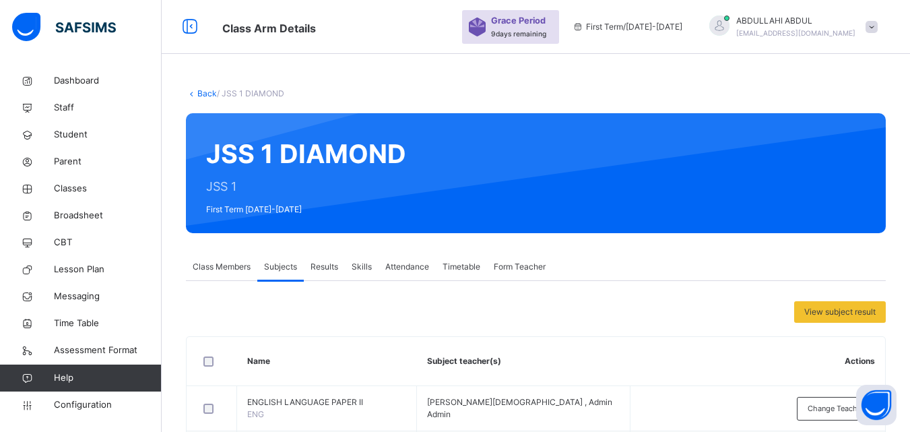
click at [199, 95] on link "Back" at bounding box center [207, 93] width 20 height 10
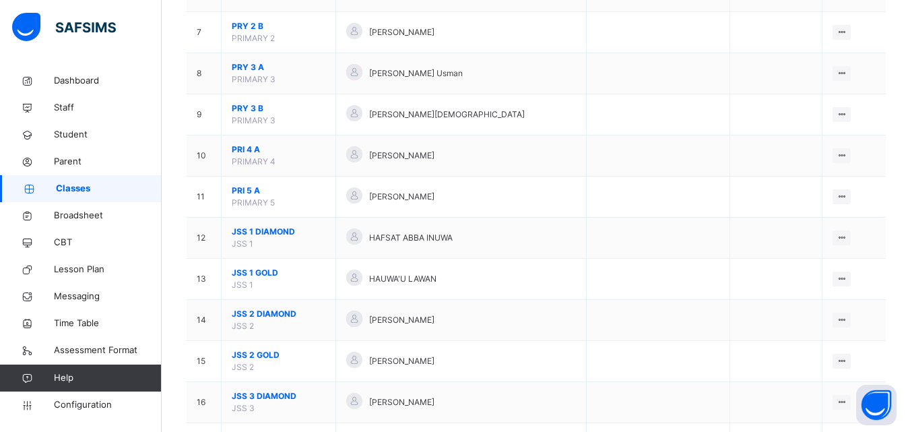
scroll to position [439, 0]
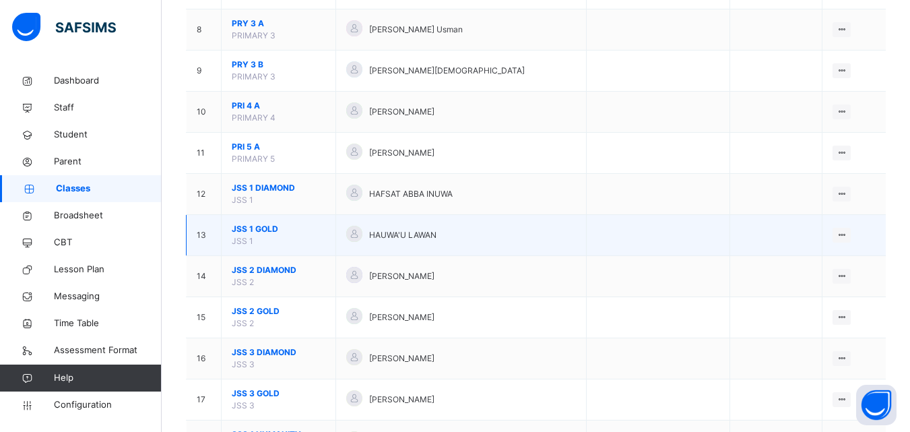
click at [249, 229] on span "JSS 1 GOLD" at bounding box center [279, 229] width 94 height 12
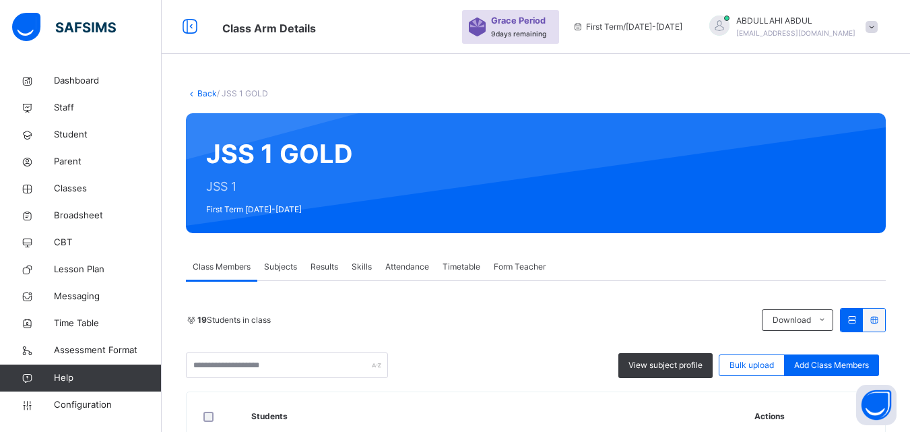
click at [278, 268] on span "Subjects" at bounding box center [280, 267] width 33 height 12
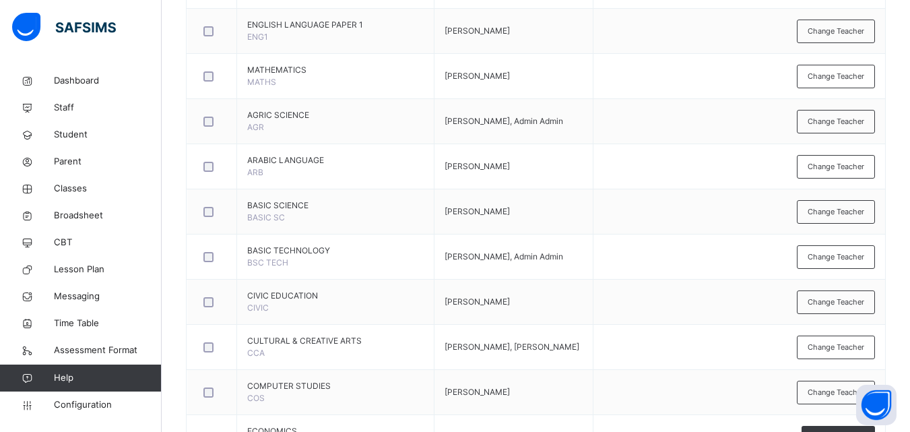
scroll to position [425, 0]
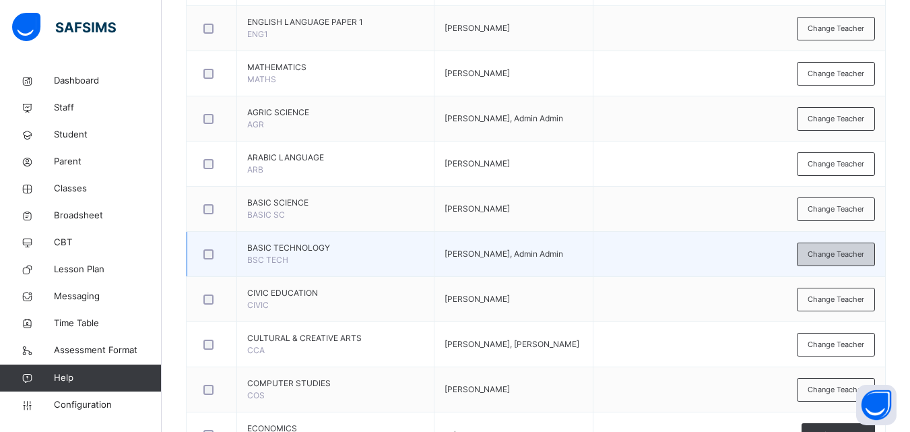
click at [848, 245] on div "Change Teacher" at bounding box center [836, 255] width 78 height 24
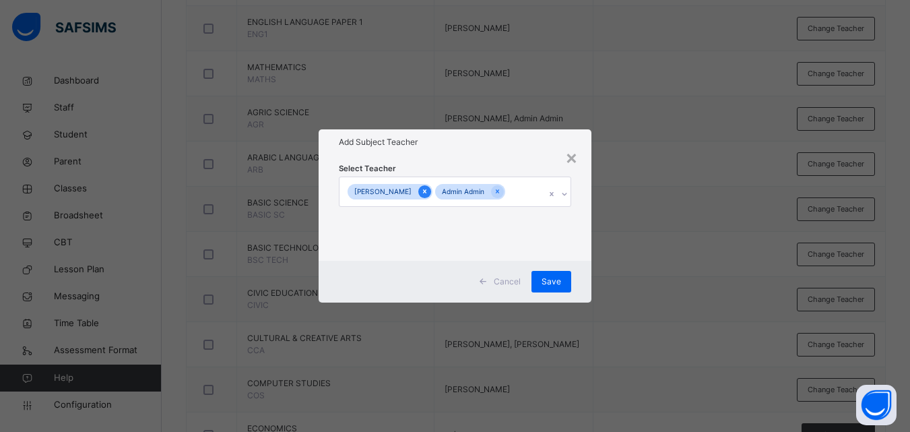
click at [429, 187] on icon at bounding box center [424, 191] width 7 height 9
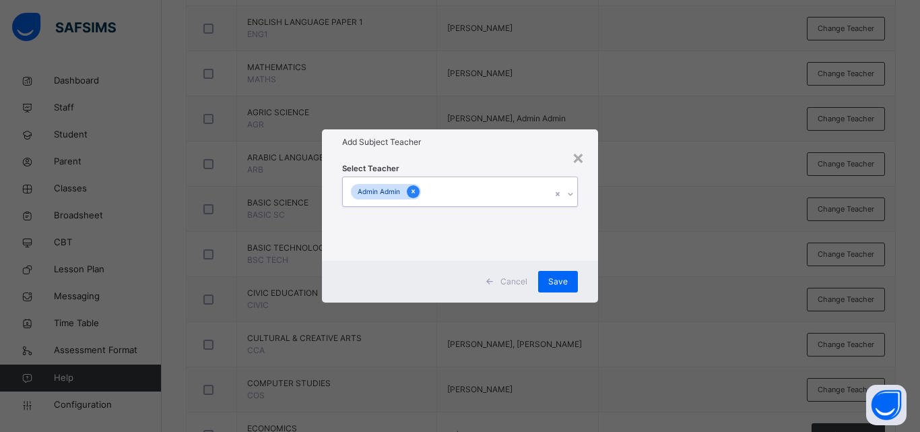
click at [420, 191] on div at bounding box center [413, 191] width 13 height 13
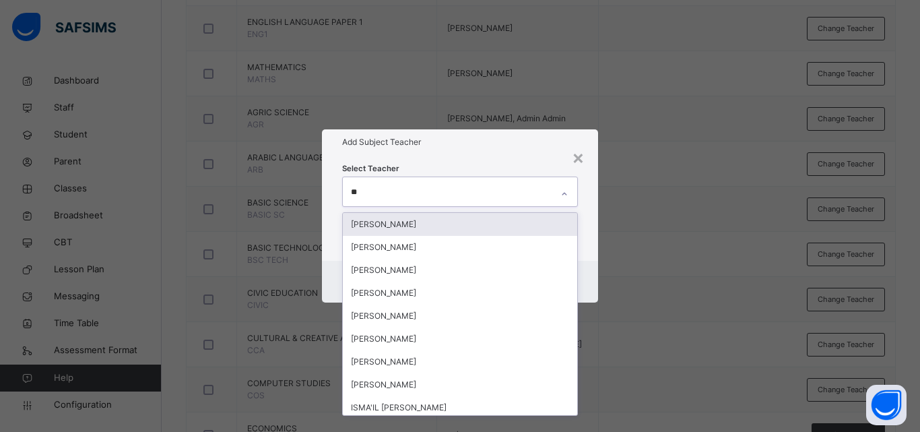
type input "***"
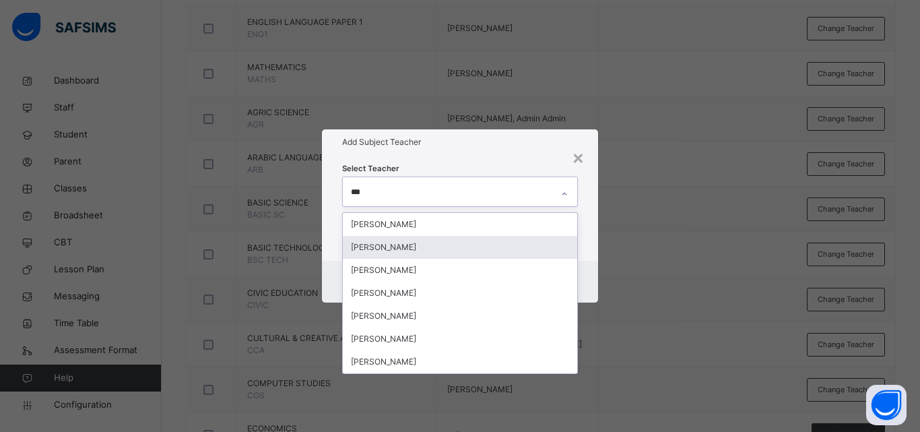
click at [435, 242] on div "[PERSON_NAME]" at bounding box center [460, 247] width 234 height 23
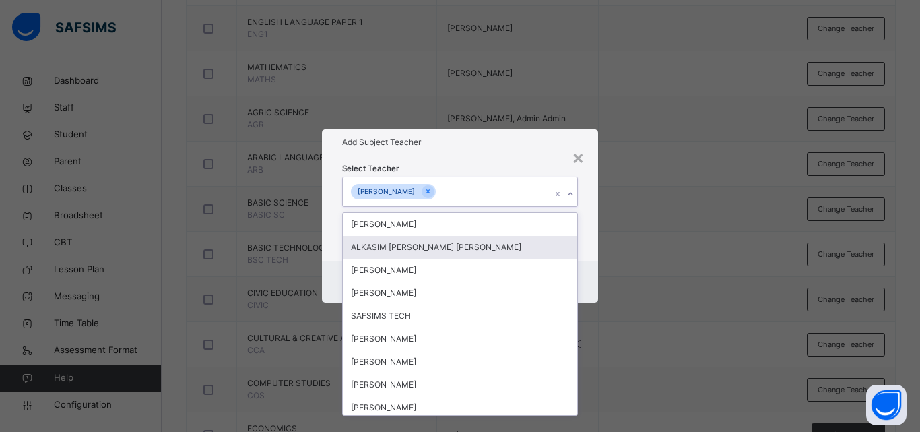
click at [714, 286] on div "× Add Subject Teacher Select Teacher option [PERSON_NAME] , selected. option AL…" at bounding box center [460, 216] width 920 height 432
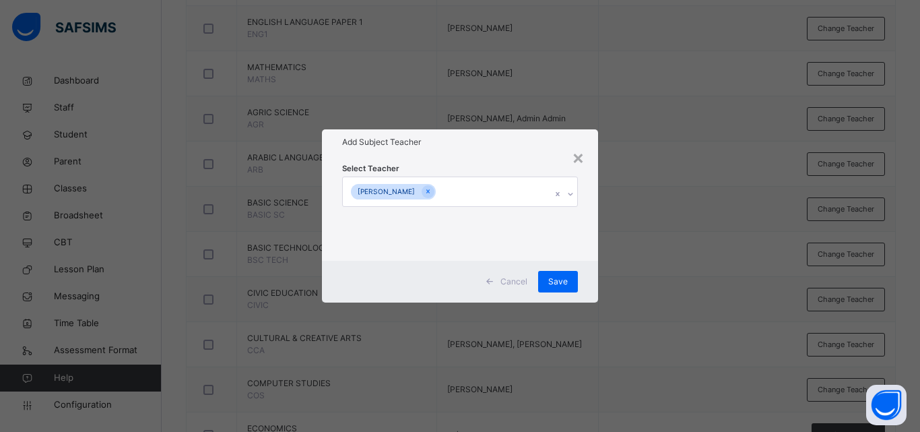
click at [687, 269] on div "× Add Subject Teacher Select Teacher [PERSON_NAME] ADO Cancel Save" at bounding box center [460, 216] width 920 height 432
click at [567, 280] on span "Save" at bounding box center [558, 282] width 20 height 12
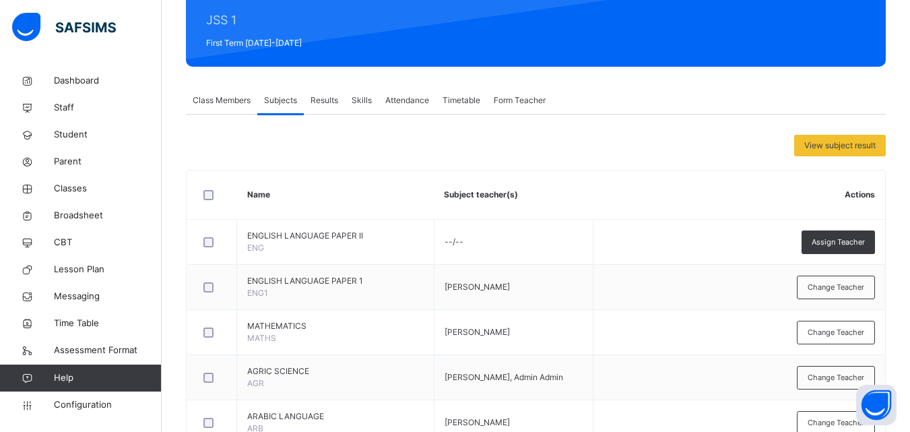
scroll to position [3, 0]
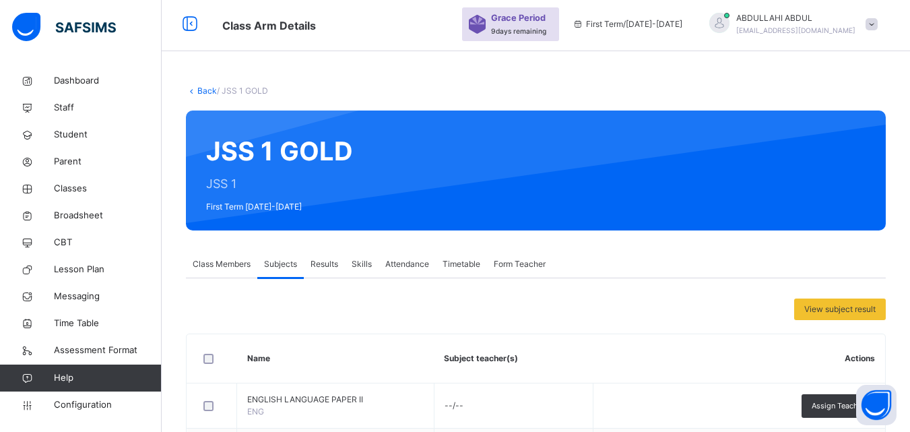
click at [201, 90] on link "Back" at bounding box center [207, 91] width 20 height 10
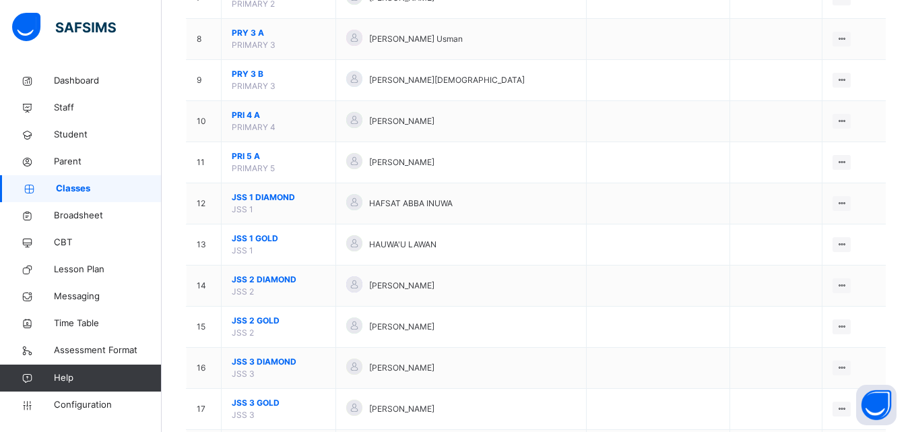
scroll to position [499, 0]
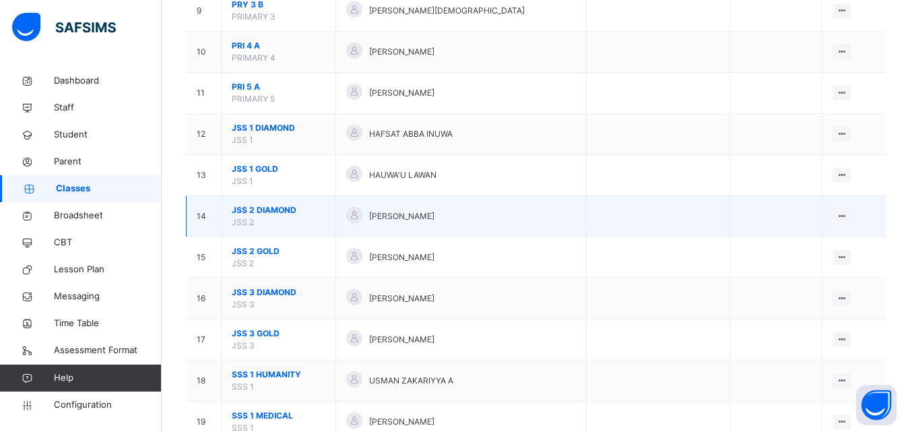
click at [263, 215] on span "JSS 2 DIAMOND" at bounding box center [279, 210] width 94 height 12
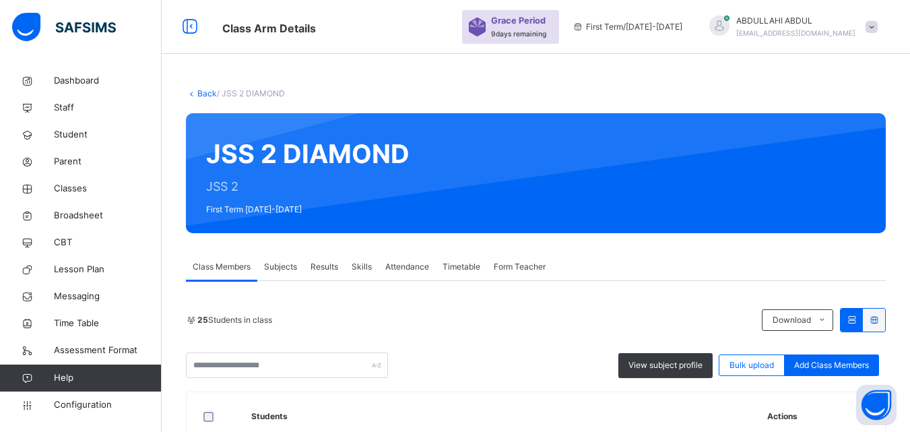
click at [277, 273] on div "Subjects" at bounding box center [280, 266] width 46 height 27
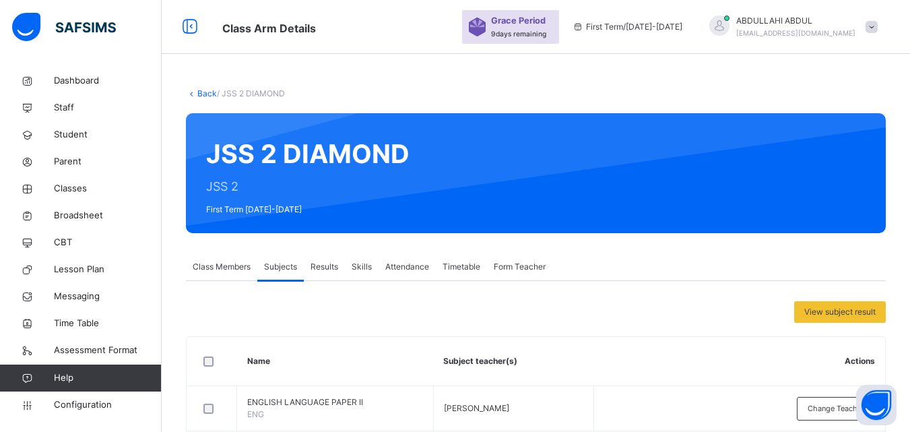
click at [210, 92] on link "Back" at bounding box center [207, 93] width 20 height 10
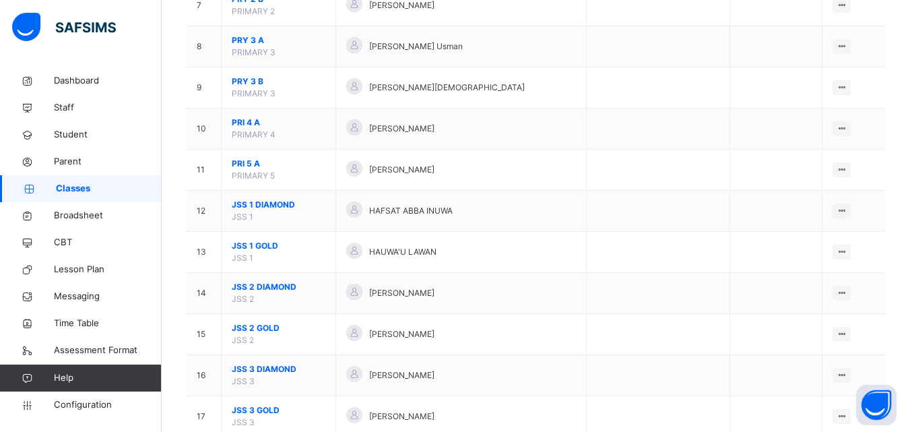
scroll to position [433, 0]
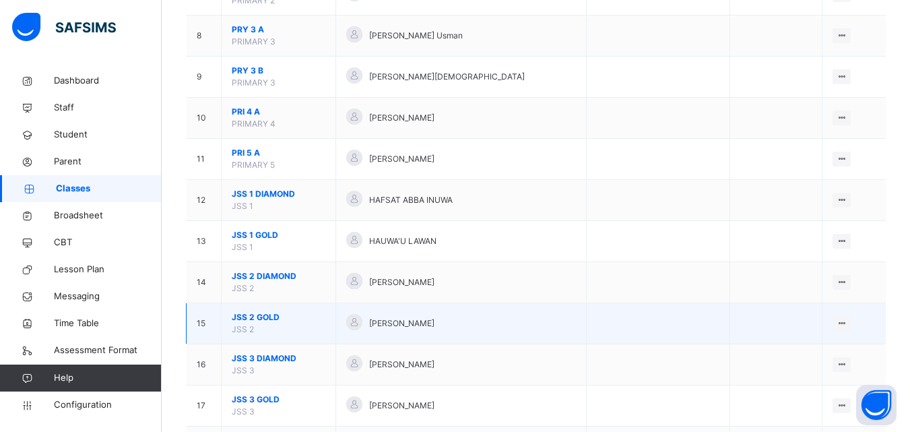
click at [261, 313] on span "JSS 2 GOLD" at bounding box center [279, 317] width 94 height 12
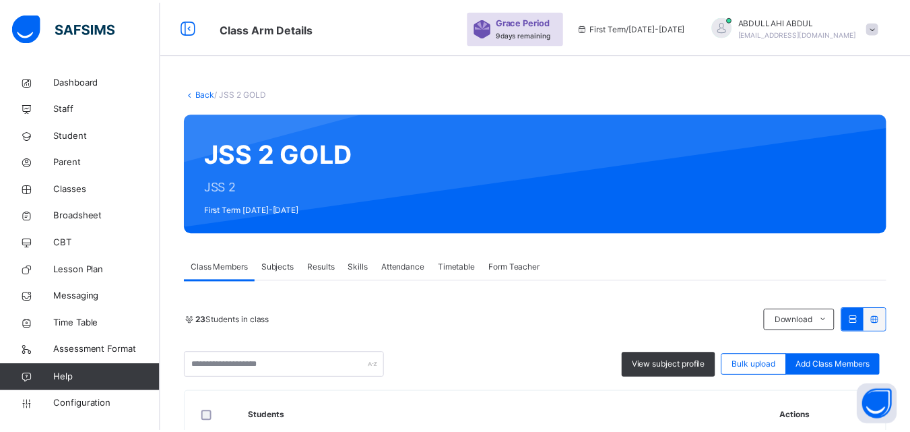
scroll to position [77, 0]
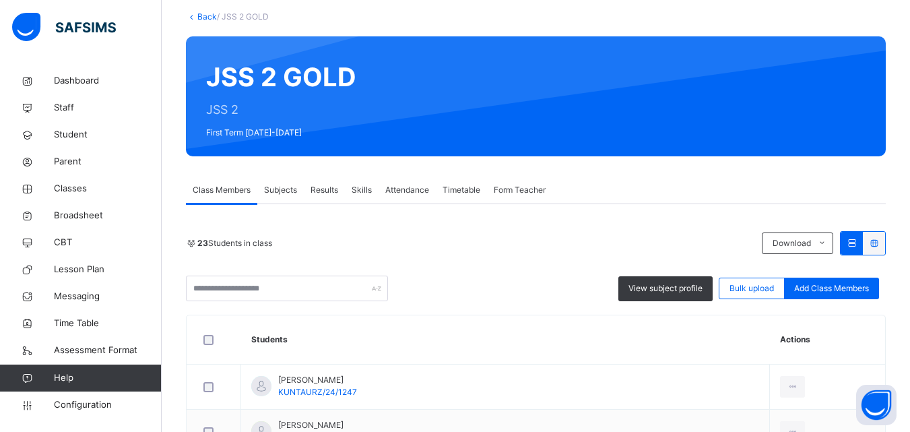
click at [282, 186] on span "Subjects" at bounding box center [280, 190] width 33 height 12
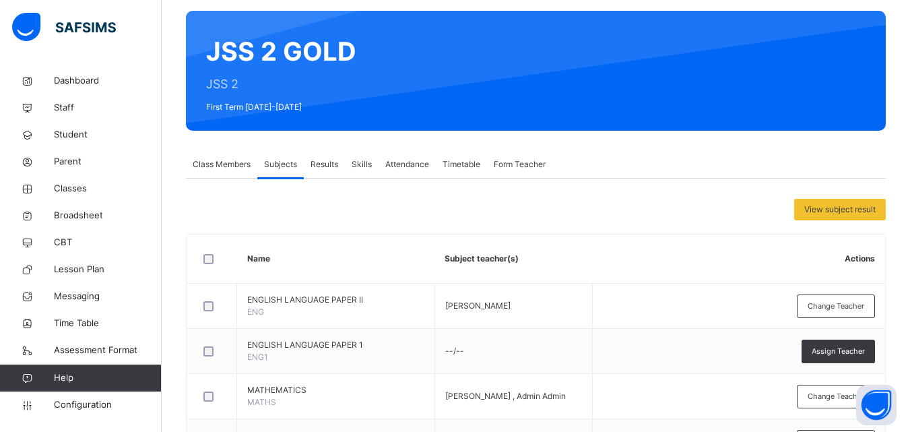
scroll to position [64, 0]
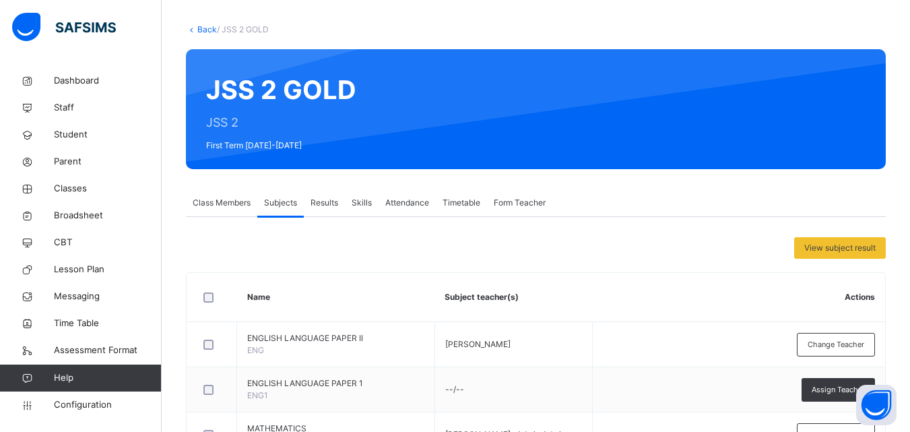
click at [238, 200] on span "Class Members" at bounding box center [222, 203] width 58 height 12
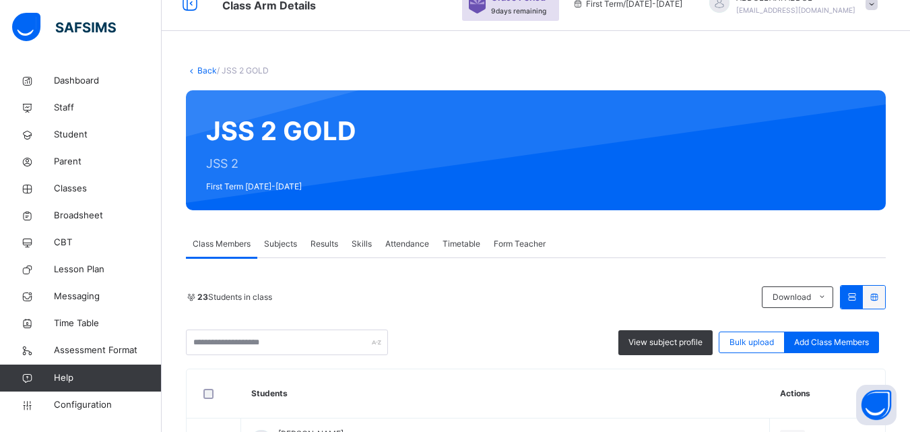
scroll to position [0, 0]
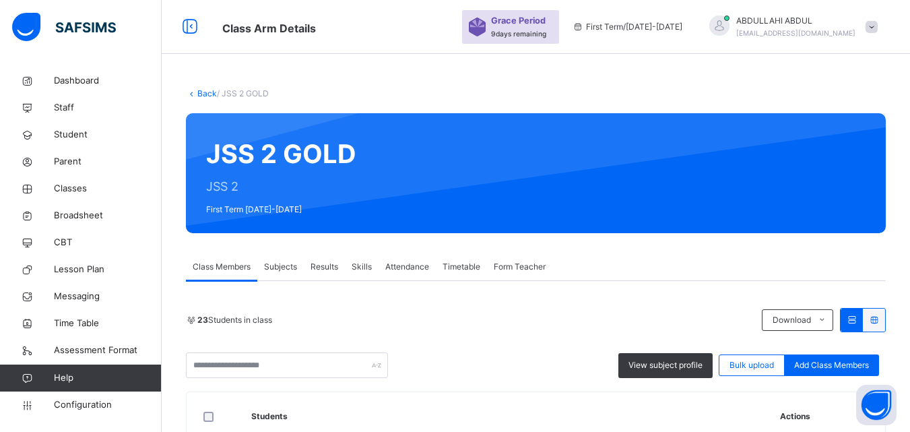
click at [210, 92] on link "Back" at bounding box center [207, 93] width 20 height 10
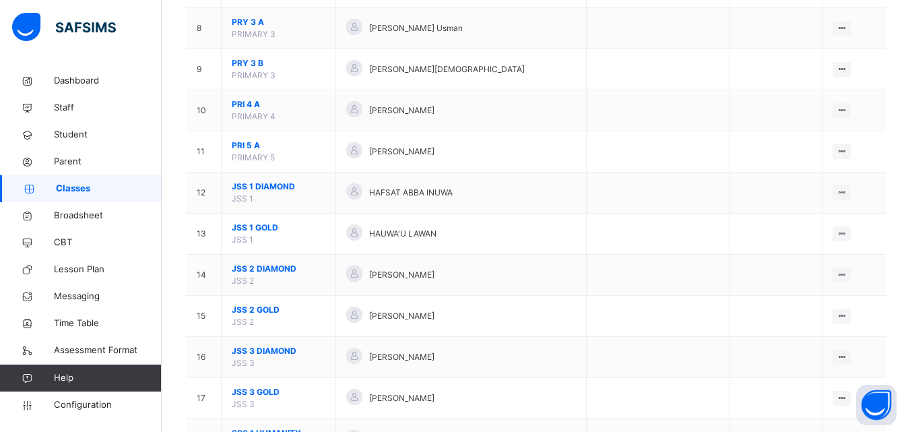
scroll to position [504, 0]
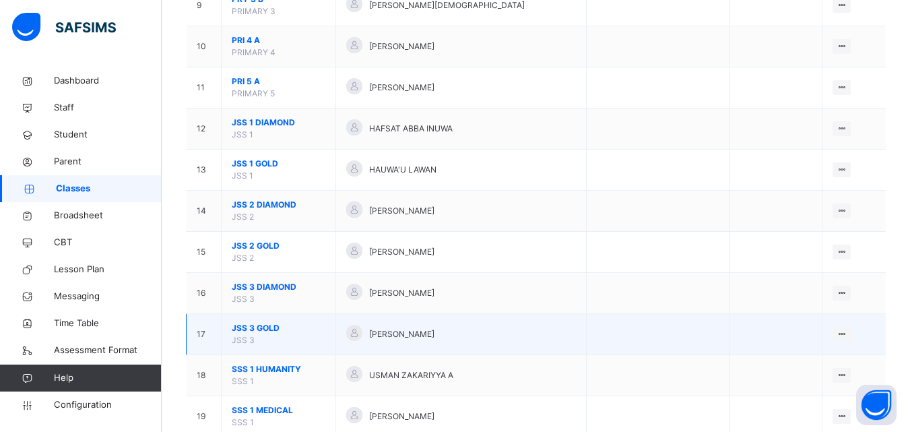
click at [260, 328] on span "JSS 3 GOLD" at bounding box center [279, 328] width 94 height 12
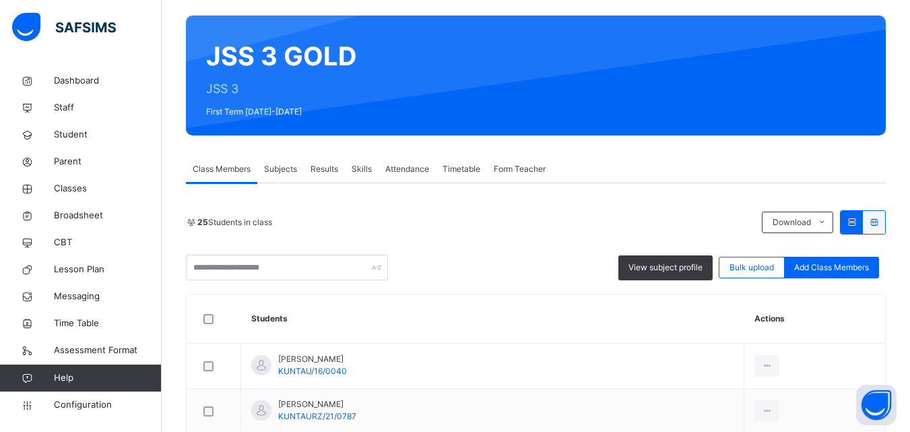
scroll to position [142, 0]
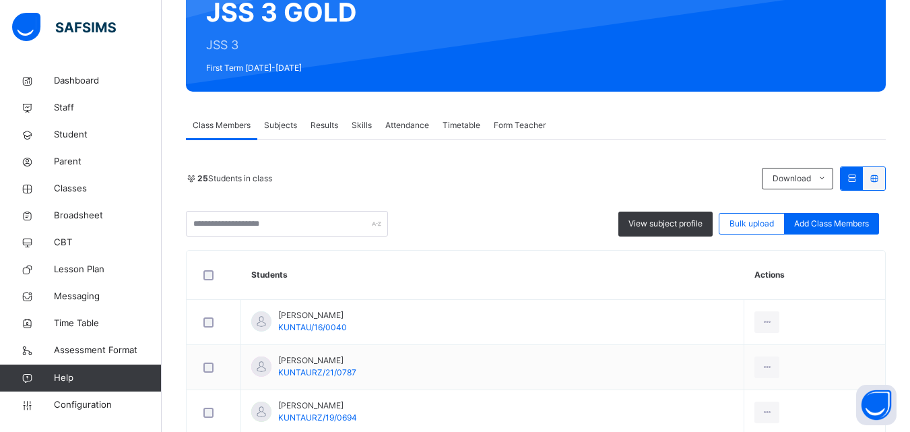
click at [271, 123] on span "Subjects" at bounding box center [280, 125] width 33 height 12
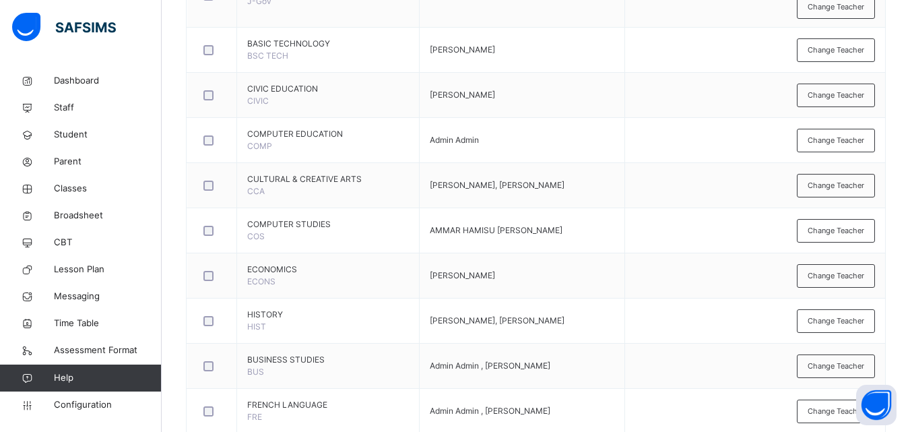
scroll to position [1197, 0]
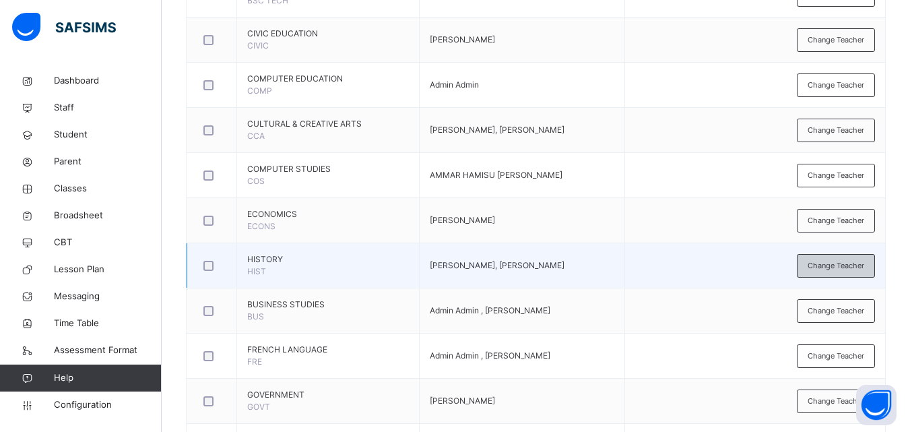
click at [865, 264] on span "Change Teacher" at bounding box center [836, 265] width 57 height 11
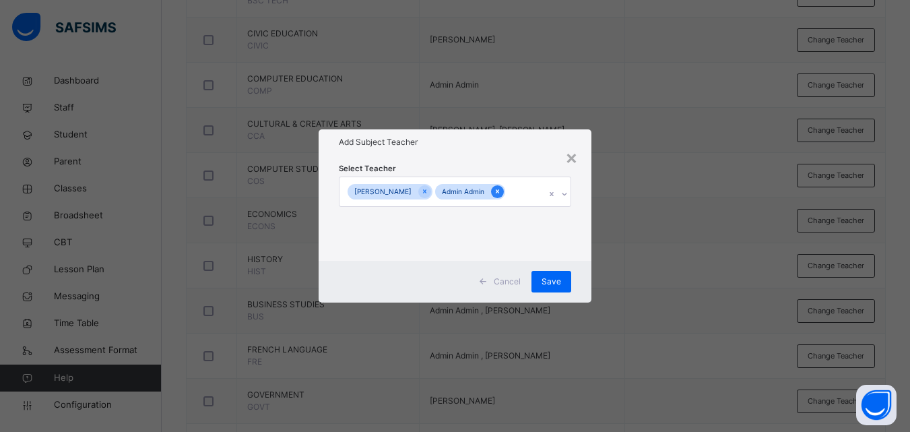
click at [501, 187] on icon at bounding box center [497, 191] width 7 height 9
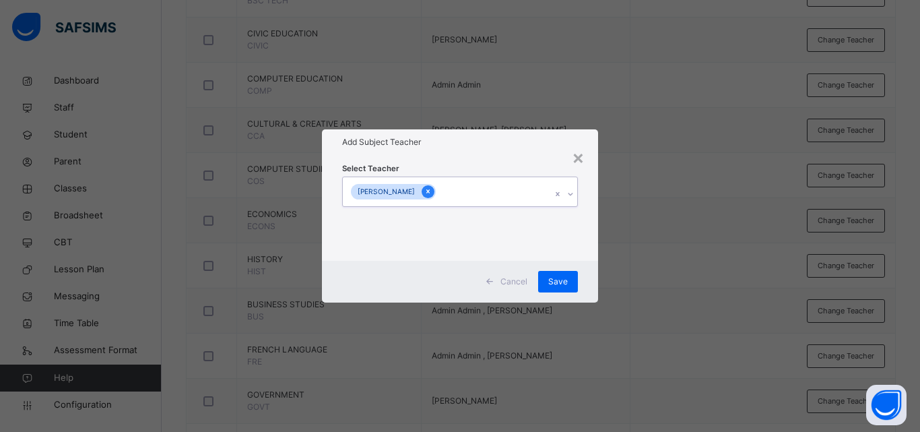
click at [432, 193] on icon at bounding box center [428, 191] width 7 height 9
type input "***"
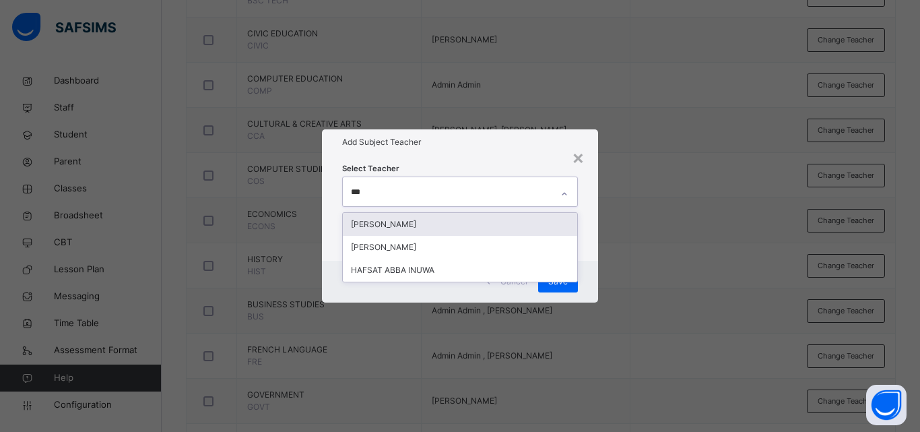
click at [488, 226] on div "[PERSON_NAME]" at bounding box center [460, 224] width 234 height 23
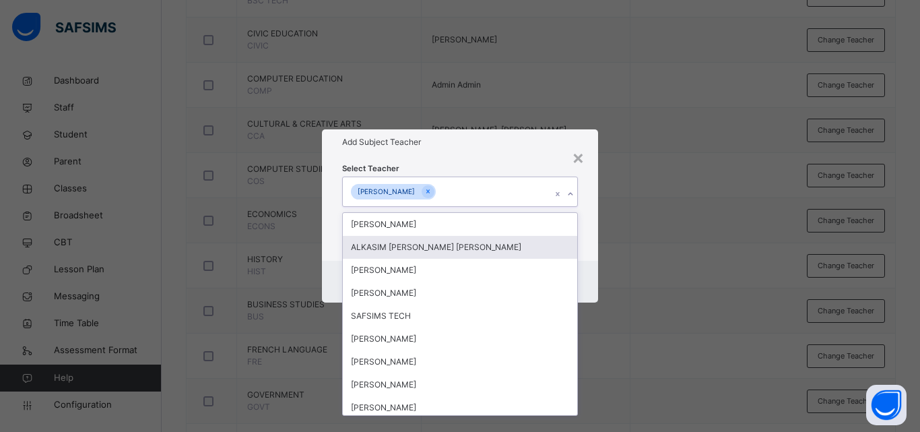
click at [631, 271] on div "× Add Subject Teacher Select Teacher option [PERSON_NAME], selected. option ALK…" at bounding box center [460, 216] width 920 height 432
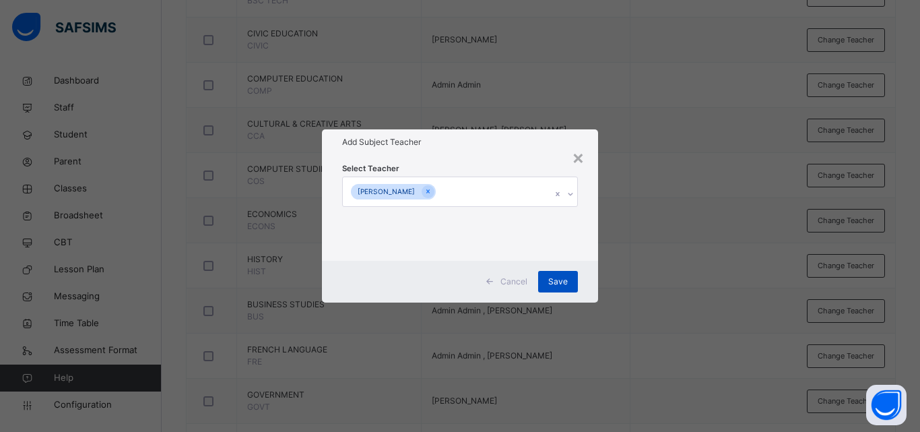
click at [569, 276] on div "Save" at bounding box center [558, 282] width 40 height 22
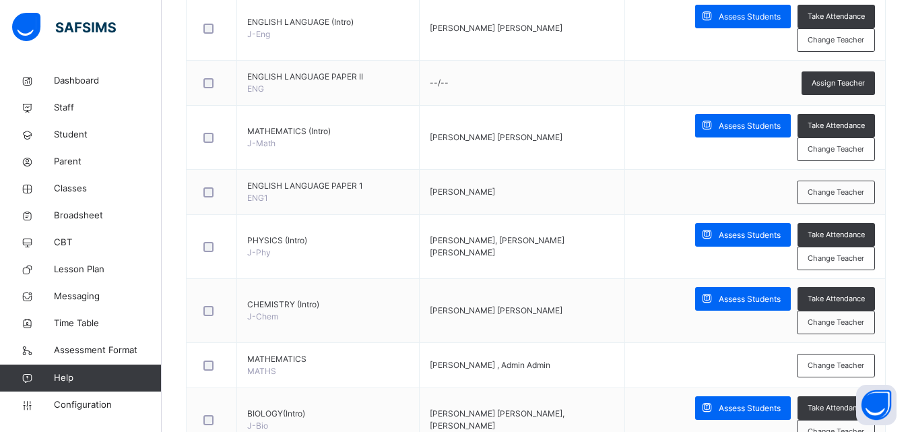
scroll to position [0, 0]
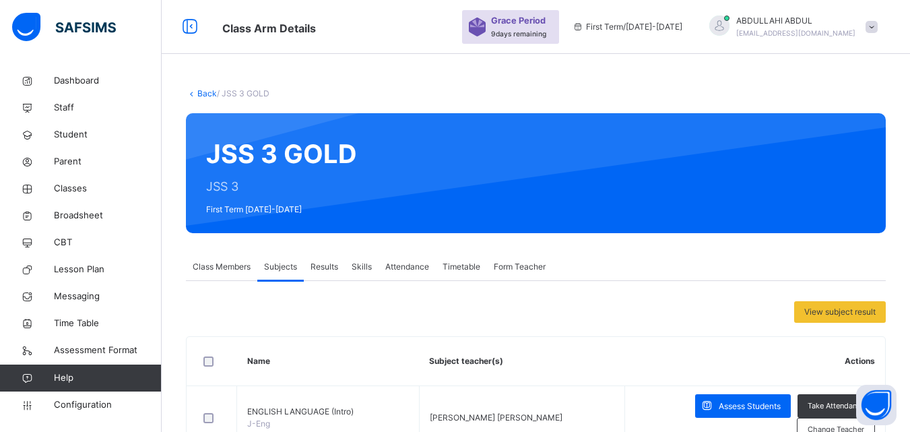
click at [210, 94] on link "Back" at bounding box center [207, 93] width 20 height 10
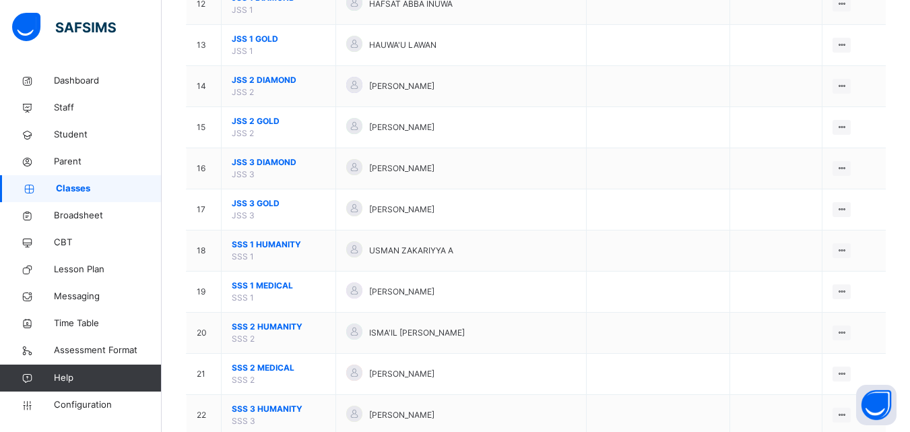
scroll to position [625, 0]
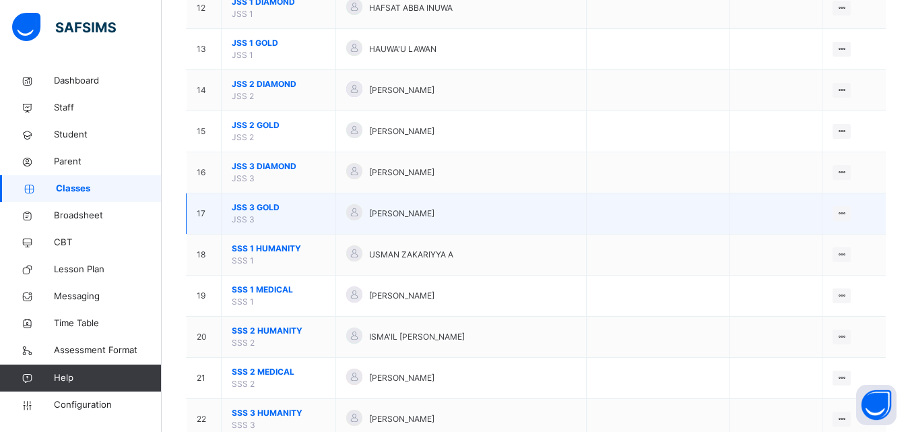
click at [272, 201] on span "JSS 3 GOLD" at bounding box center [279, 207] width 94 height 12
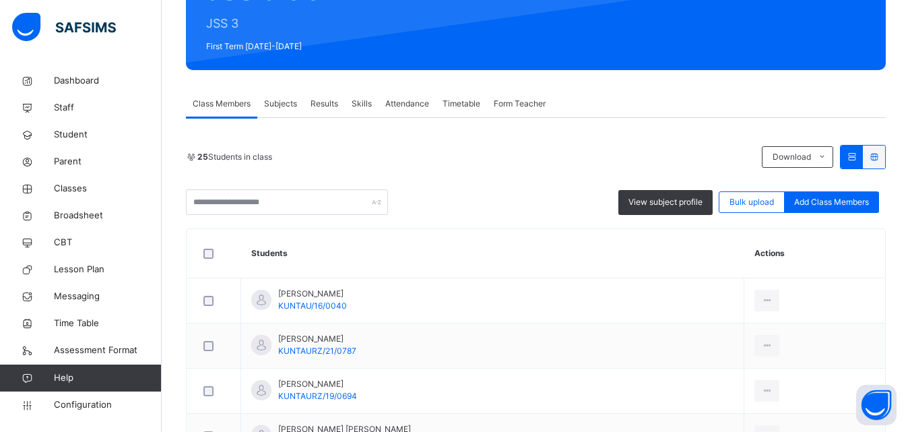
scroll to position [136, 0]
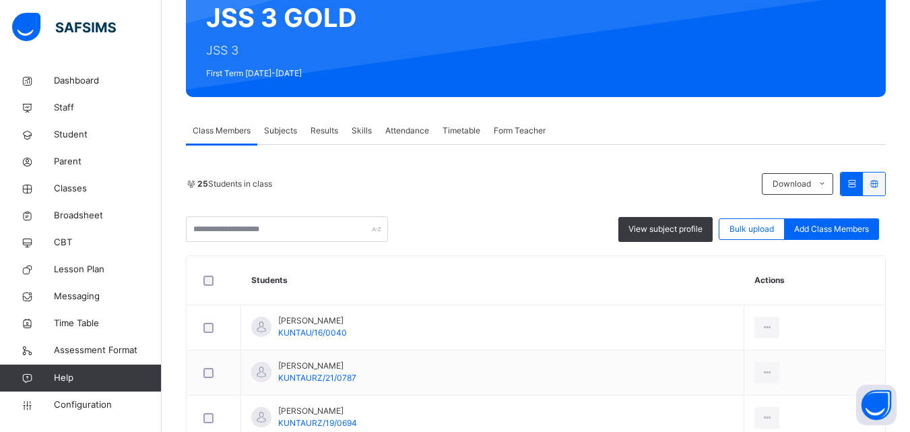
click at [278, 137] on div "Subjects" at bounding box center [280, 130] width 46 height 27
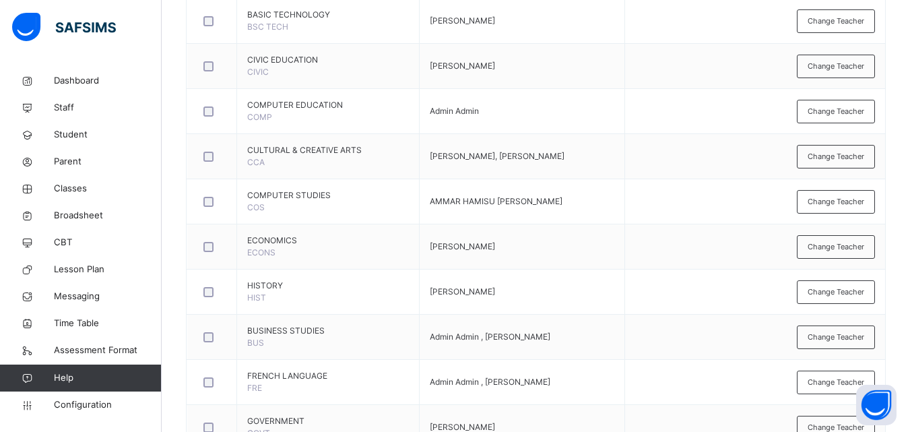
scroll to position [1191, 0]
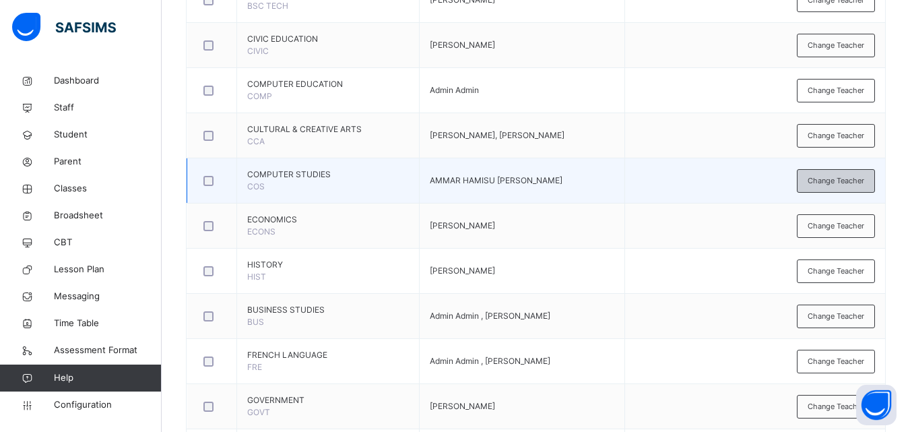
click at [848, 175] on span "Change Teacher" at bounding box center [836, 180] width 57 height 11
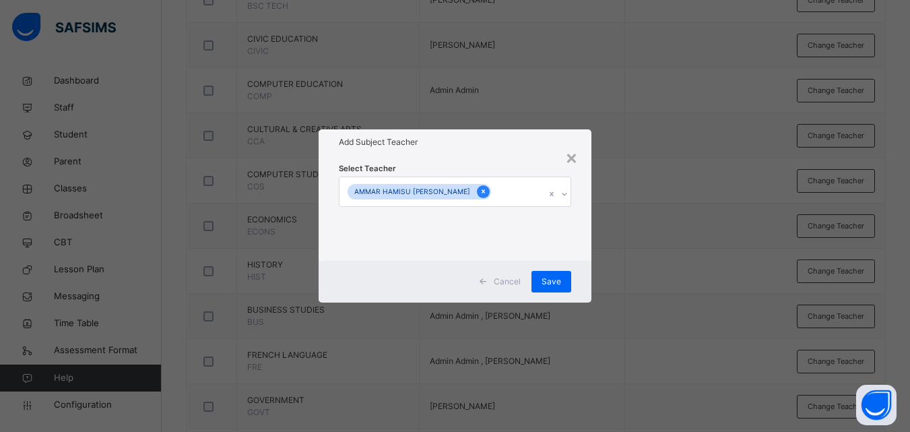
click at [482, 191] on icon at bounding box center [483, 192] width 3 height 4
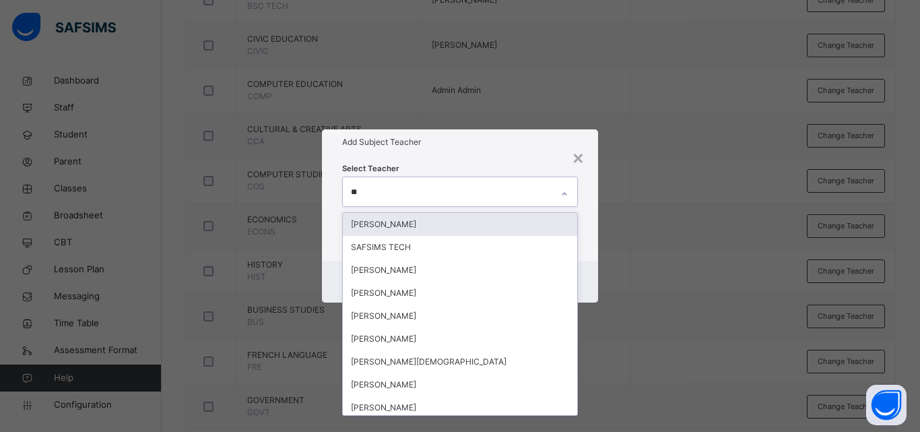
type input "***"
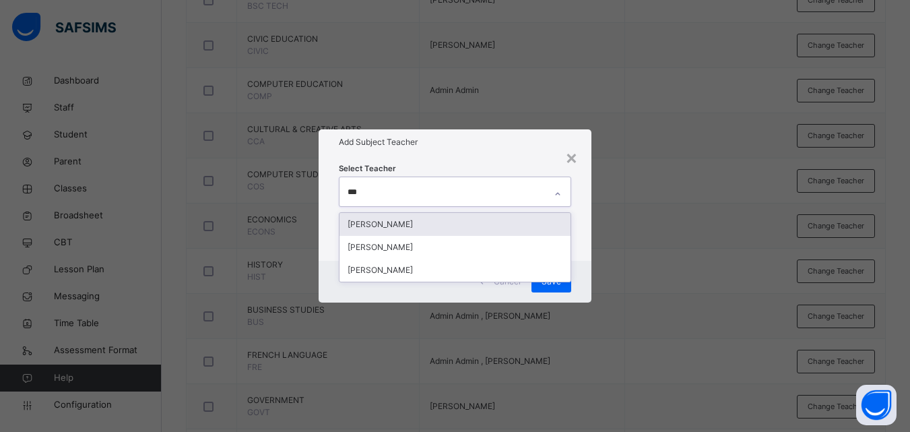
click at [482, 218] on div "[PERSON_NAME]" at bounding box center [455, 224] width 231 height 23
click at [509, 206] on div "*** [PERSON_NAME]" at bounding box center [443, 191] width 206 height 28
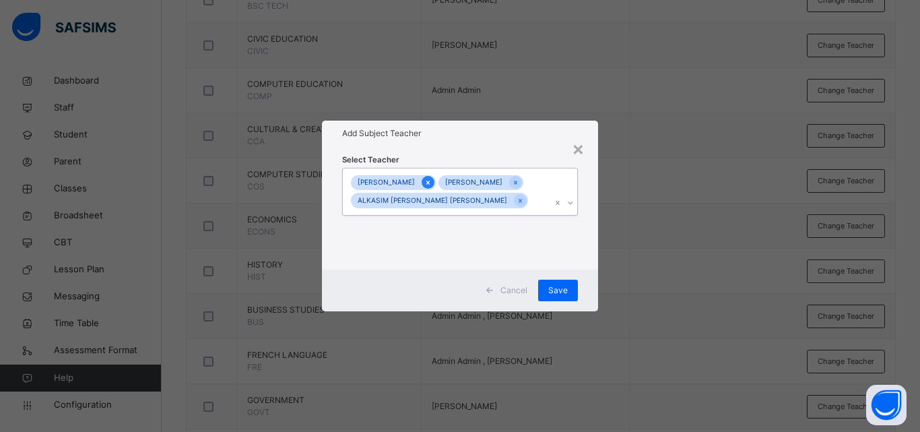
click at [432, 178] on icon at bounding box center [428, 182] width 7 height 9
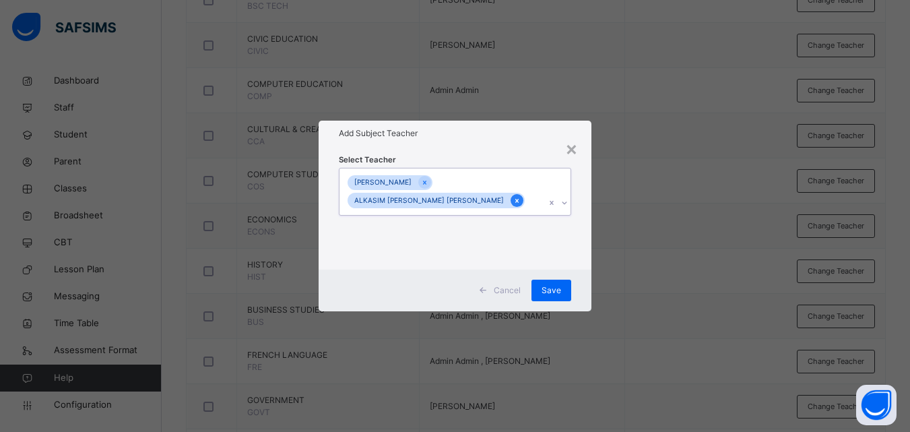
click at [511, 198] on div at bounding box center [517, 200] width 13 height 13
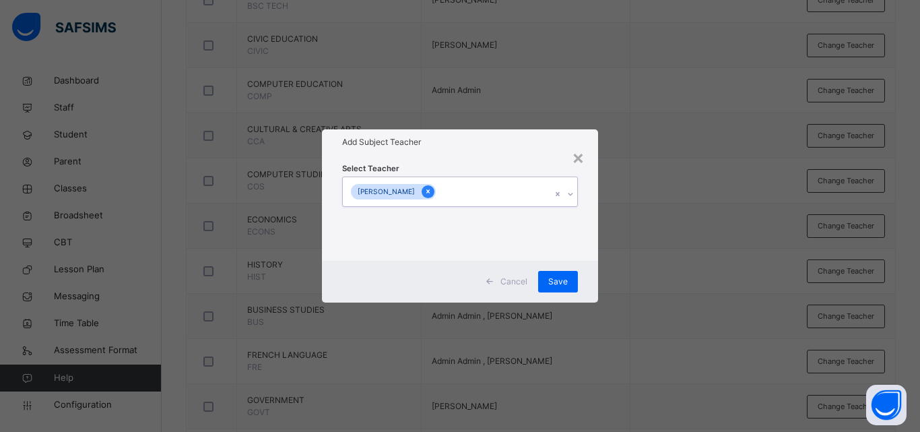
click at [430, 193] on icon at bounding box center [428, 192] width 3 height 4
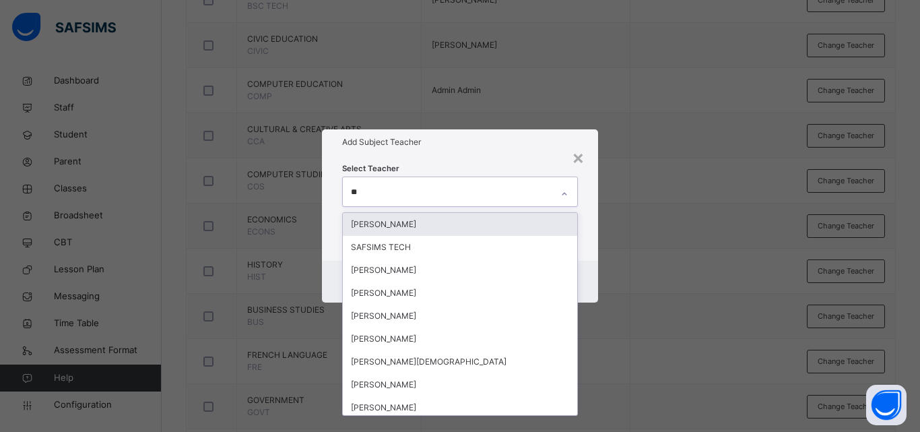
type input "***"
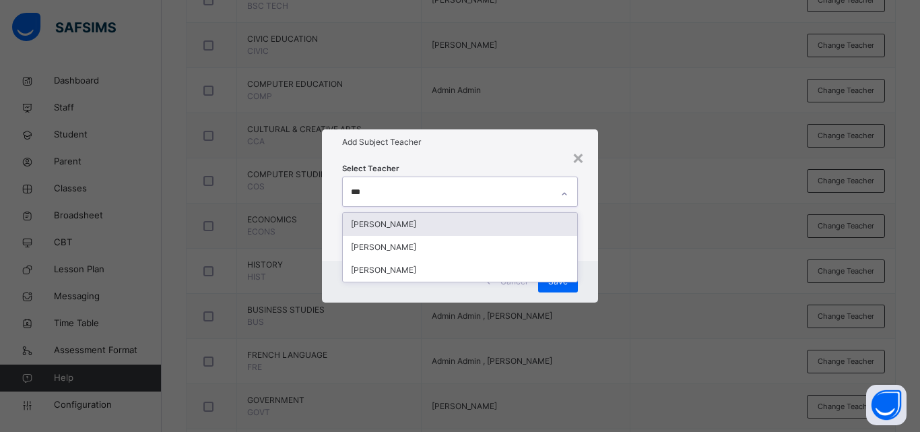
click at [474, 224] on div "[PERSON_NAME]" at bounding box center [460, 224] width 234 height 23
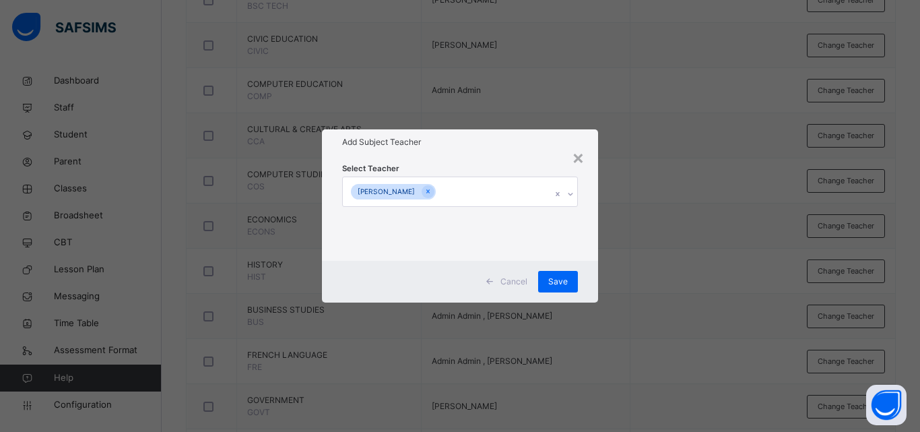
click at [646, 199] on div "× Add Subject Teacher Select Teacher [PERSON_NAME] Cancel Save" at bounding box center [460, 216] width 920 height 432
click at [567, 283] on span "Save" at bounding box center [558, 282] width 20 height 12
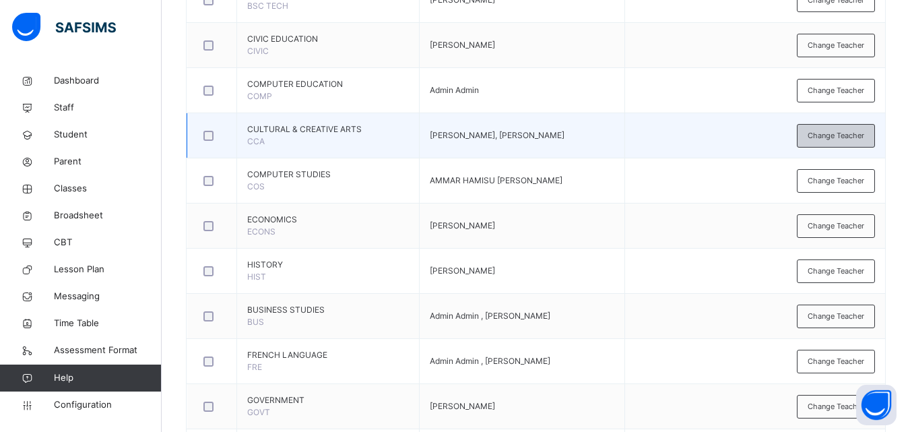
click at [864, 143] on div "Change Teacher" at bounding box center [836, 136] width 78 height 24
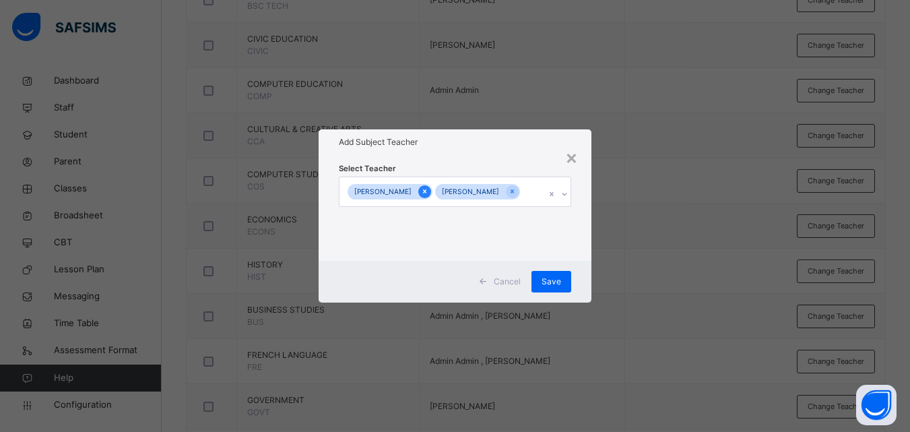
click at [429, 187] on icon at bounding box center [424, 191] width 7 height 9
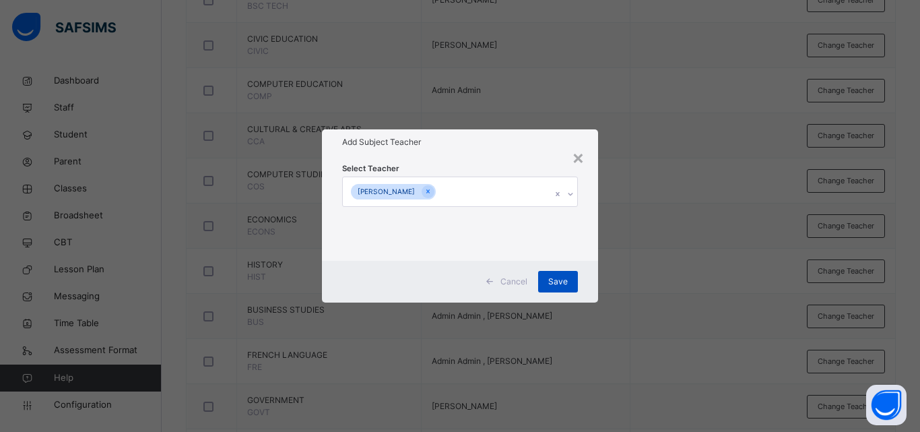
click at [551, 281] on span "Save" at bounding box center [558, 282] width 20 height 12
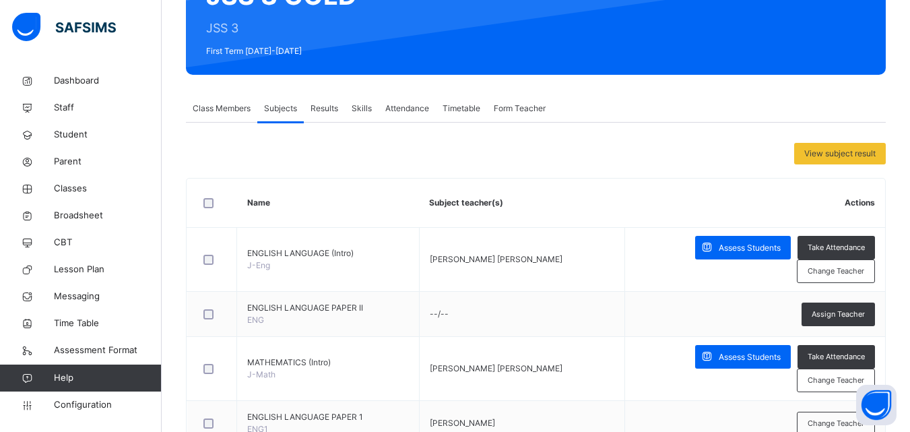
scroll to position [0, 0]
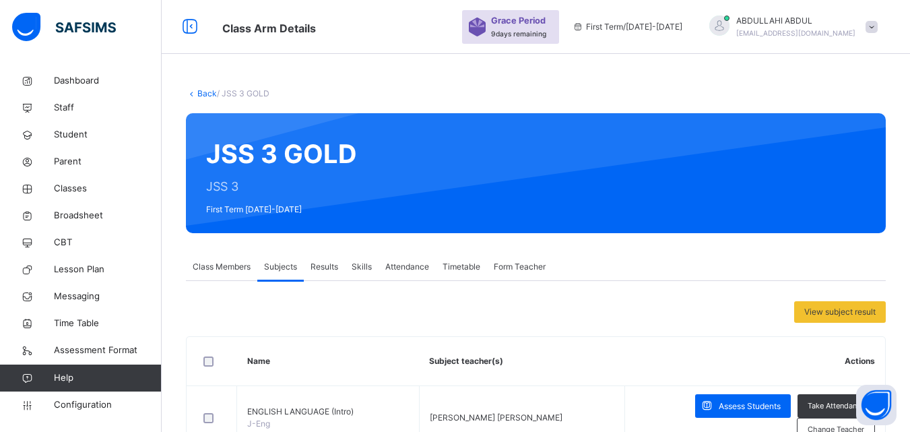
click at [199, 92] on link "Back" at bounding box center [207, 93] width 20 height 10
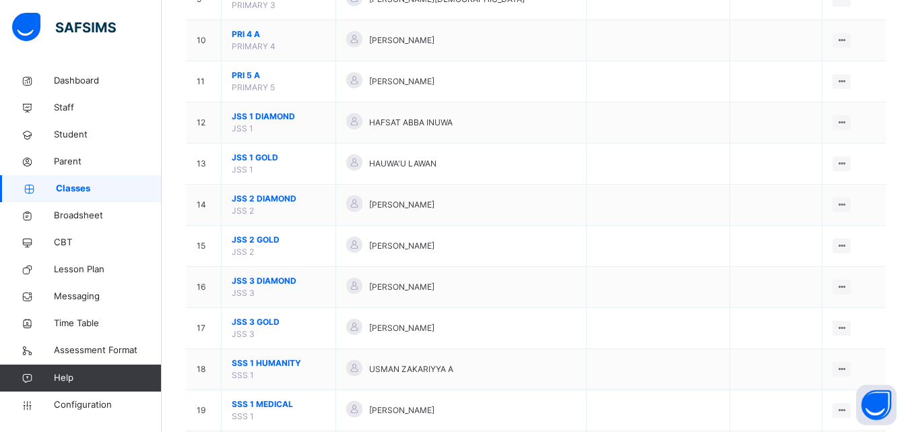
scroll to position [587, 0]
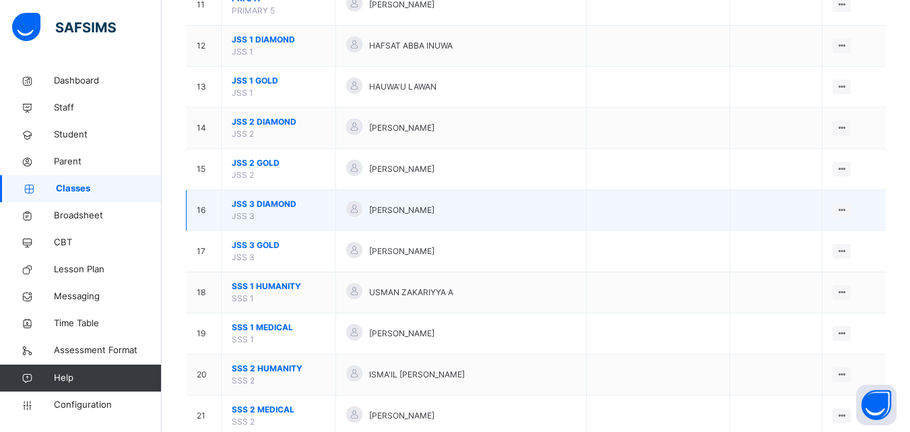
click at [273, 208] on span "JSS 3 DIAMOND" at bounding box center [279, 204] width 94 height 12
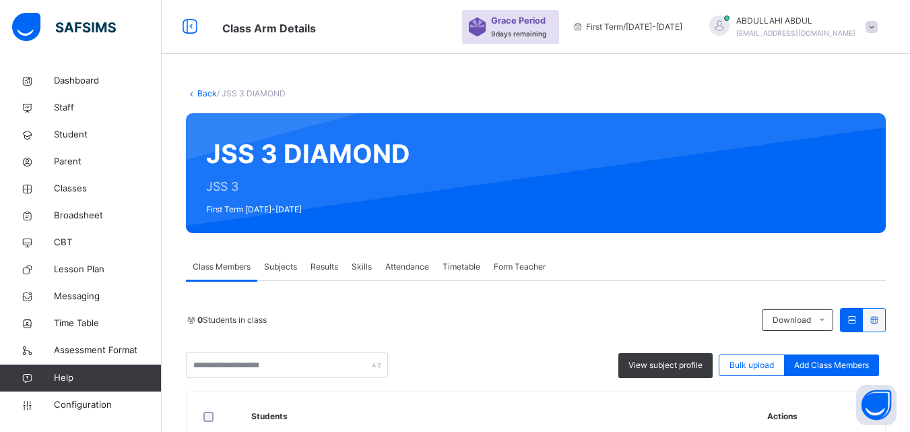
click at [725, 276] on div "Class Members Subjects Results Skills Attendance Timetable Form Teacher" at bounding box center [536, 267] width 700 height 28
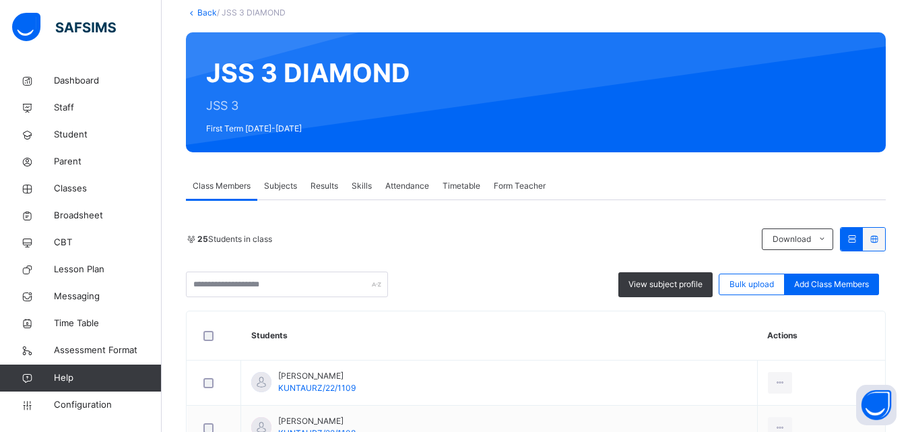
scroll to position [108, 0]
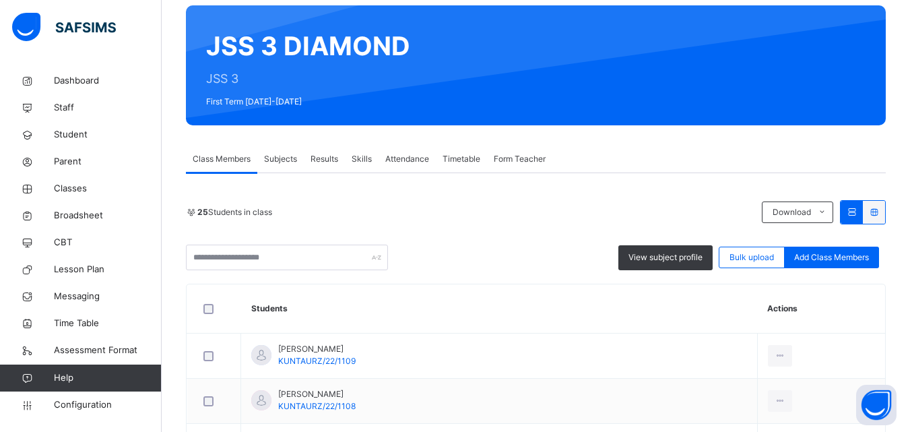
click at [287, 156] on span "Subjects" at bounding box center [280, 159] width 33 height 12
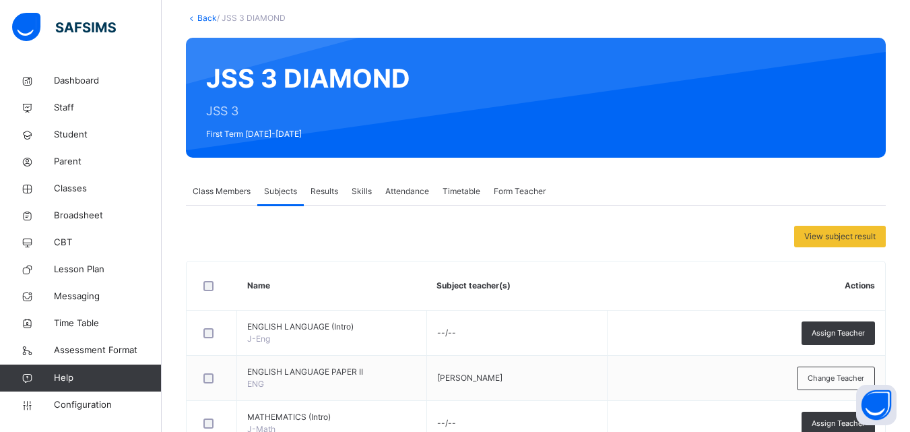
scroll to position [0, 0]
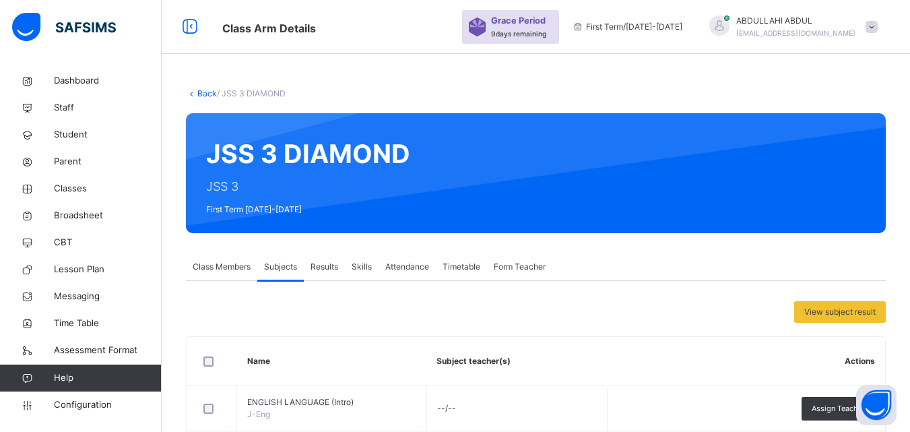
click at [208, 94] on link "Back" at bounding box center [207, 93] width 20 height 10
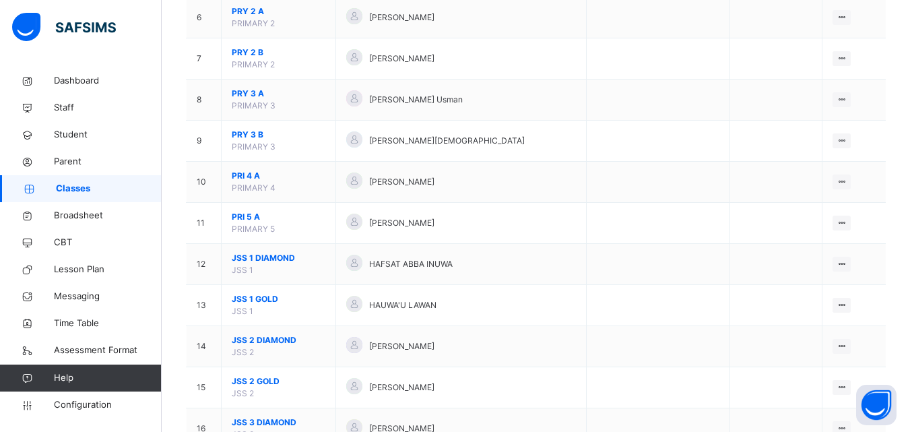
scroll to position [406, 0]
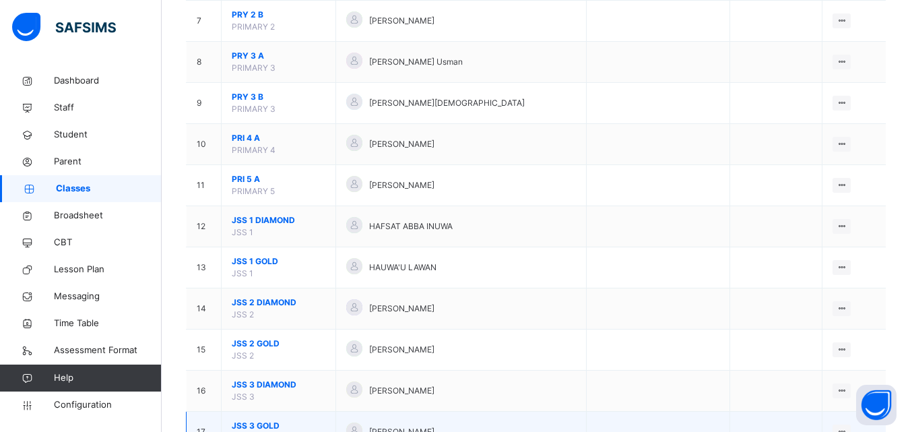
click at [286, 421] on span "JSS 3 GOLD" at bounding box center [279, 426] width 94 height 12
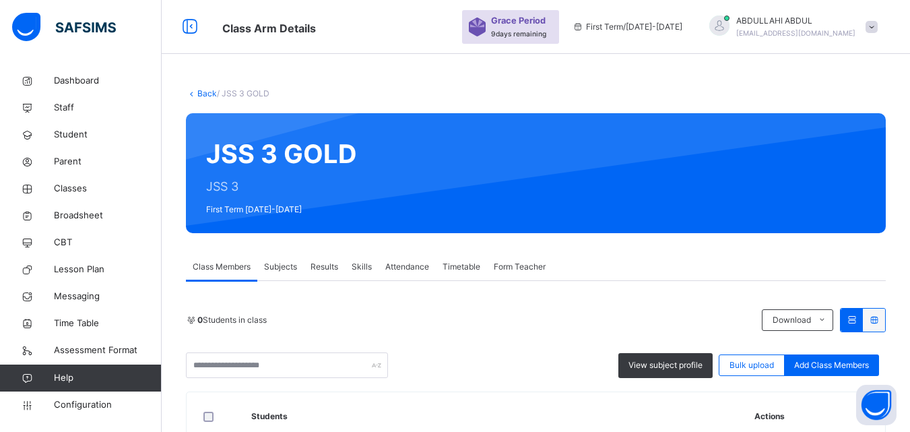
click at [280, 270] on span "Subjects" at bounding box center [280, 267] width 33 height 12
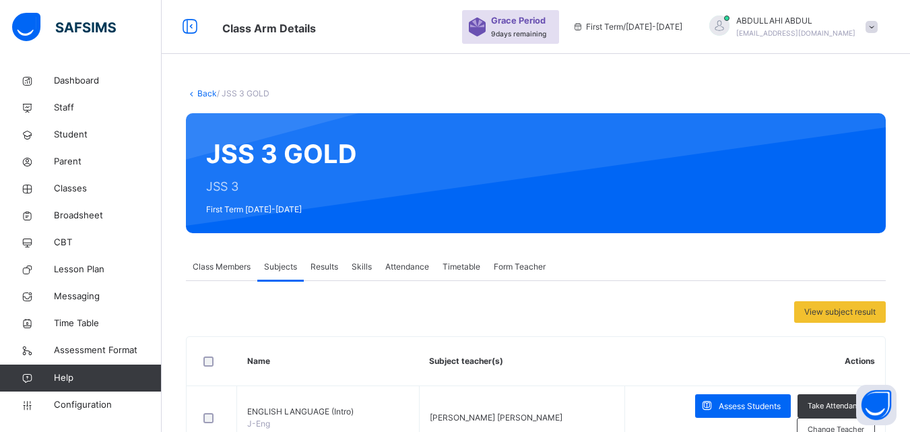
click at [208, 97] on link "Back" at bounding box center [207, 93] width 20 height 10
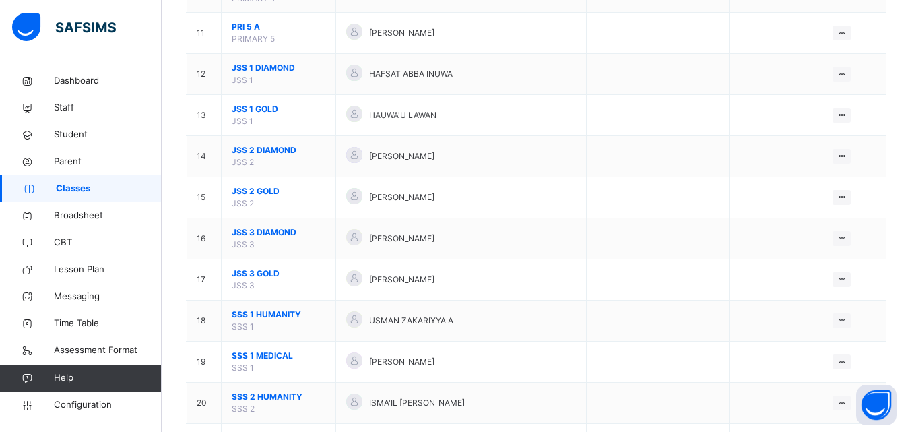
scroll to position [576, 0]
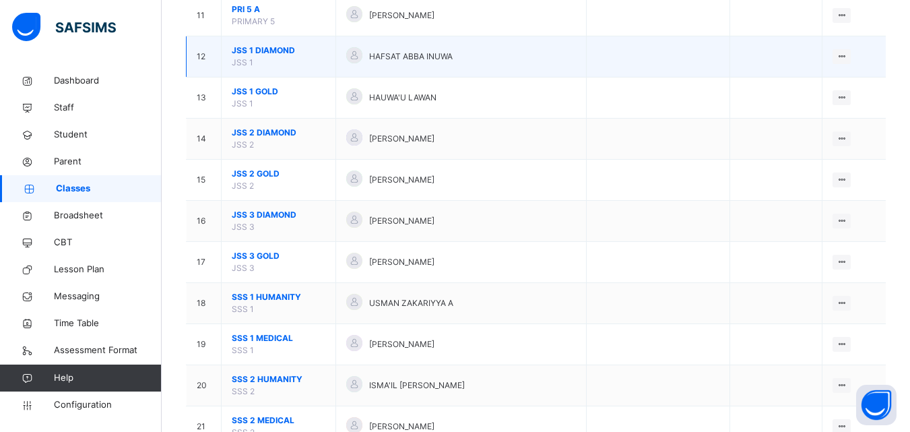
click at [267, 51] on span "JSS 1 DIAMOND" at bounding box center [279, 50] width 94 height 12
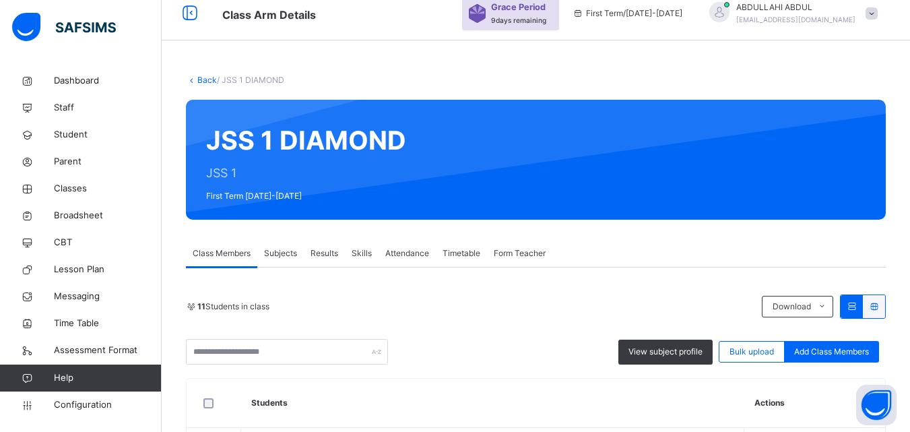
scroll to position [122, 0]
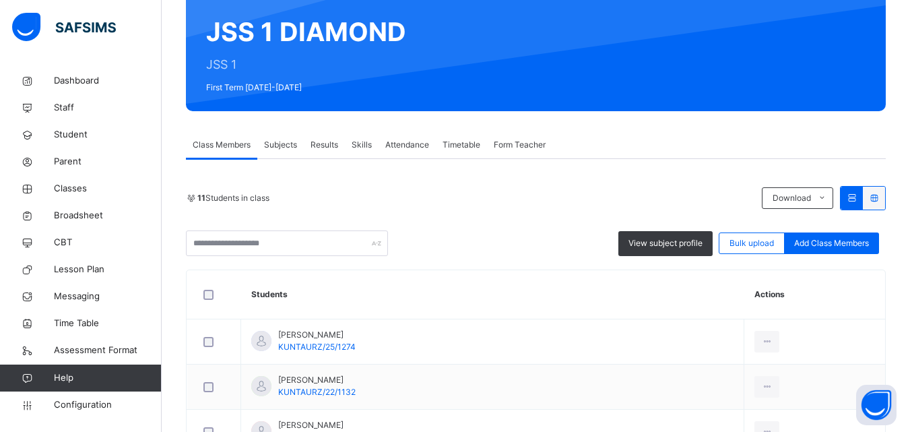
click at [282, 144] on span "Subjects" at bounding box center [280, 145] width 33 height 12
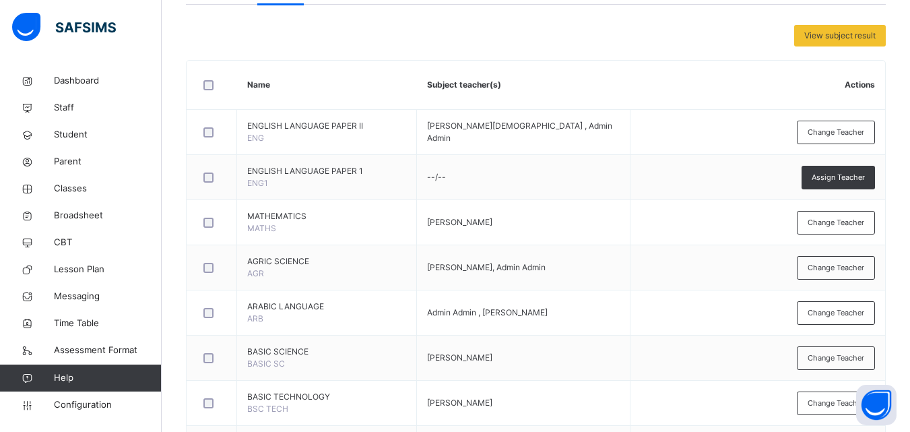
scroll to position [0, 0]
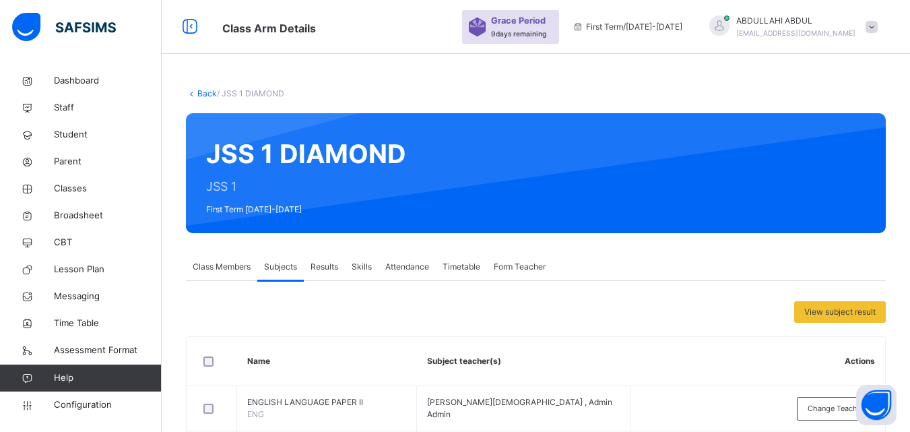
click at [207, 92] on link "Back" at bounding box center [207, 93] width 20 height 10
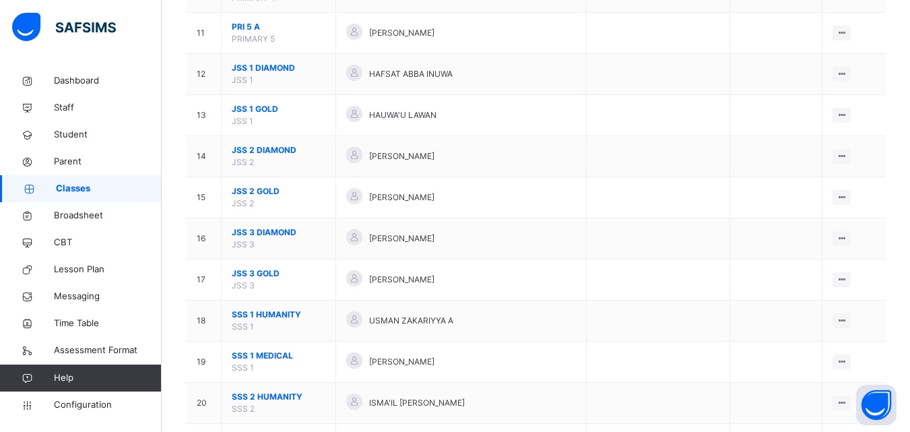
scroll to position [557, 0]
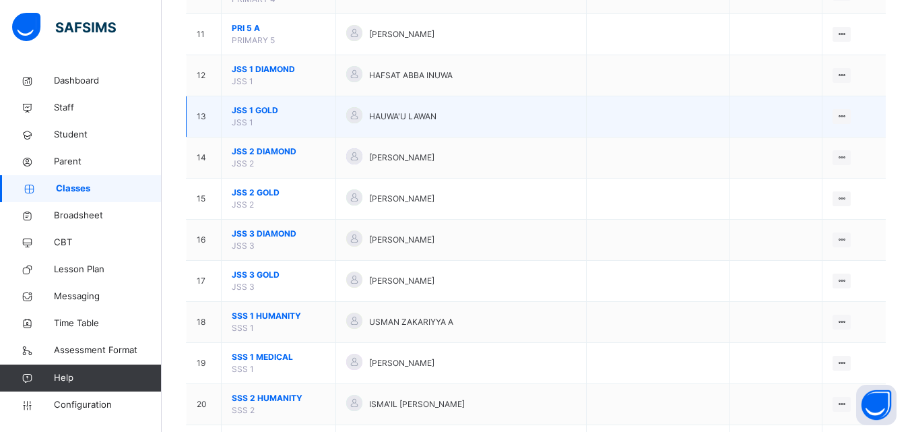
click at [251, 106] on span "JSS 1 GOLD" at bounding box center [279, 110] width 94 height 12
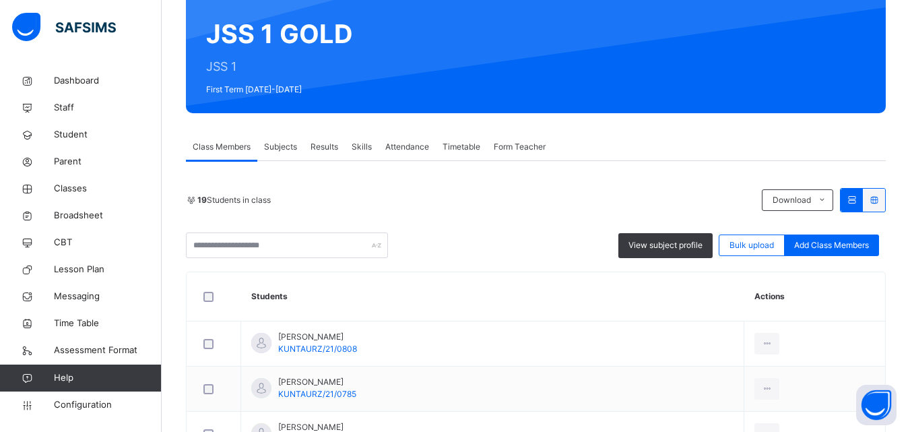
click at [288, 145] on span "Subjects" at bounding box center [280, 147] width 33 height 12
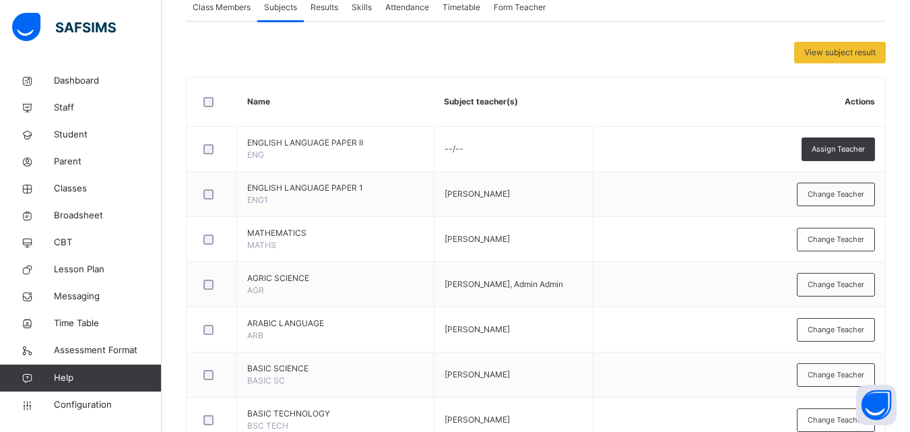
scroll to position [0, 0]
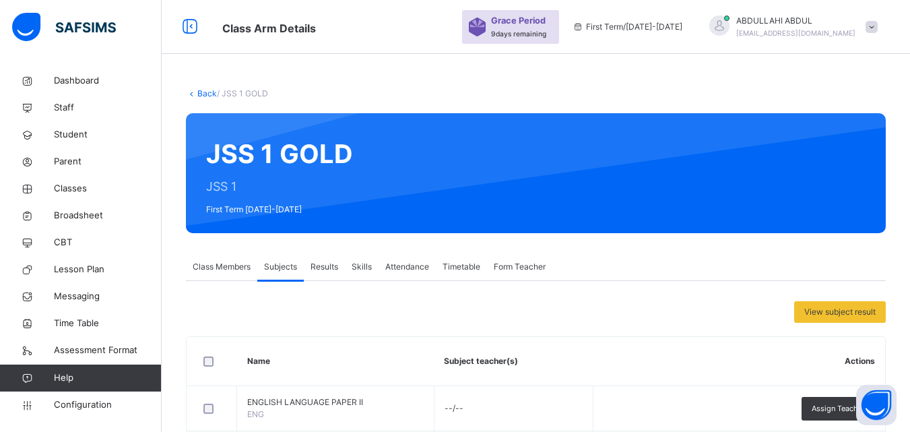
click at [206, 95] on link "Back" at bounding box center [207, 93] width 20 height 10
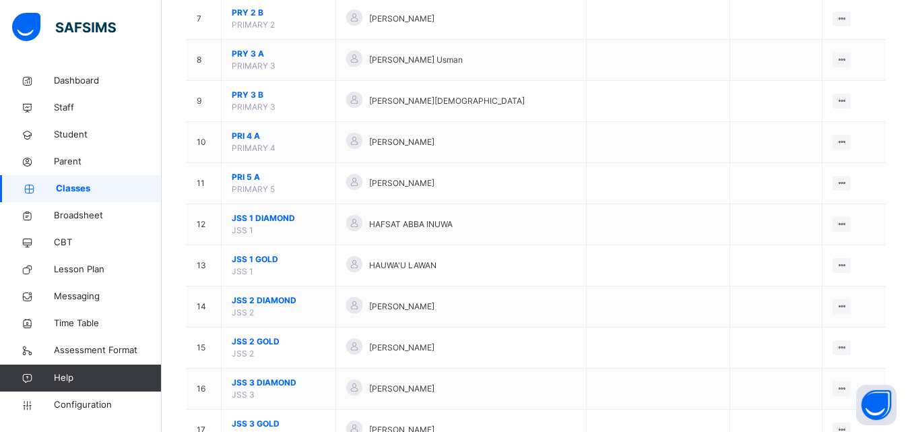
scroll to position [461, 0]
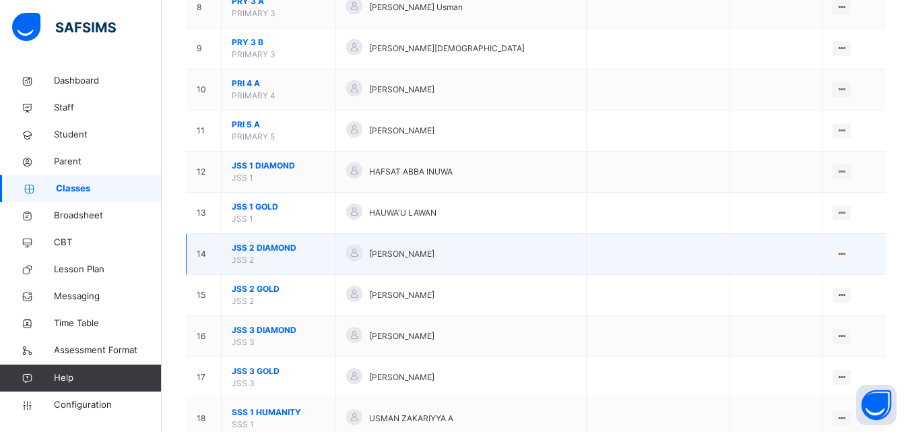
click at [285, 249] on span "JSS 2 DIAMOND" at bounding box center [279, 248] width 94 height 12
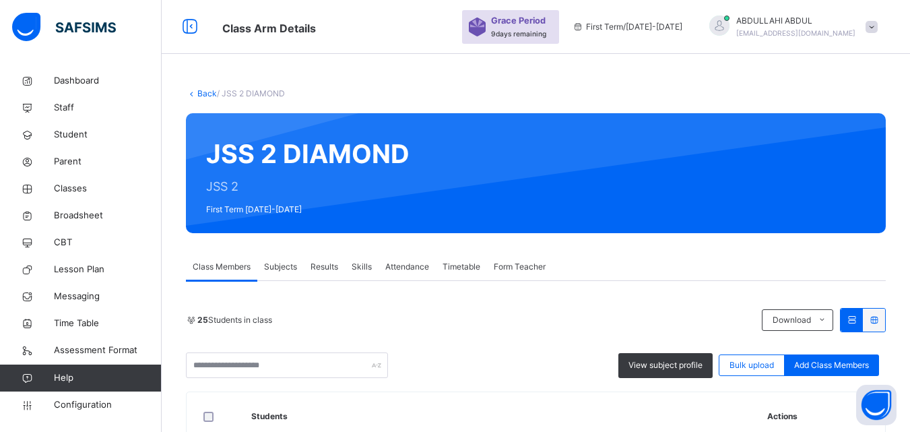
click at [285, 268] on span "Subjects" at bounding box center [280, 267] width 33 height 12
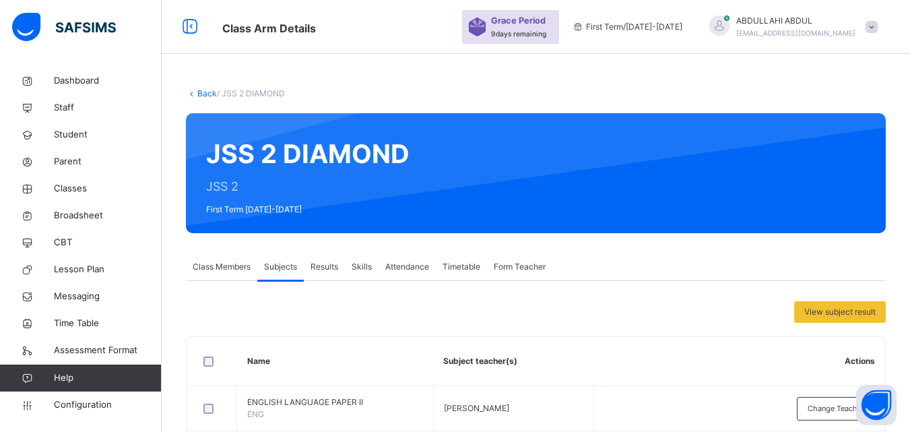
click at [205, 92] on link "Back" at bounding box center [207, 93] width 20 height 10
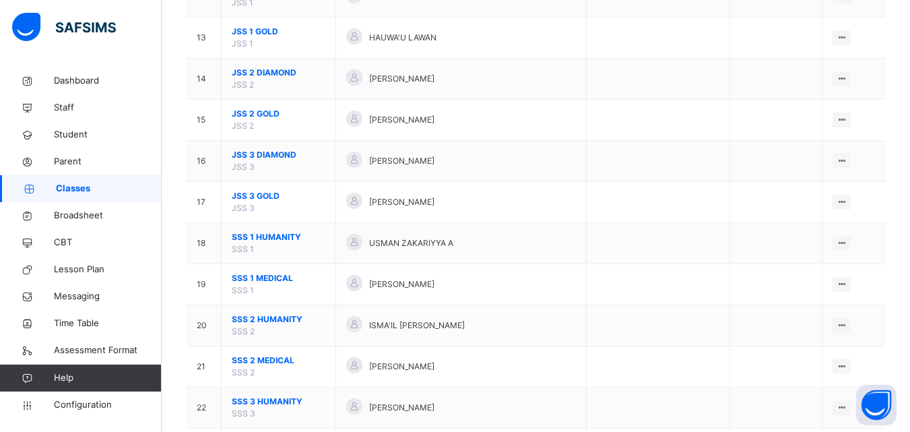
scroll to position [649, 0]
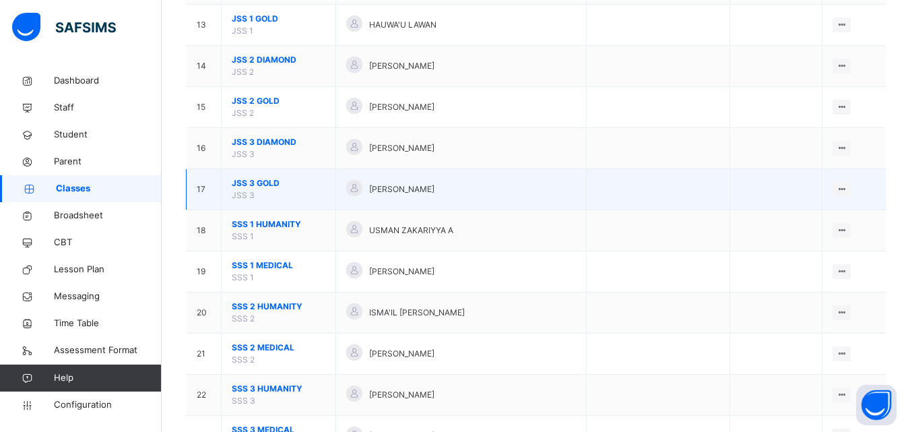
click at [245, 183] on span "JSS 3 GOLD" at bounding box center [279, 183] width 94 height 12
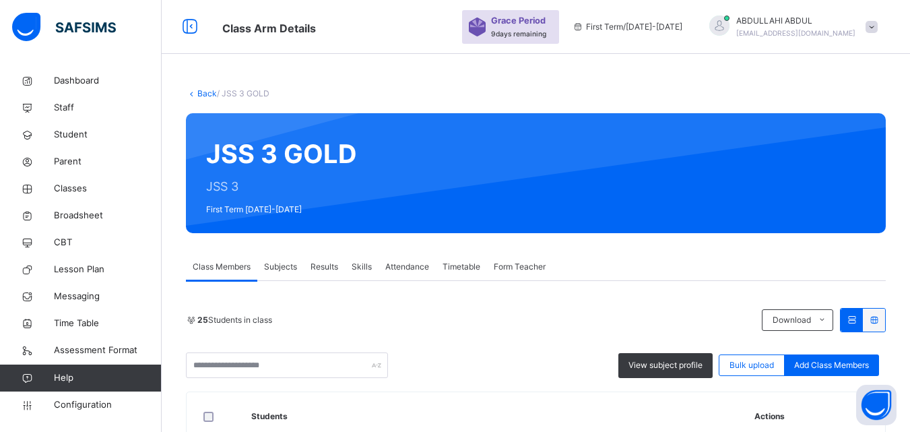
click at [287, 261] on span "Subjects" at bounding box center [280, 267] width 33 height 12
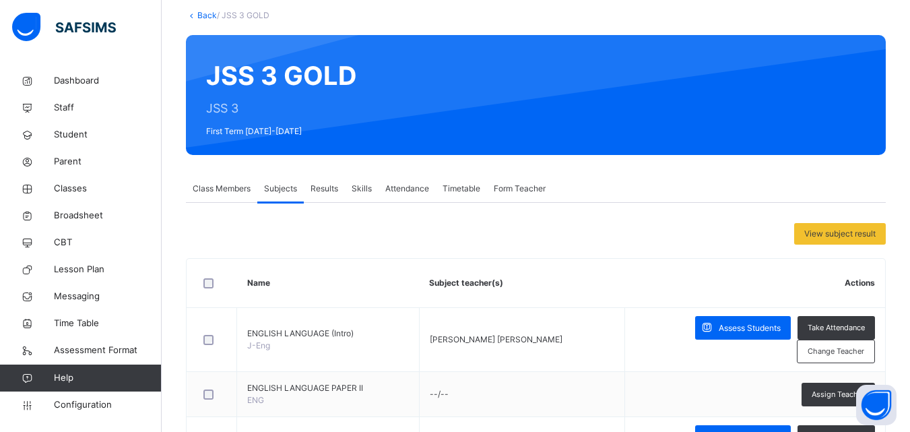
scroll to position [68, 0]
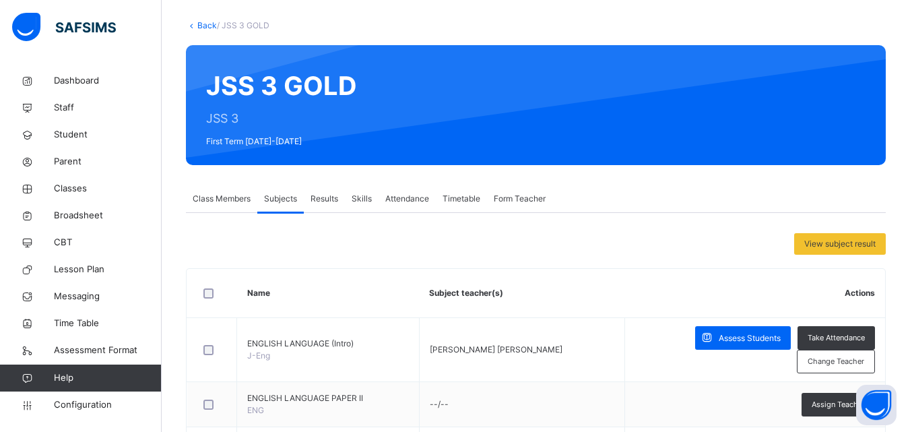
click at [206, 26] on link "Back" at bounding box center [207, 25] width 20 height 10
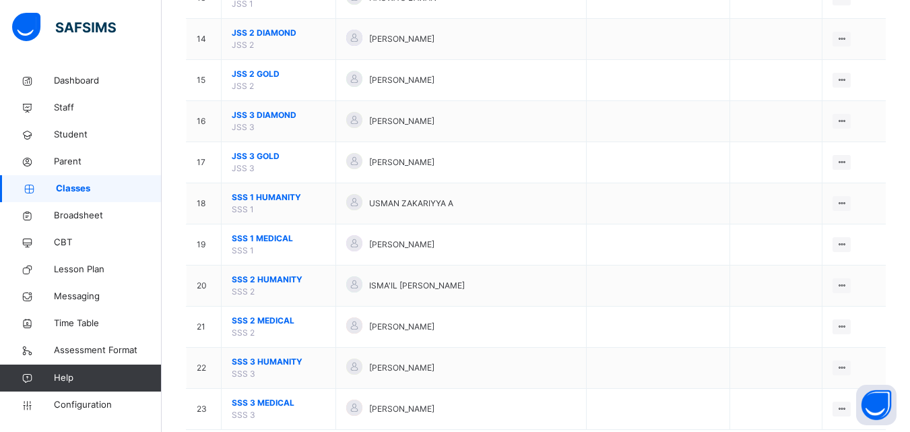
scroll to position [708, 0]
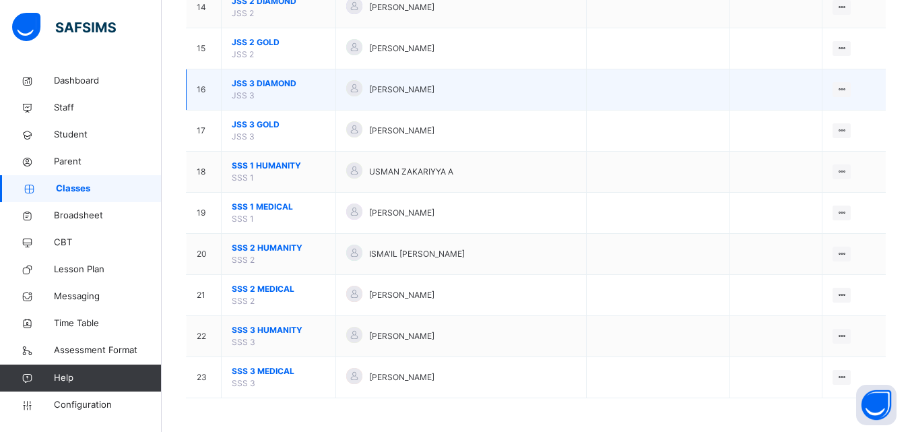
click at [272, 74] on td "JSS 3 DIAMOND JSS 3" at bounding box center [279, 89] width 115 height 41
click at [272, 80] on span "JSS 3 DIAMOND" at bounding box center [279, 83] width 94 height 12
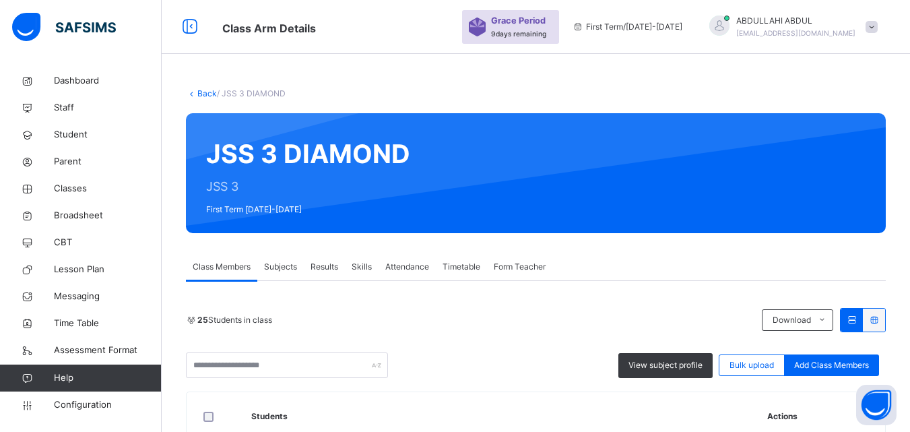
click at [279, 270] on span "Subjects" at bounding box center [280, 267] width 33 height 12
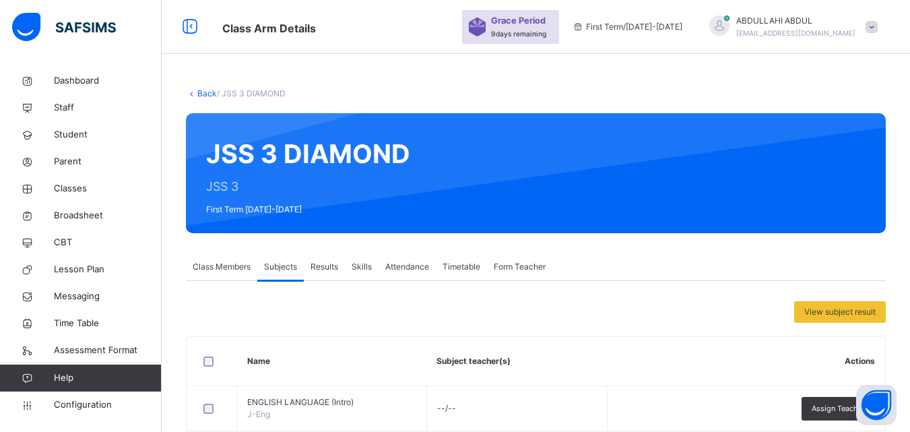
click at [205, 88] on link "Back" at bounding box center [207, 93] width 20 height 10
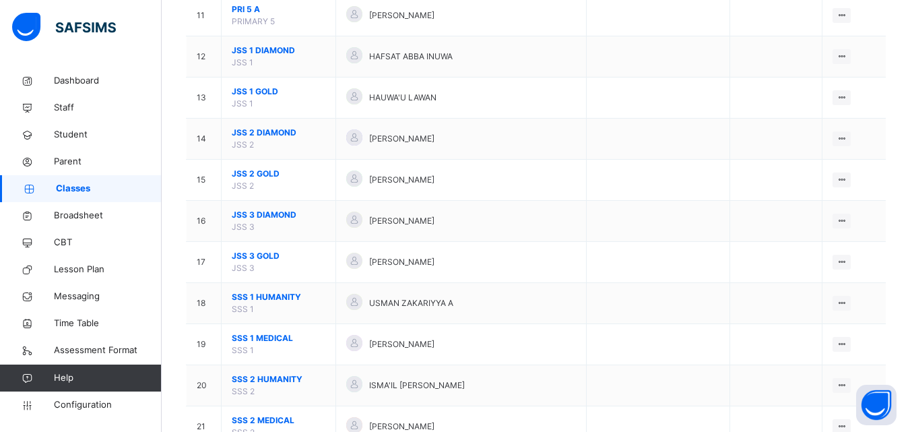
scroll to position [708, 0]
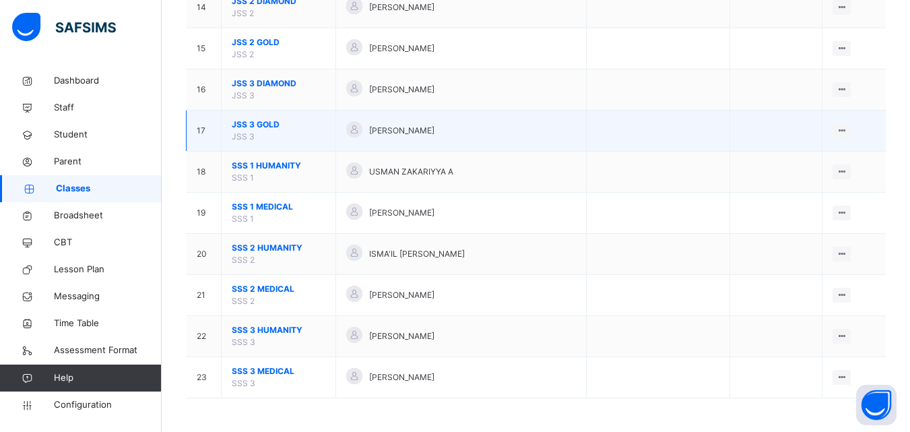
click at [262, 127] on span "JSS 3 GOLD" at bounding box center [279, 125] width 94 height 12
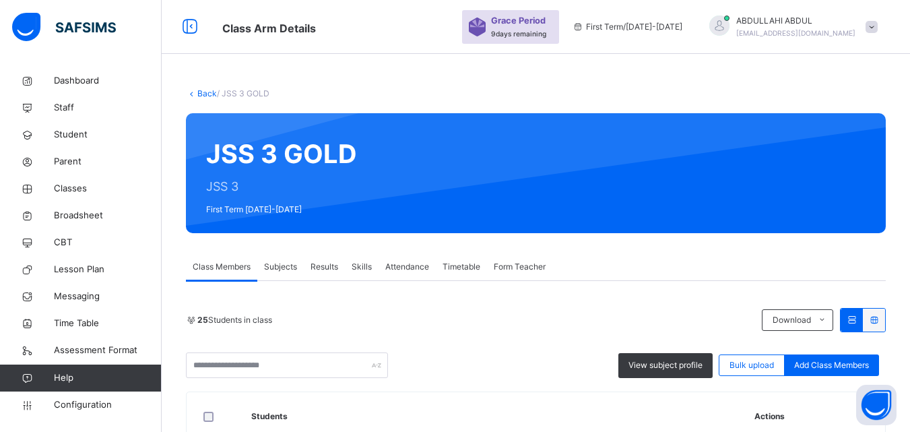
click at [281, 265] on span "Subjects" at bounding box center [280, 267] width 33 height 12
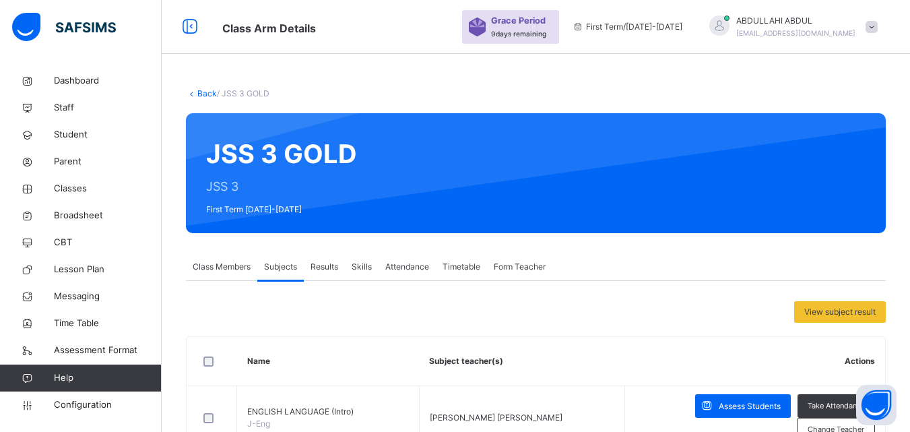
click at [209, 93] on link "Back" at bounding box center [207, 93] width 20 height 10
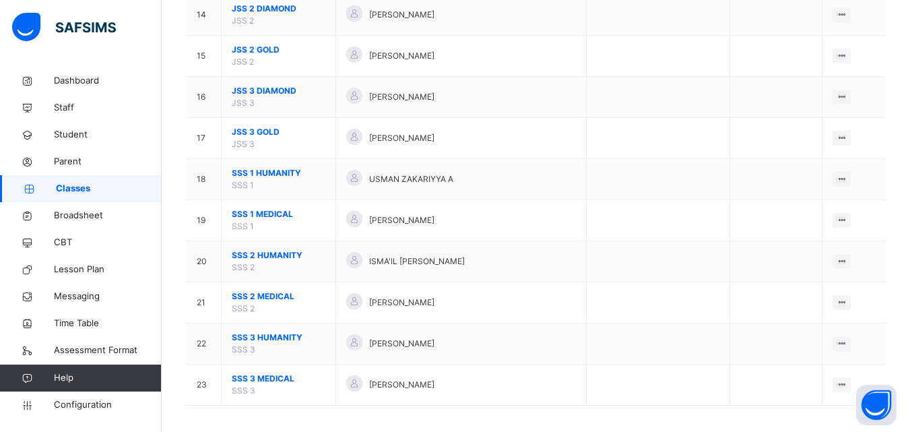
scroll to position [708, 0]
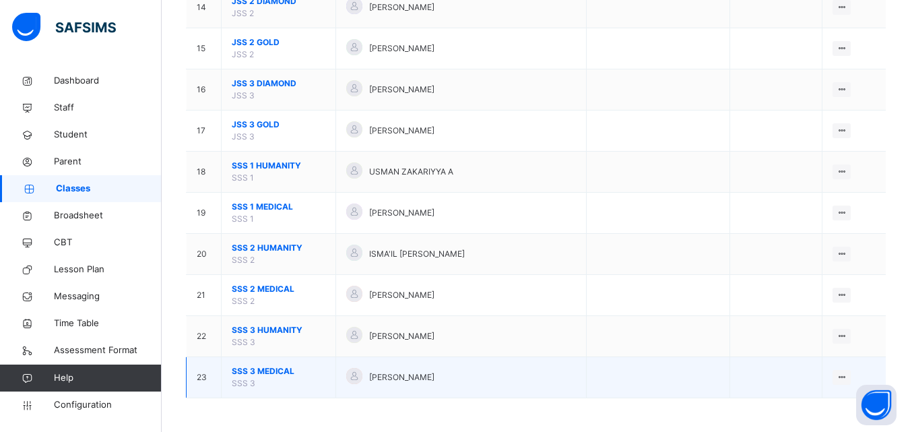
click at [280, 374] on span "SSS 3 MEDICAL" at bounding box center [279, 371] width 94 height 12
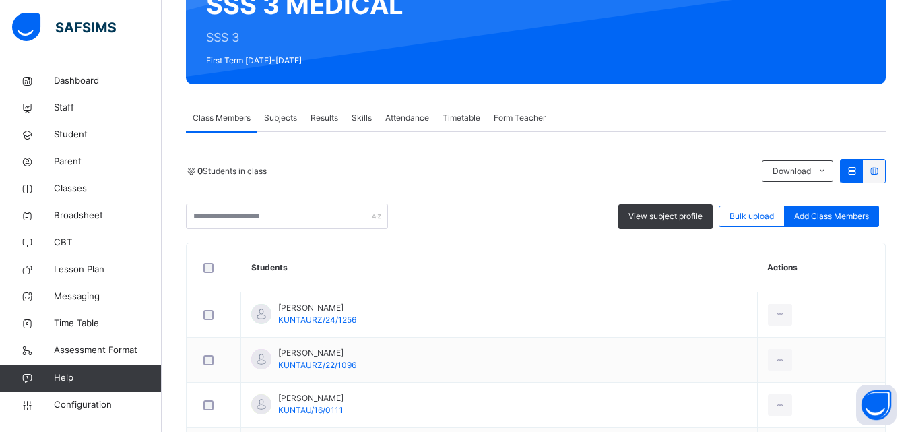
scroll to position [149, 0]
click at [292, 119] on span "Subjects" at bounding box center [280, 118] width 33 height 12
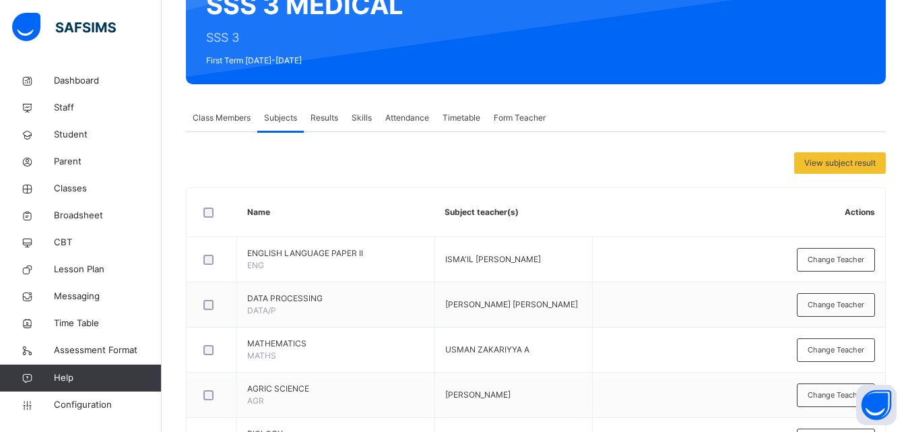
click at [848, 262] on span "Change Teacher" at bounding box center [836, 259] width 57 height 11
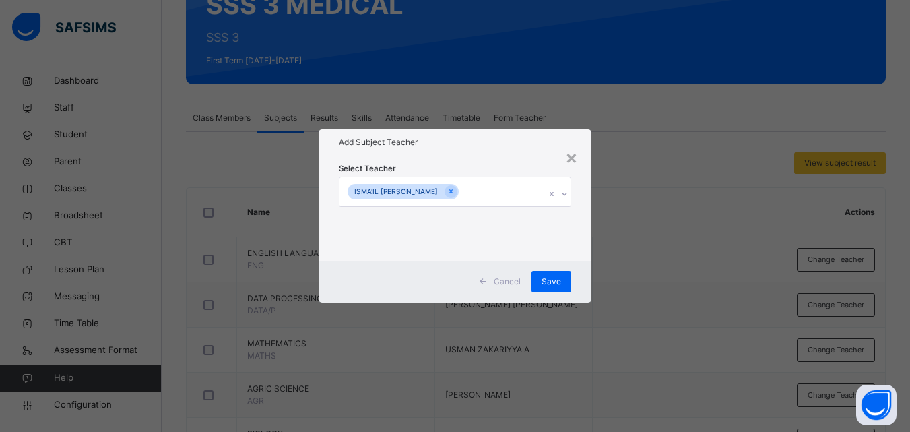
scroll to position [369, 0]
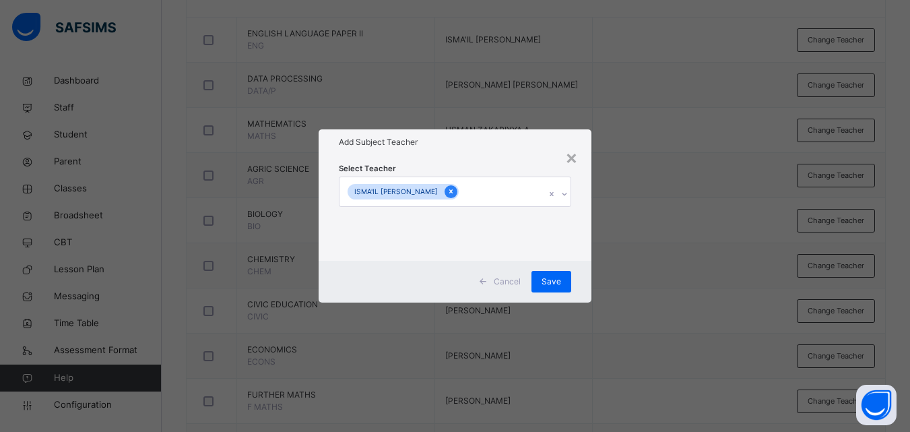
click at [447, 189] on icon at bounding box center [450, 191] width 7 height 9
type input "*"
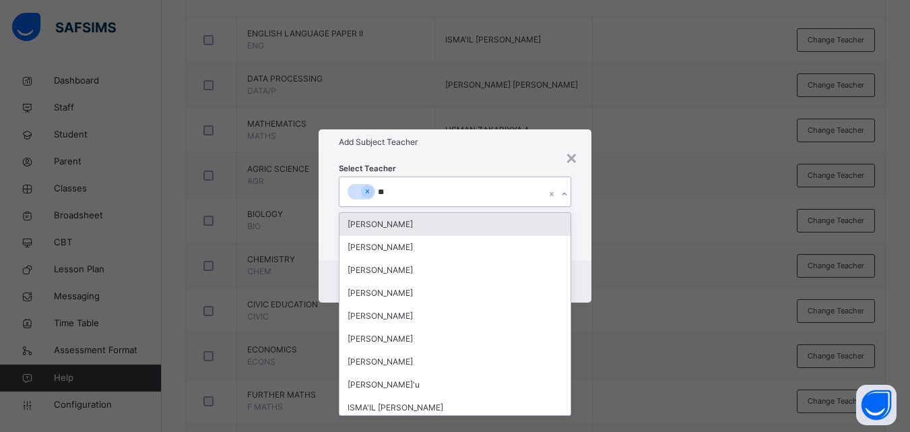
type input "***"
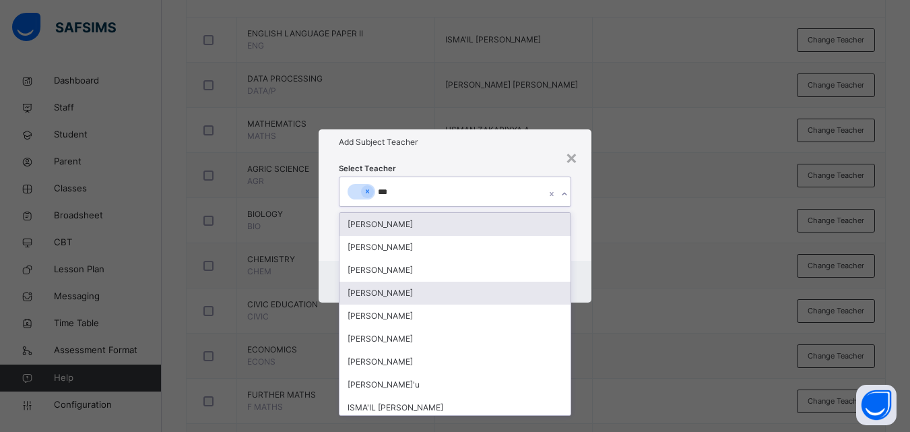
click at [432, 282] on div "[PERSON_NAME]" at bounding box center [455, 293] width 231 height 23
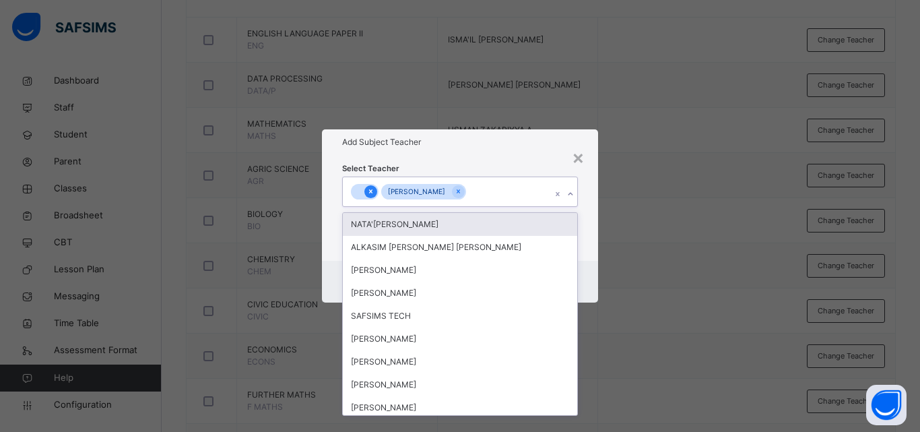
click at [373, 189] on icon at bounding box center [370, 191] width 7 height 9
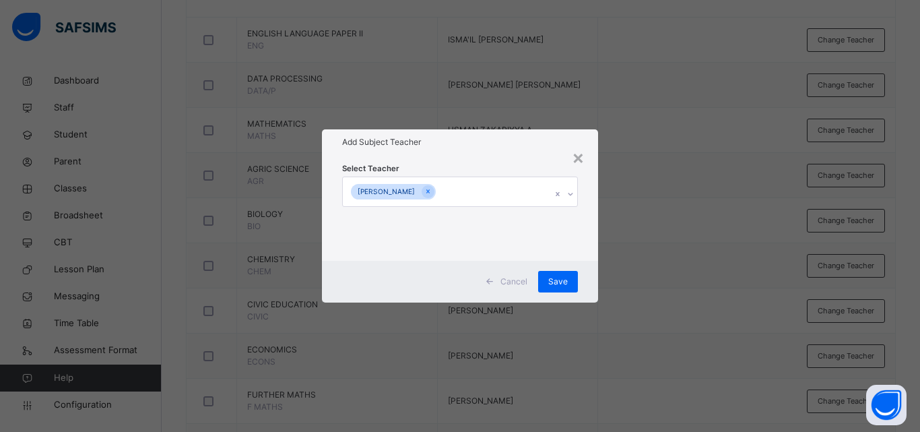
click at [632, 229] on div "× Add Subject Teacher Select Teacher Dawud Yusuf Cancel Save" at bounding box center [460, 216] width 920 height 432
click at [562, 281] on span "Save" at bounding box center [558, 282] width 20 height 12
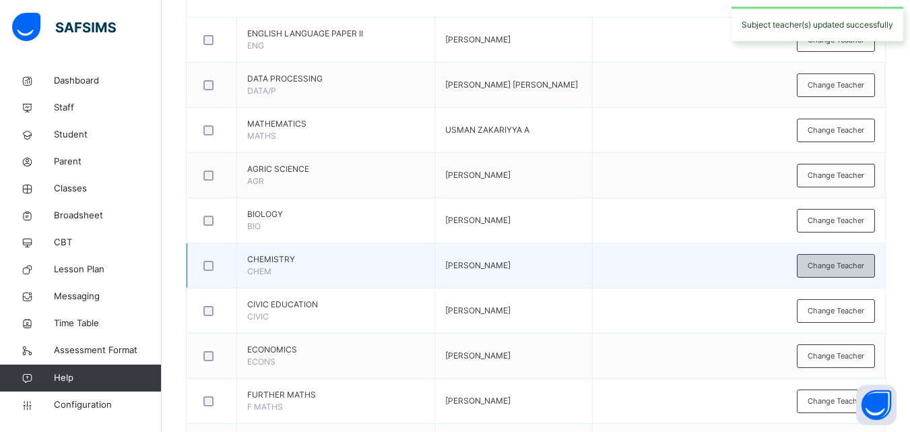
click at [836, 267] on span "Change Teacher" at bounding box center [836, 265] width 57 height 11
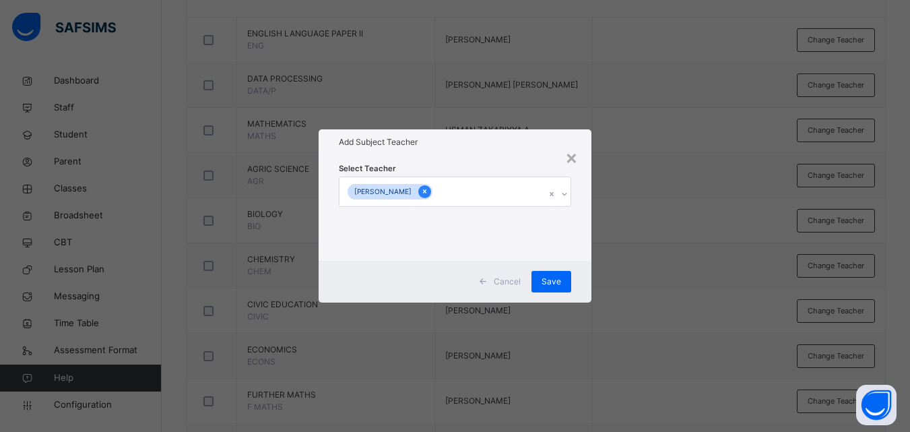
click at [429, 195] on icon at bounding box center [424, 191] width 7 height 9
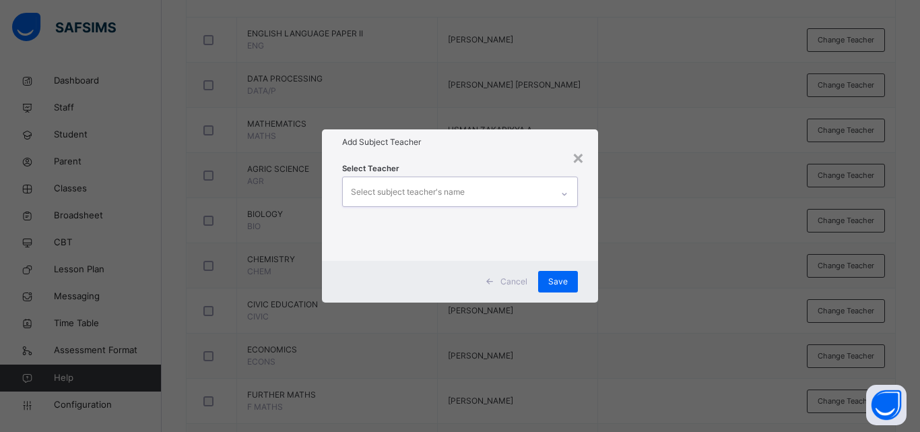
type input "*"
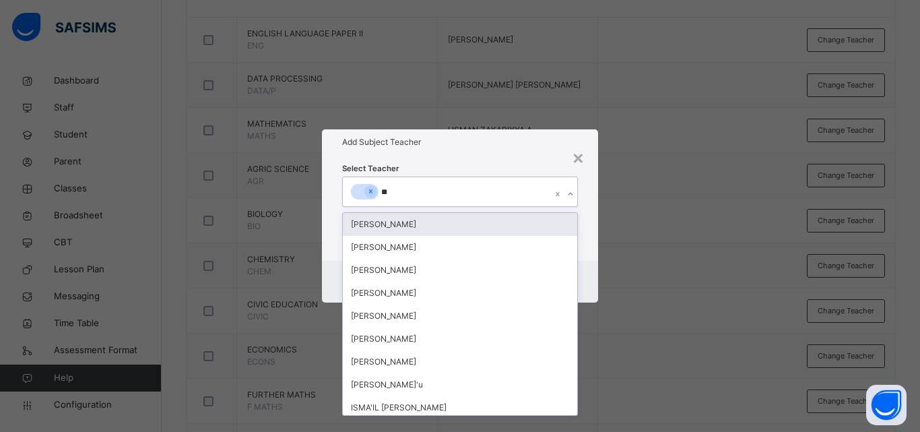
type input "*"
type input "***"
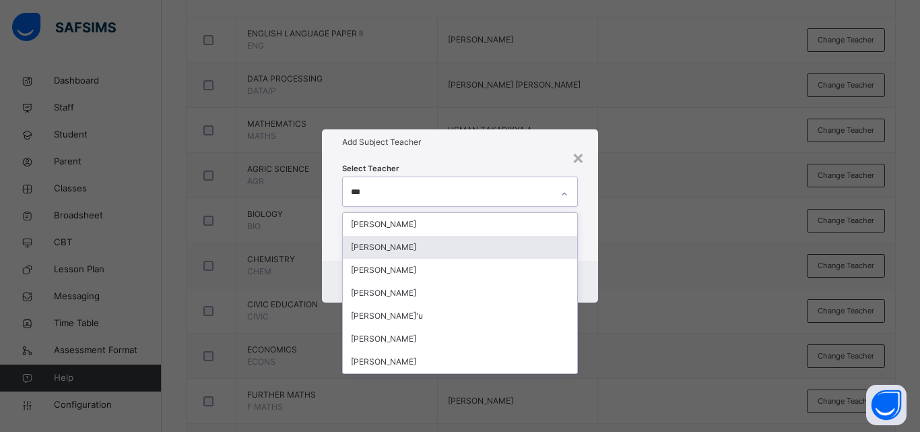
click at [441, 243] on div "[PERSON_NAME]" at bounding box center [460, 247] width 234 height 23
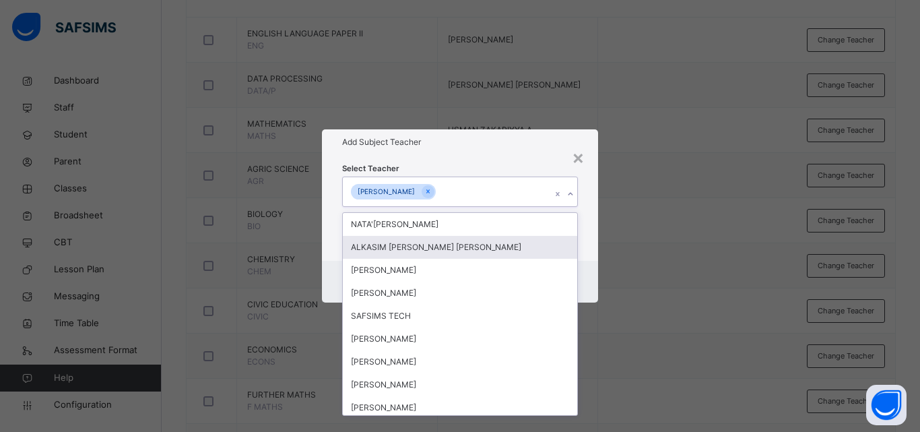
click at [685, 309] on div "× Add Subject Teacher Select Teacher option [PERSON_NAME] , selected. option AL…" at bounding box center [460, 216] width 920 height 432
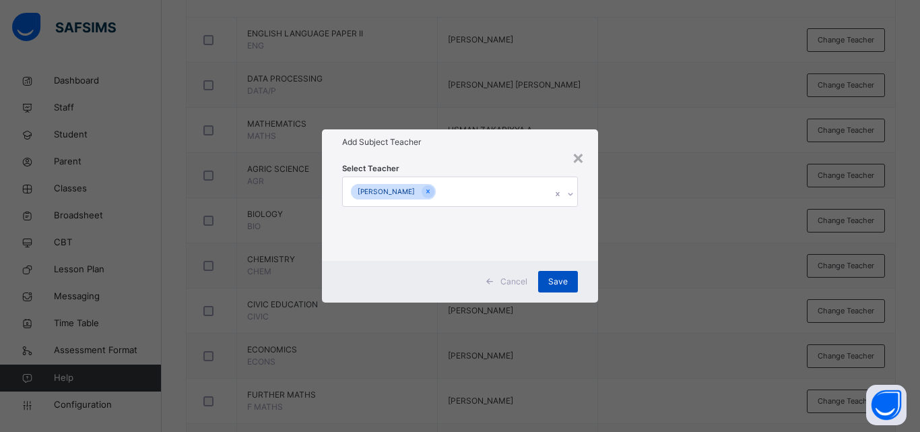
click at [566, 280] on span "Save" at bounding box center [558, 282] width 20 height 12
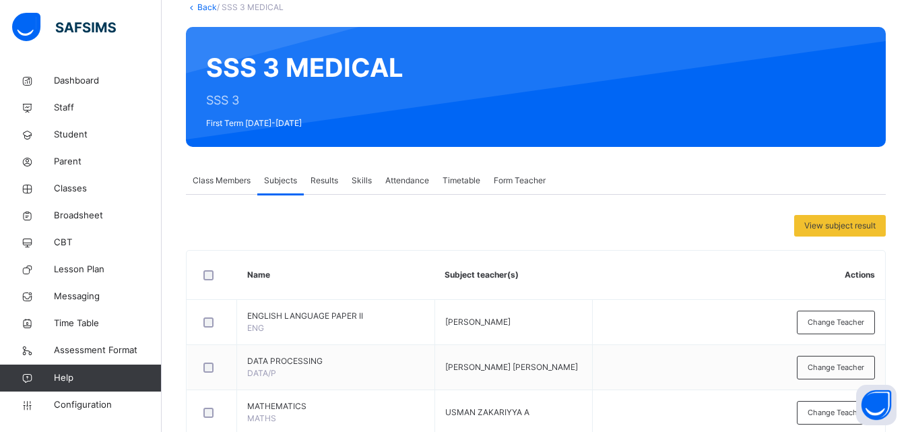
scroll to position [0, 0]
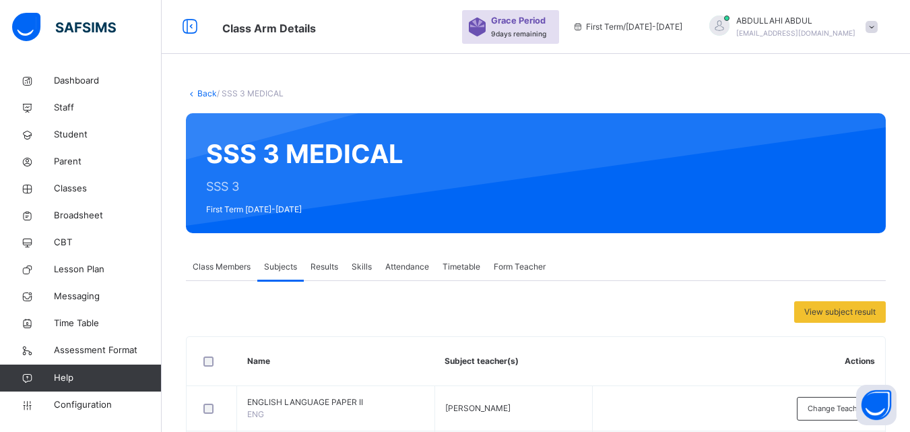
click at [206, 94] on link "Back" at bounding box center [207, 93] width 20 height 10
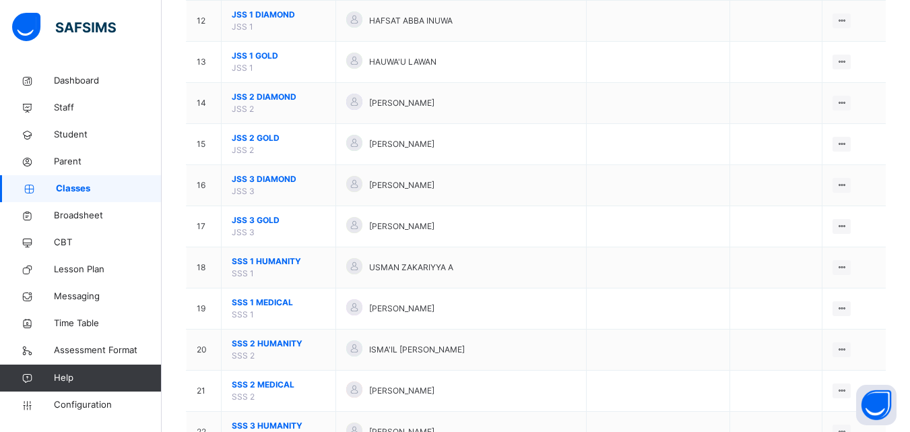
scroll to position [615, 0]
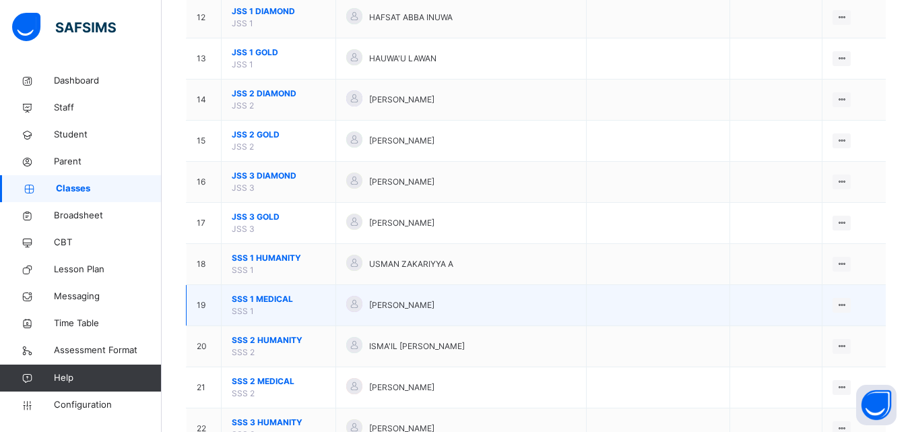
click at [264, 299] on span "SSS 1 MEDICAL" at bounding box center [279, 299] width 94 height 12
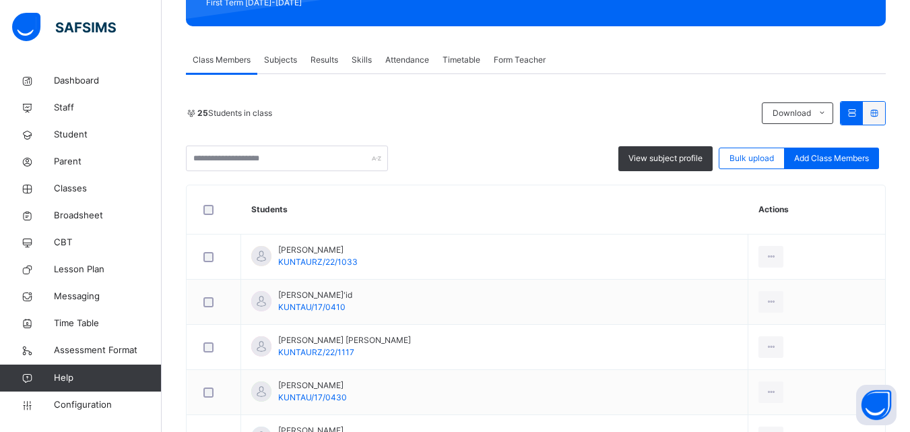
scroll to position [166, 0]
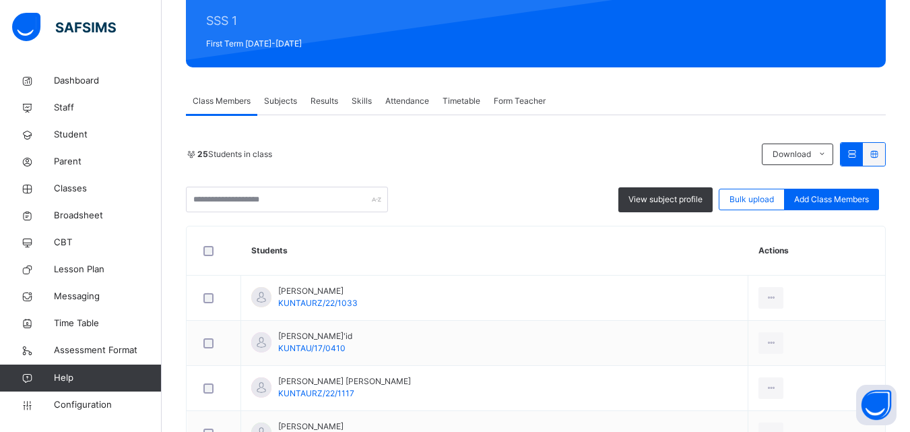
click at [294, 96] on span "Subjects" at bounding box center [280, 101] width 33 height 12
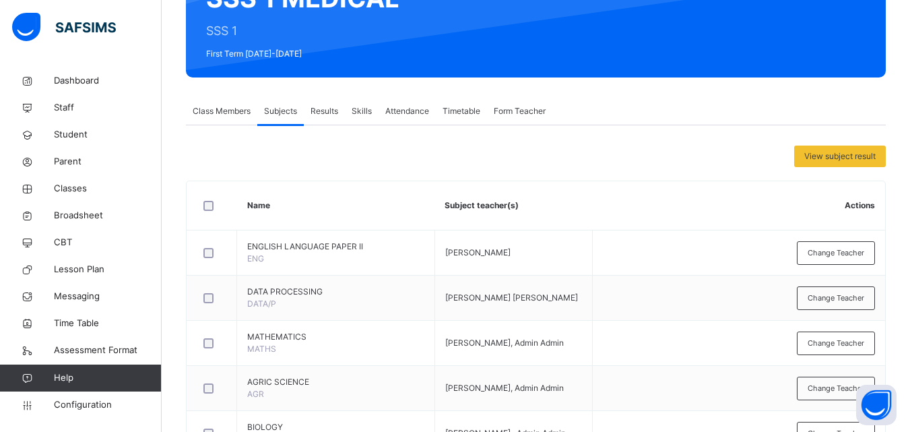
scroll to position [0, 0]
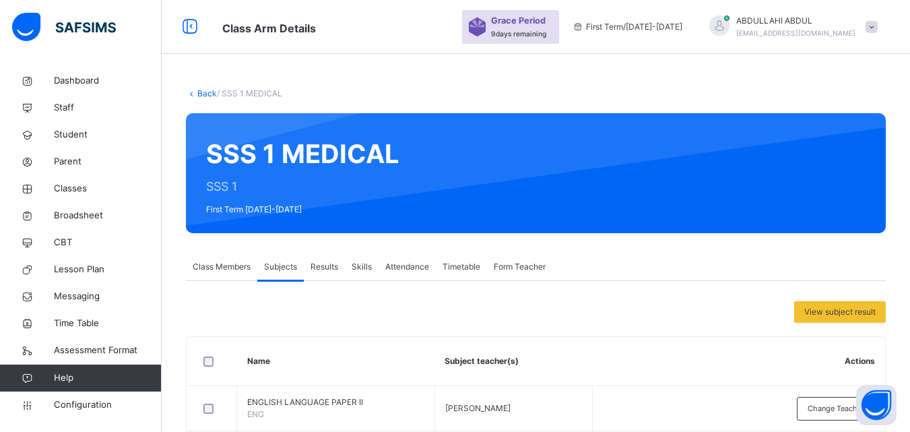
click at [205, 93] on link "Back" at bounding box center [207, 93] width 20 height 10
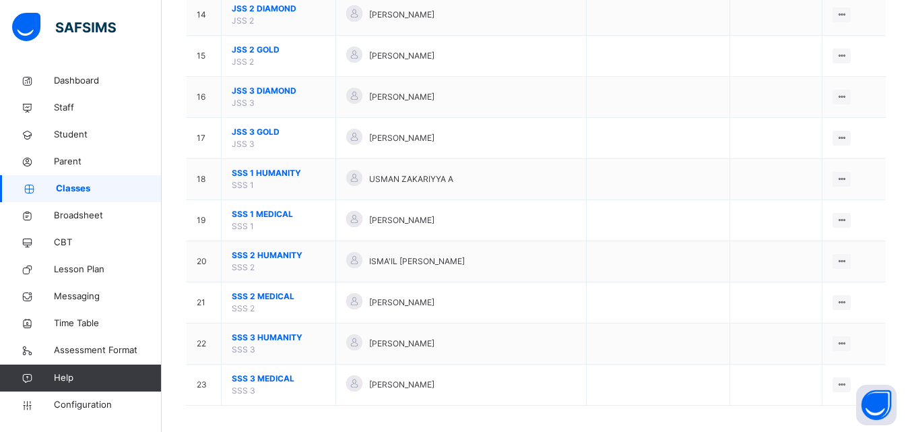
scroll to position [708, 0]
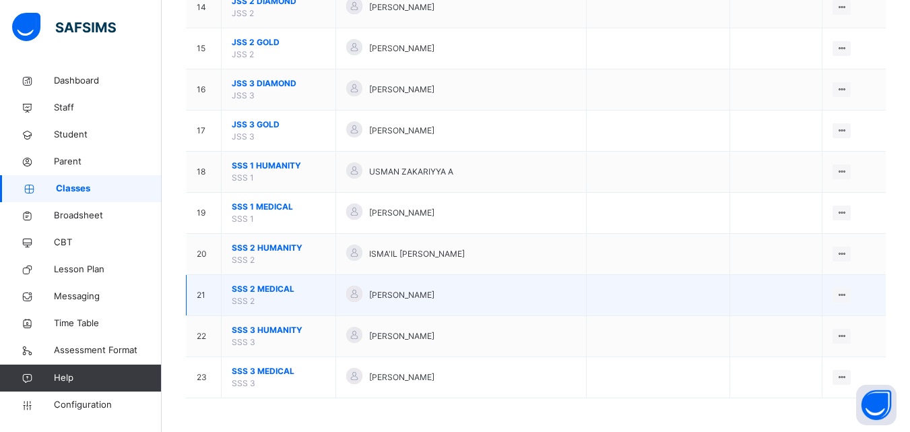
click at [290, 290] on span "SSS 2 MEDICAL" at bounding box center [279, 289] width 94 height 12
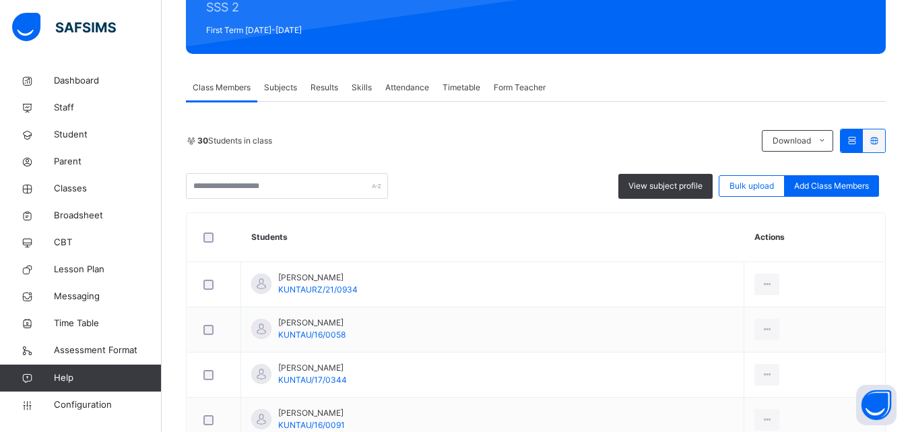
scroll to position [139, 0]
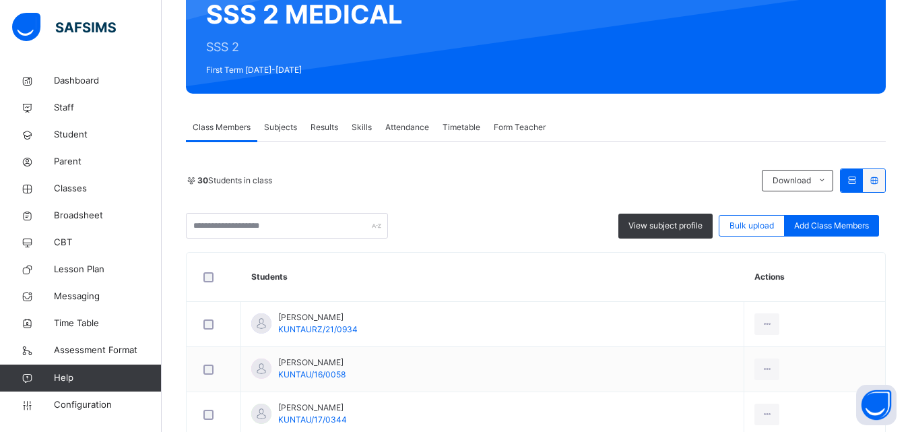
click at [284, 132] on span "Subjects" at bounding box center [280, 127] width 33 height 12
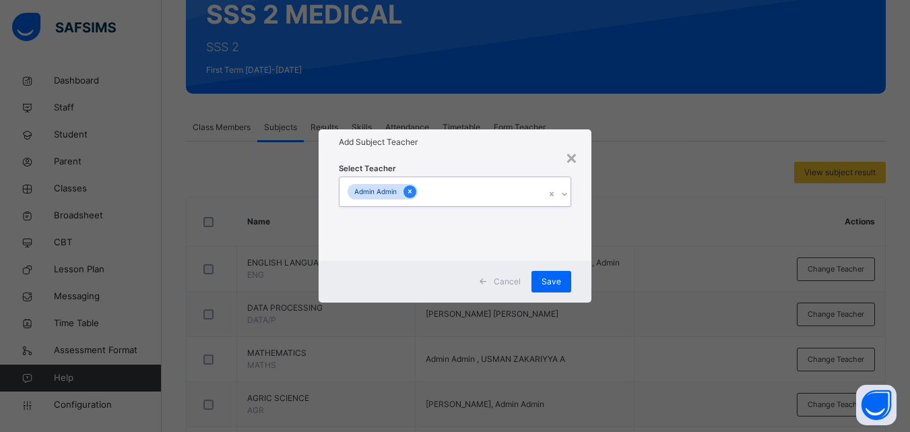
scroll to position [508, 0]
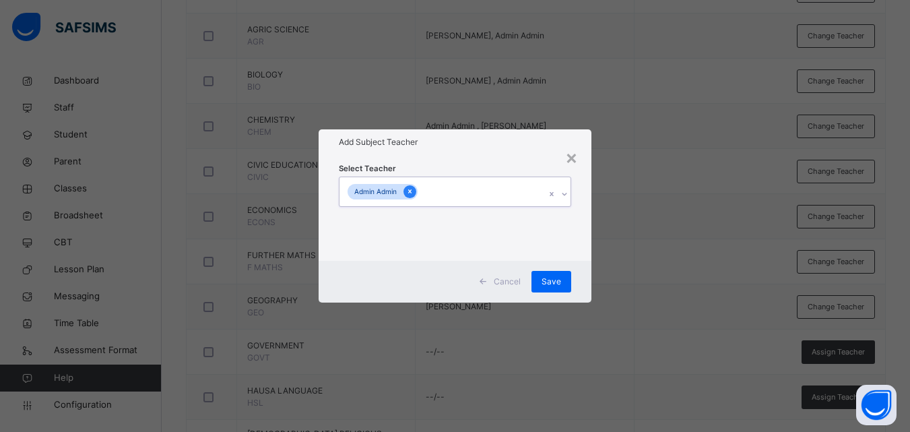
click at [404, 196] on div at bounding box center [410, 191] width 13 height 13
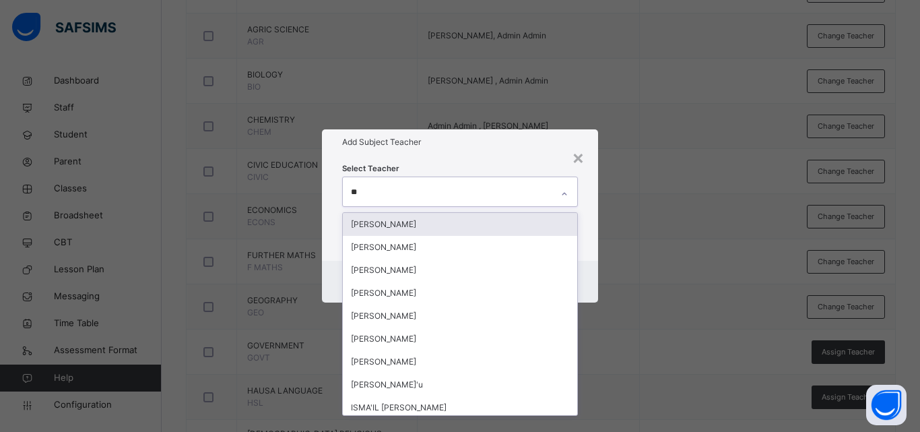
type input "***"
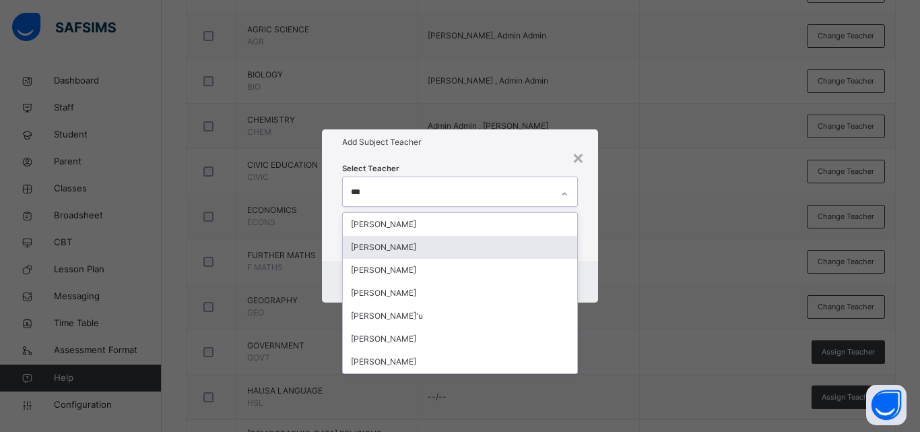
click at [418, 241] on div "[PERSON_NAME]" at bounding box center [460, 247] width 234 height 23
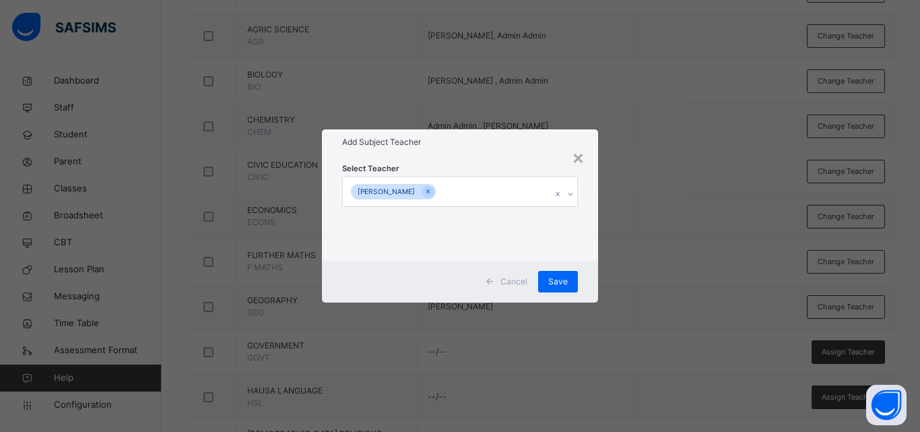
click at [699, 231] on div "× Add Subject Teacher Select Teacher [PERSON_NAME] ADO Cancel Save" at bounding box center [460, 216] width 920 height 432
click at [563, 282] on span "Save" at bounding box center [558, 282] width 20 height 12
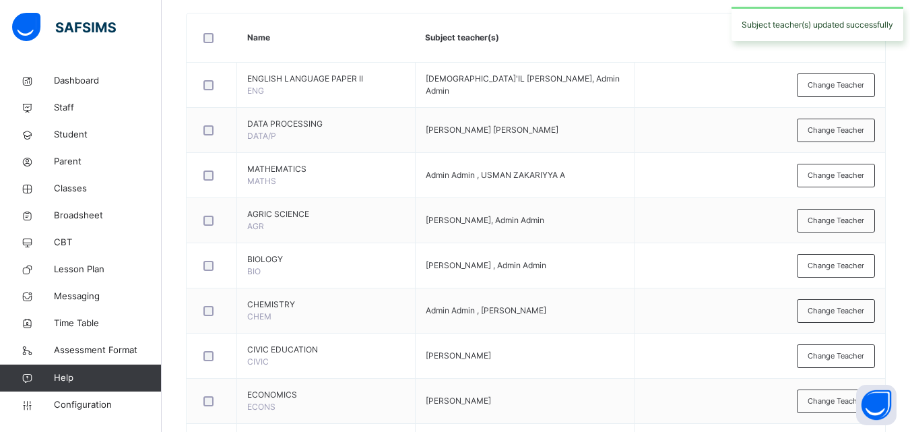
scroll to position [0, 0]
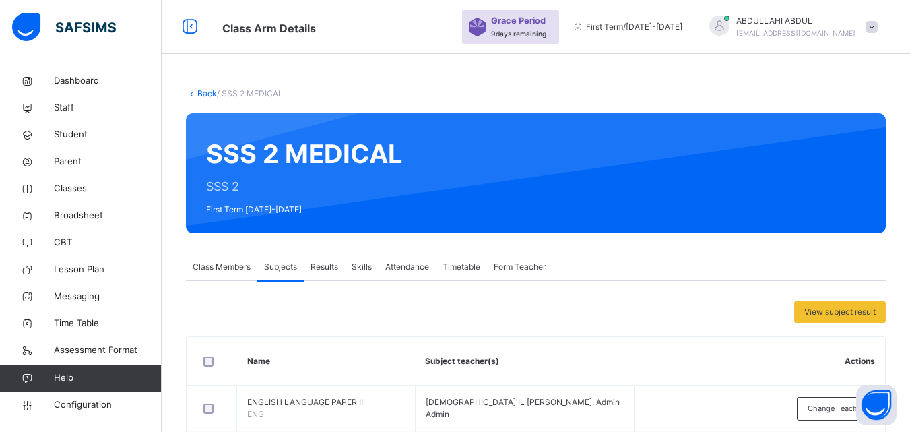
click at [208, 91] on link "Back" at bounding box center [207, 93] width 20 height 10
